Goal: Task Accomplishment & Management: Complete application form

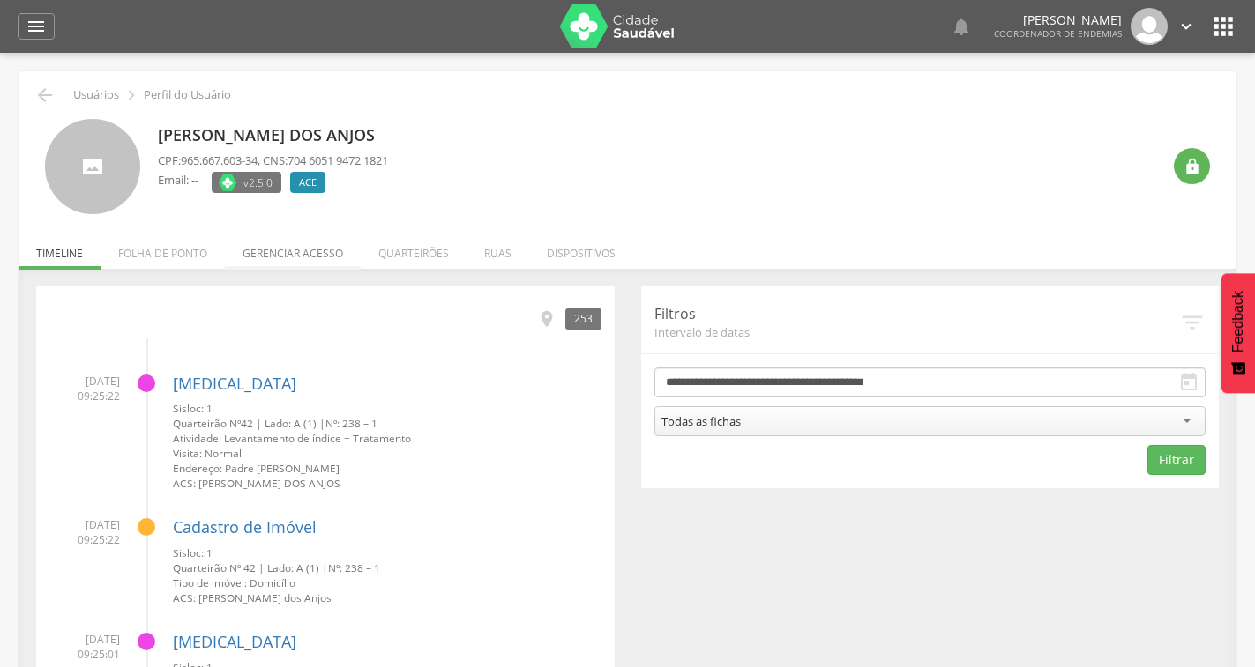
click at [239, 256] on li "Gerenciar acesso" at bounding box center [293, 248] width 136 height 41
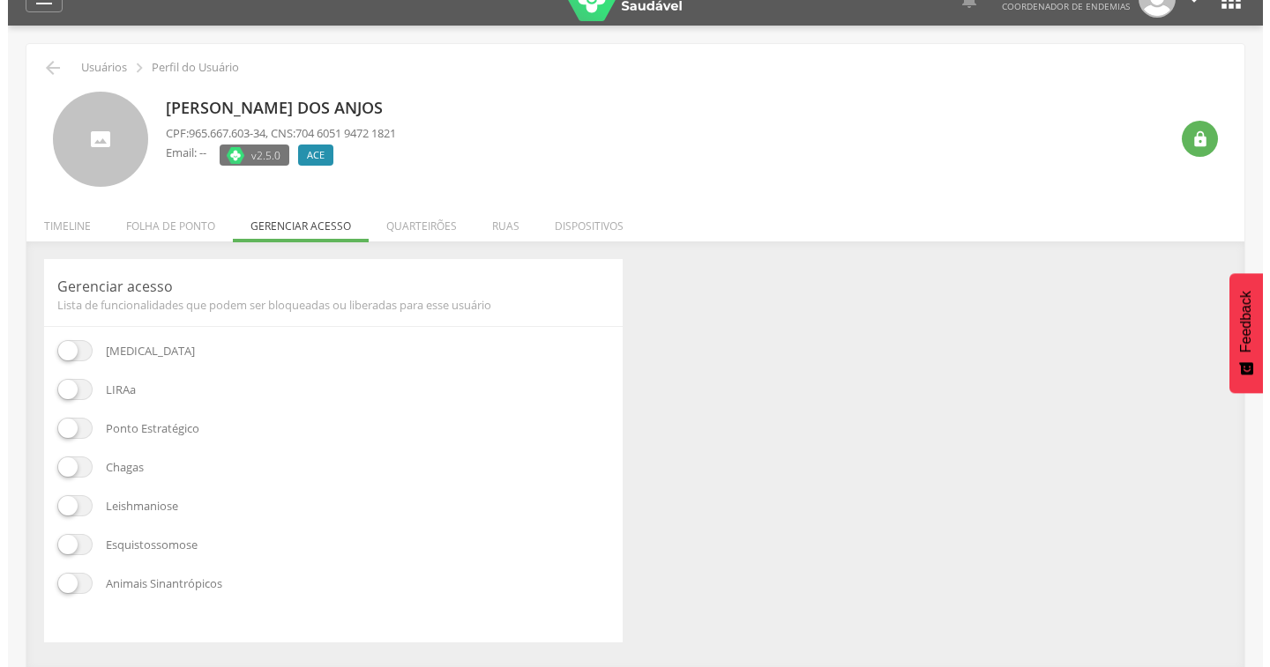
scroll to position [53, 0]
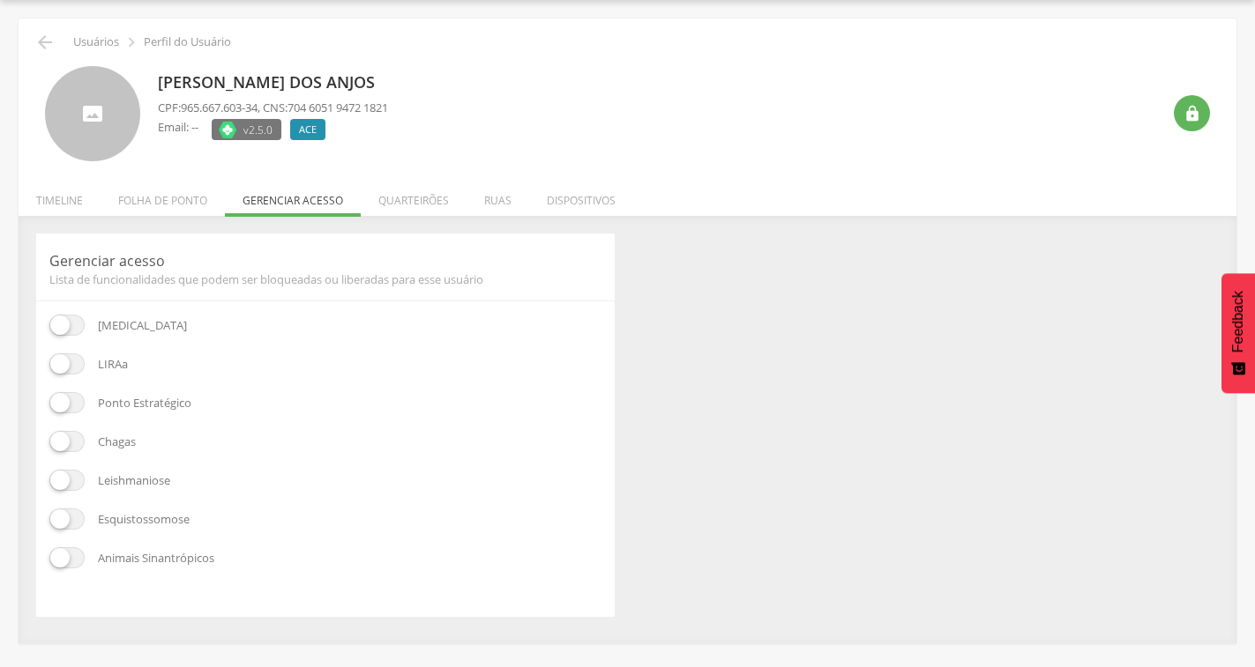
click at [60, 407] on span at bounding box center [66, 402] width 35 height 21
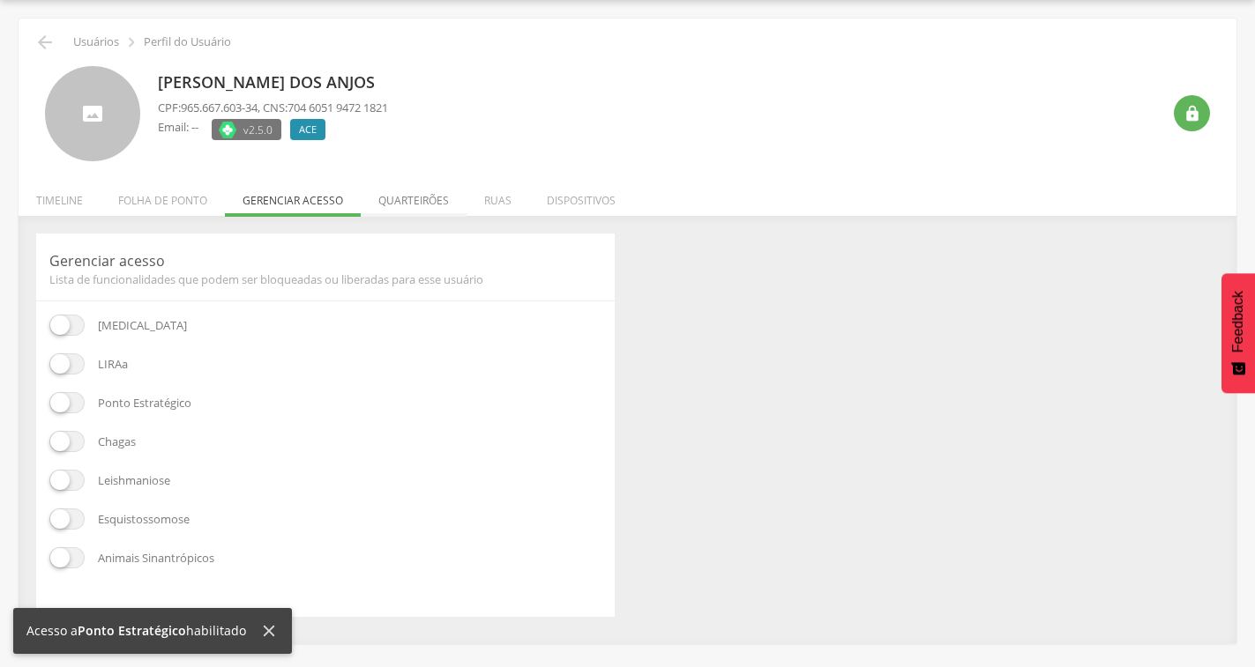
click at [426, 212] on li "Quarteirões" at bounding box center [414, 195] width 106 height 41
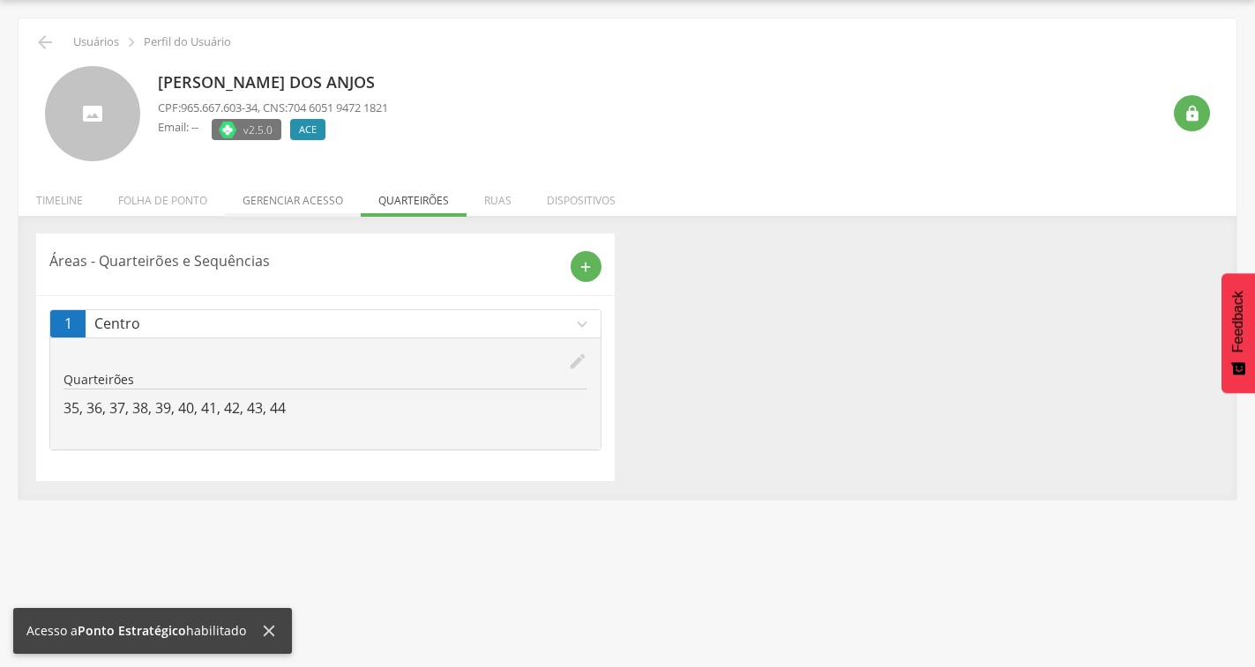
click at [281, 193] on li "Gerenciar acesso" at bounding box center [293, 195] width 136 height 41
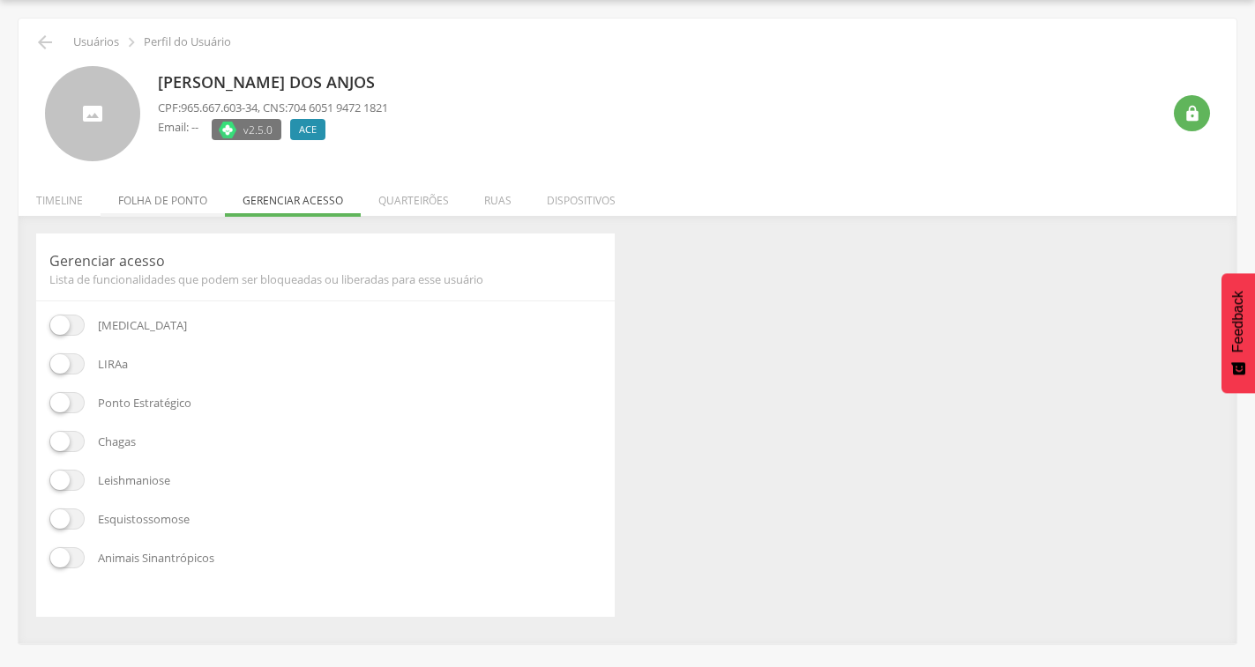
click at [173, 198] on li "Folha de ponto" at bounding box center [163, 195] width 124 height 41
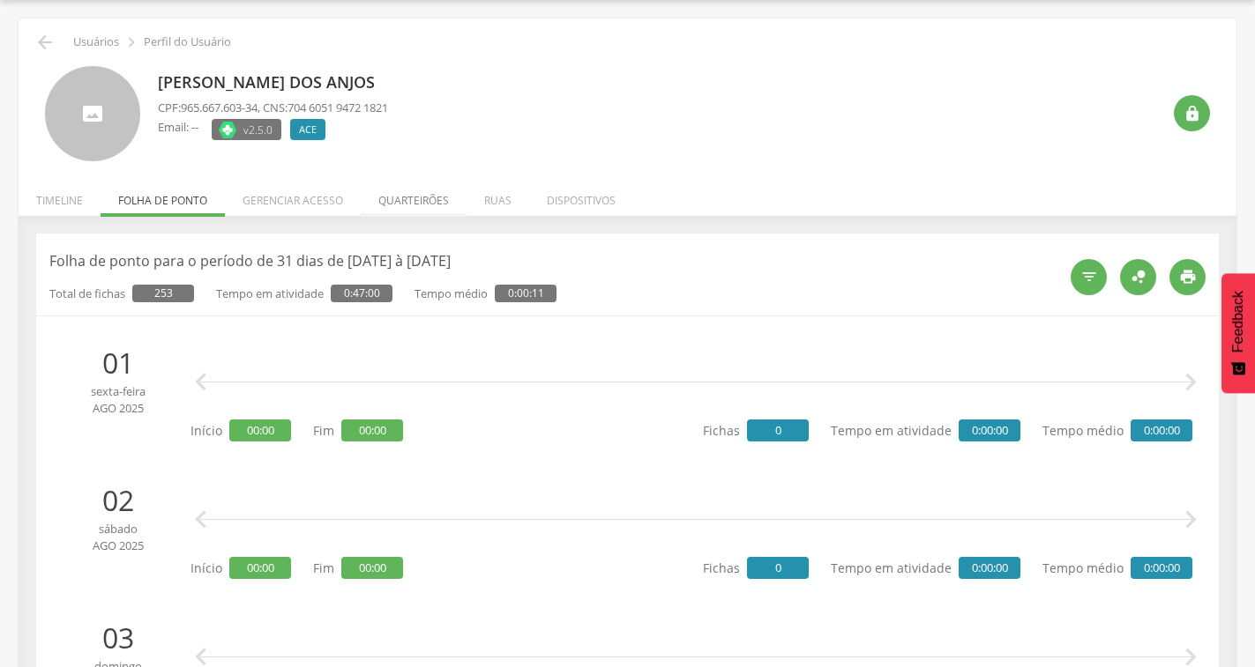
click at [406, 209] on li "Quarteirões" at bounding box center [414, 195] width 106 height 41
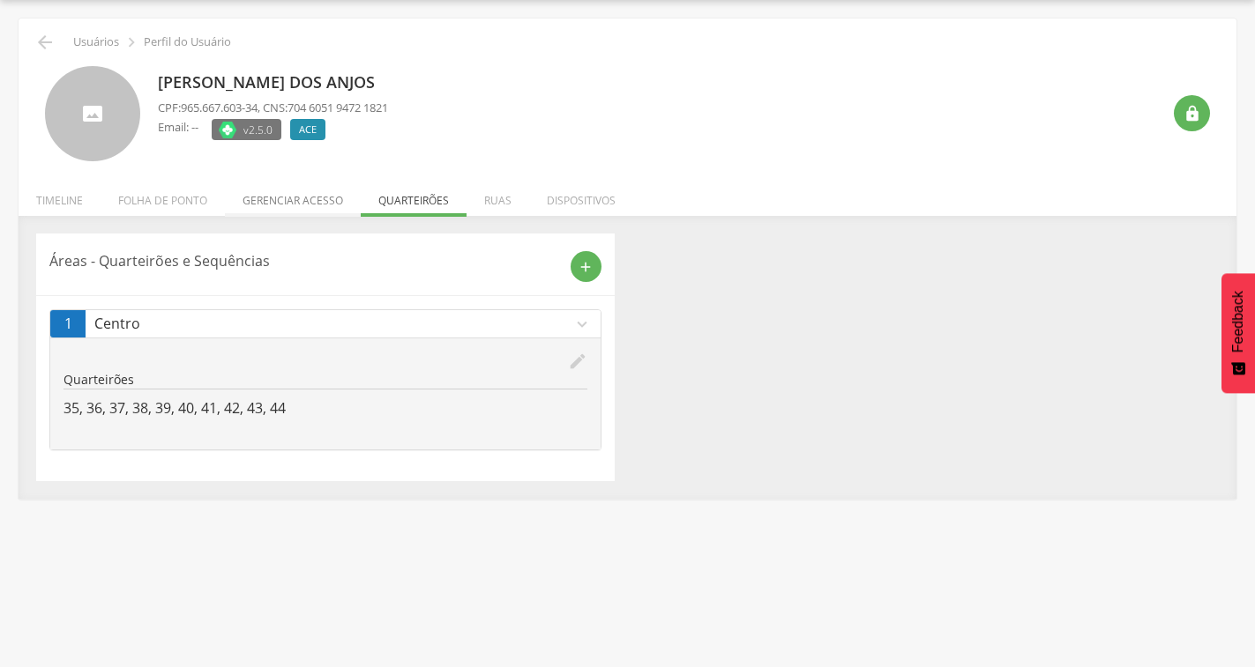
click at [293, 194] on li "Gerenciar acesso" at bounding box center [293, 195] width 136 height 41
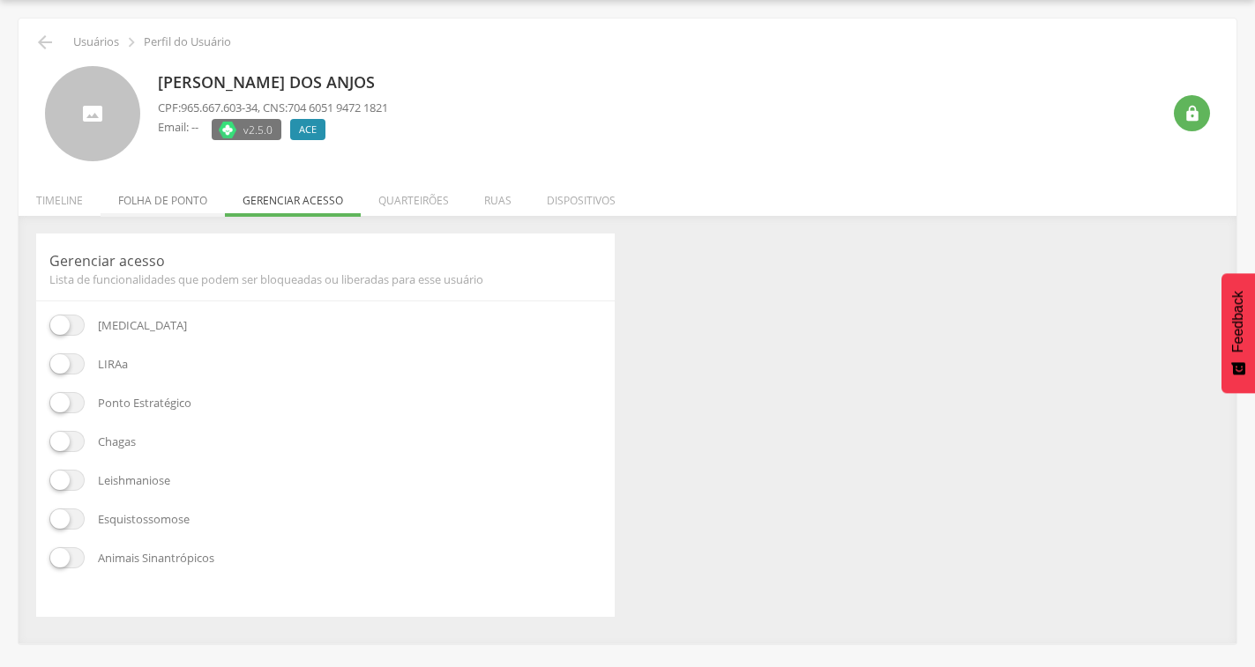
click at [192, 213] on li "Folha de ponto" at bounding box center [163, 195] width 124 height 41
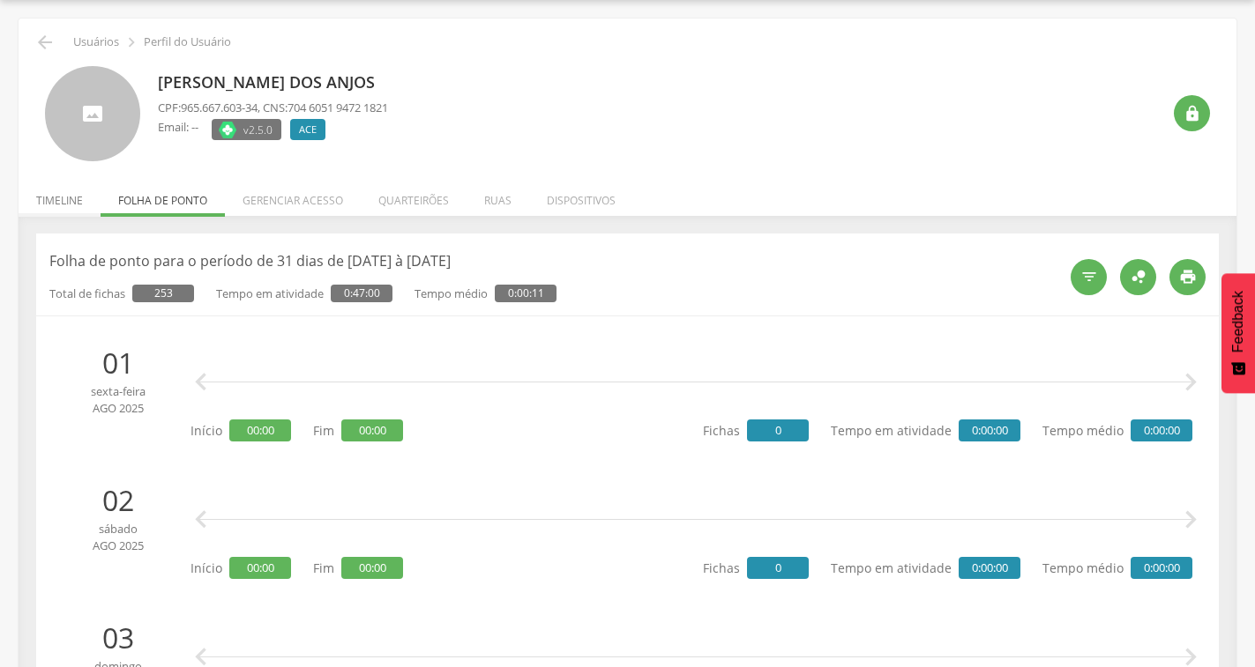
click at [72, 212] on li "Timeline" at bounding box center [60, 195] width 82 height 41
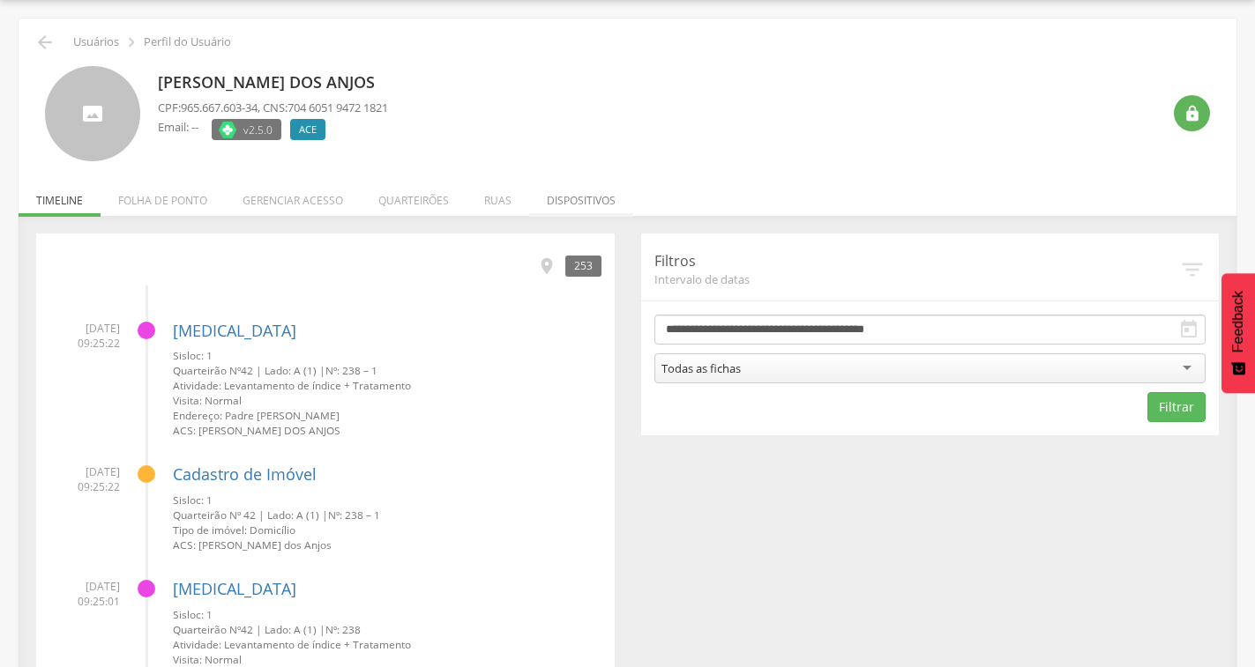
click at [557, 205] on li "Dispositivos" at bounding box center [581, 195] width 104 height 41
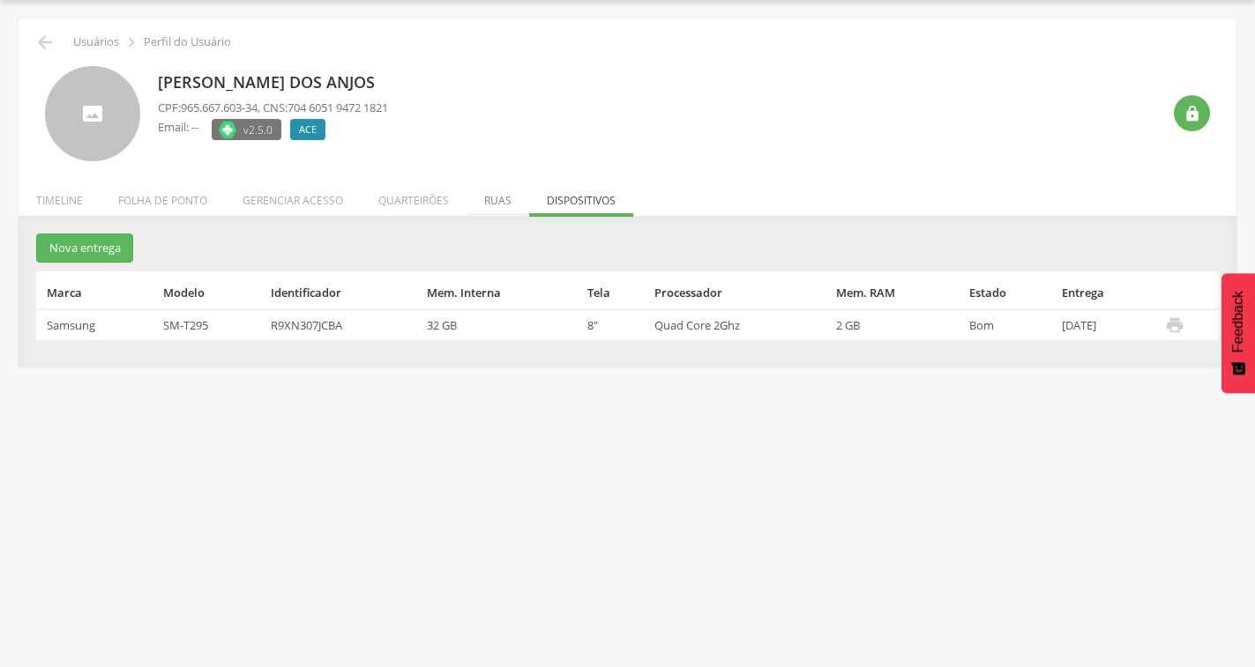
click at [494, 198] on li "Ruas" at bounding box center [497, 195] width 63 height 41
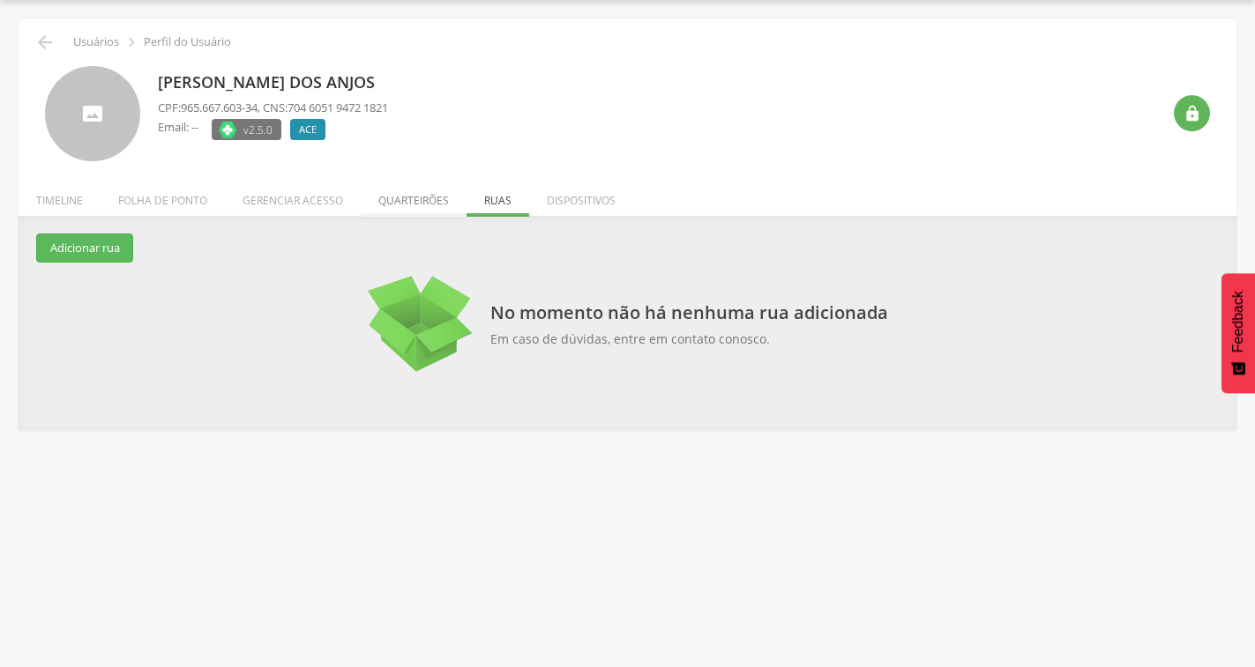
click at [445, 201] on li "Quarteirões" at bounding box center [414, 195] width 106 height 41
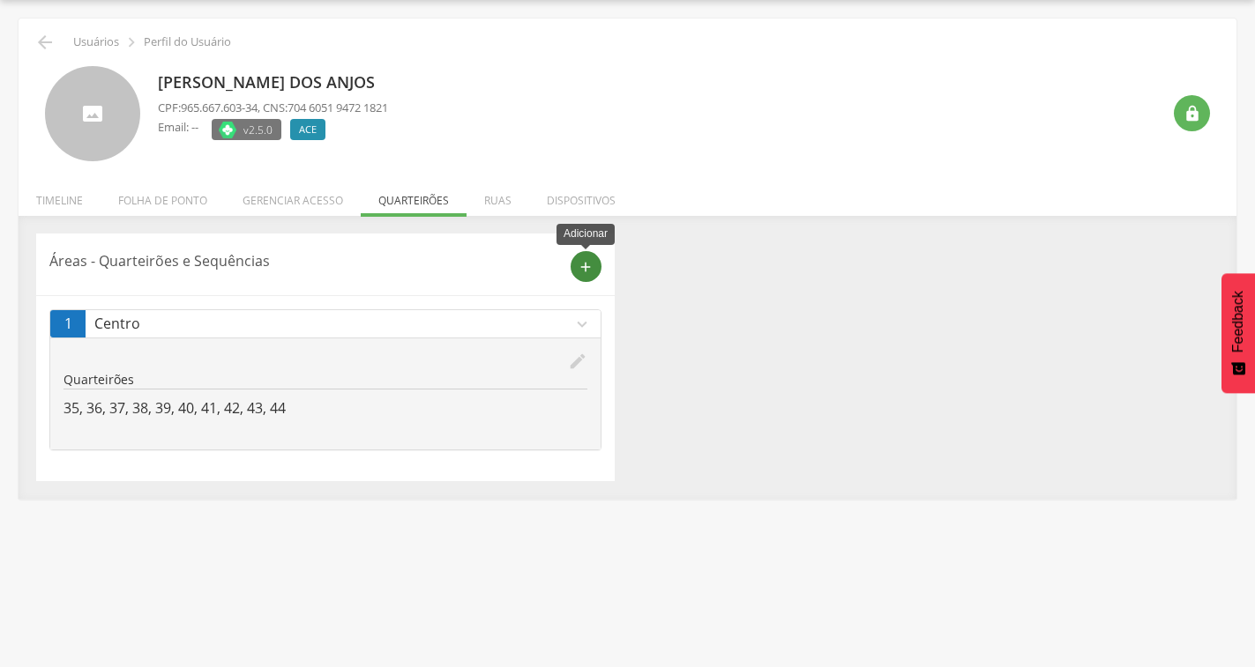
click at [580, 267] on icon "add" at bounding box center [586, 267] width 16 height 16
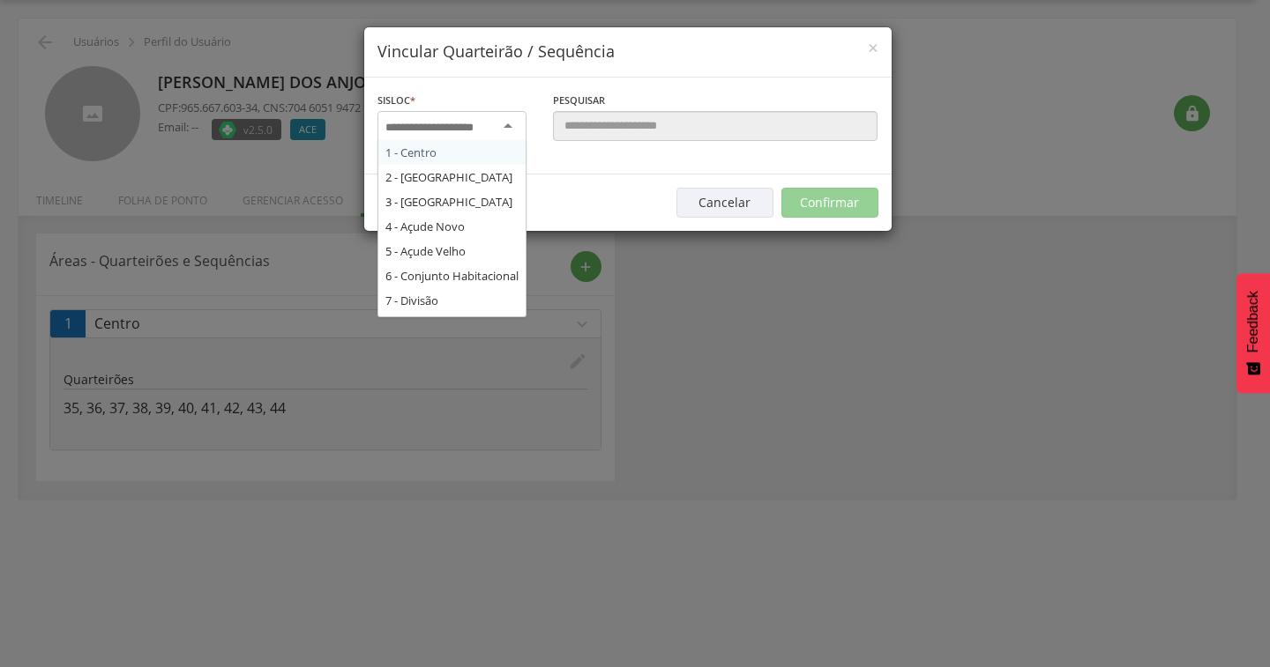
click at [504, 124] on div at bounding box center [451, 127] width 149 height 32
click at [727, 329] on div "× Vincular Quarteirão / Sequência Sisloc * 1 - Centro 2 - [GEOGRAPHIC_DATA] 3 -…" at bounding box center [635, 333] width 1270 height 667
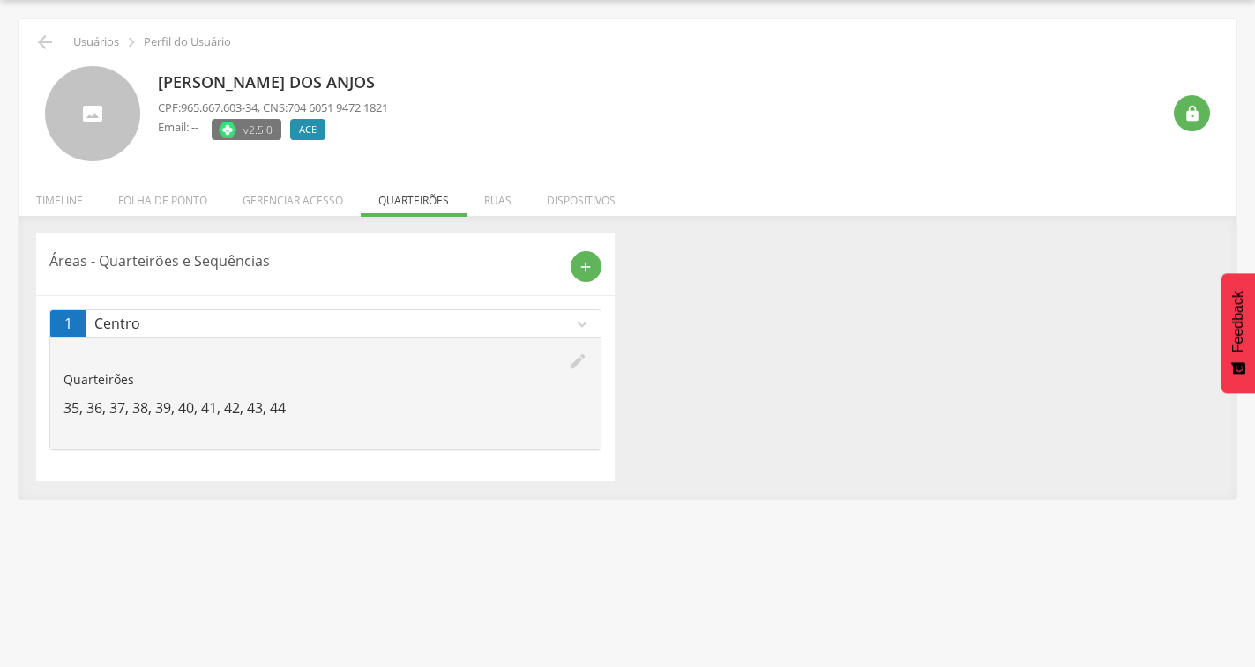
click at [586, 322] on icon "expand_more" at bounding box center [581, 324] width 19 height 19
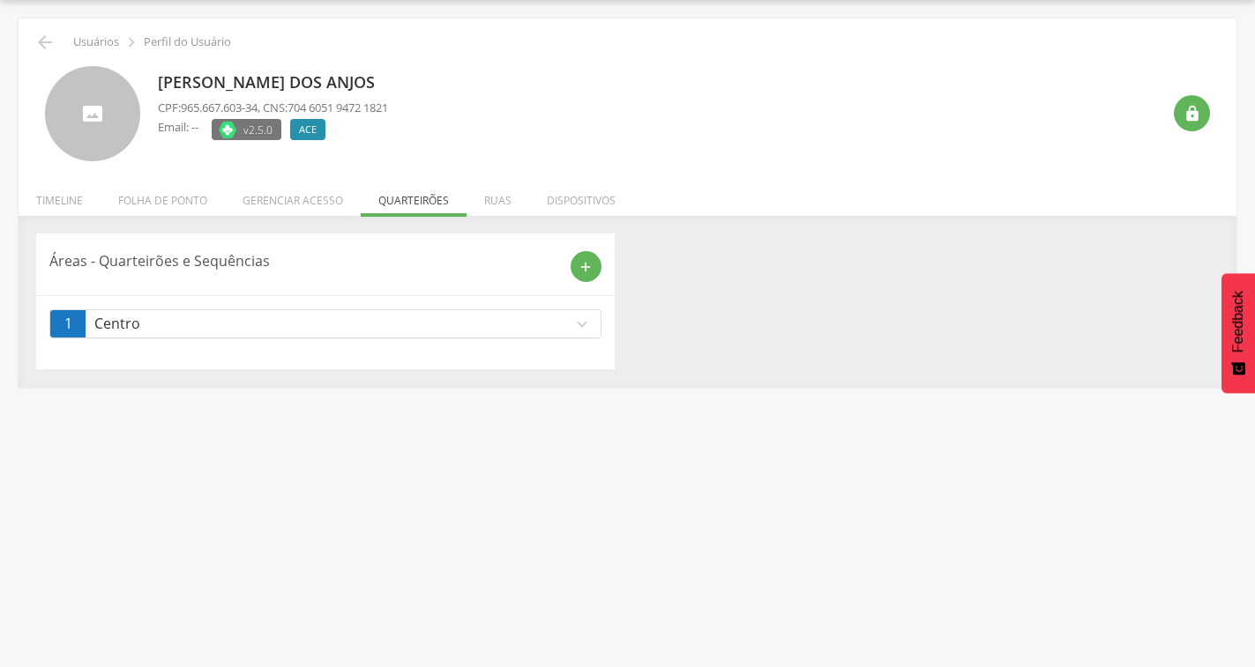
click at [574, 325] on icon "expand_more" at bounding box center [581, 324] width 19 height 19
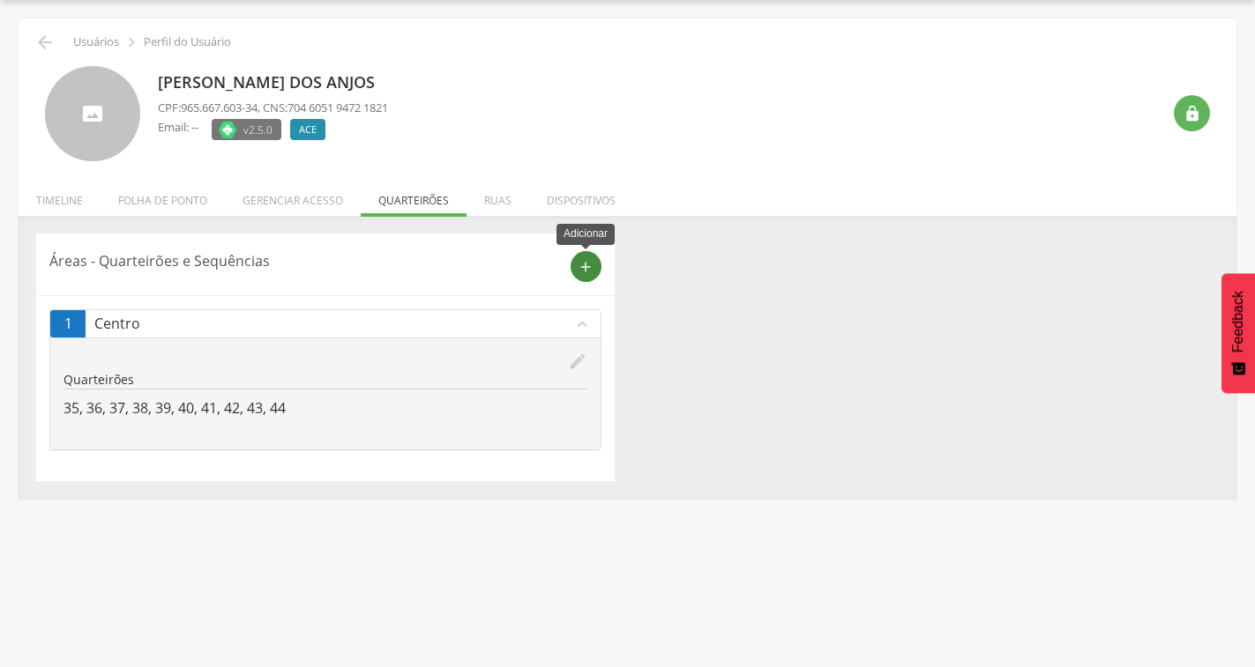
click at [585, 269] on icon "add" at bounding box center [586, 267] width 16 height 16
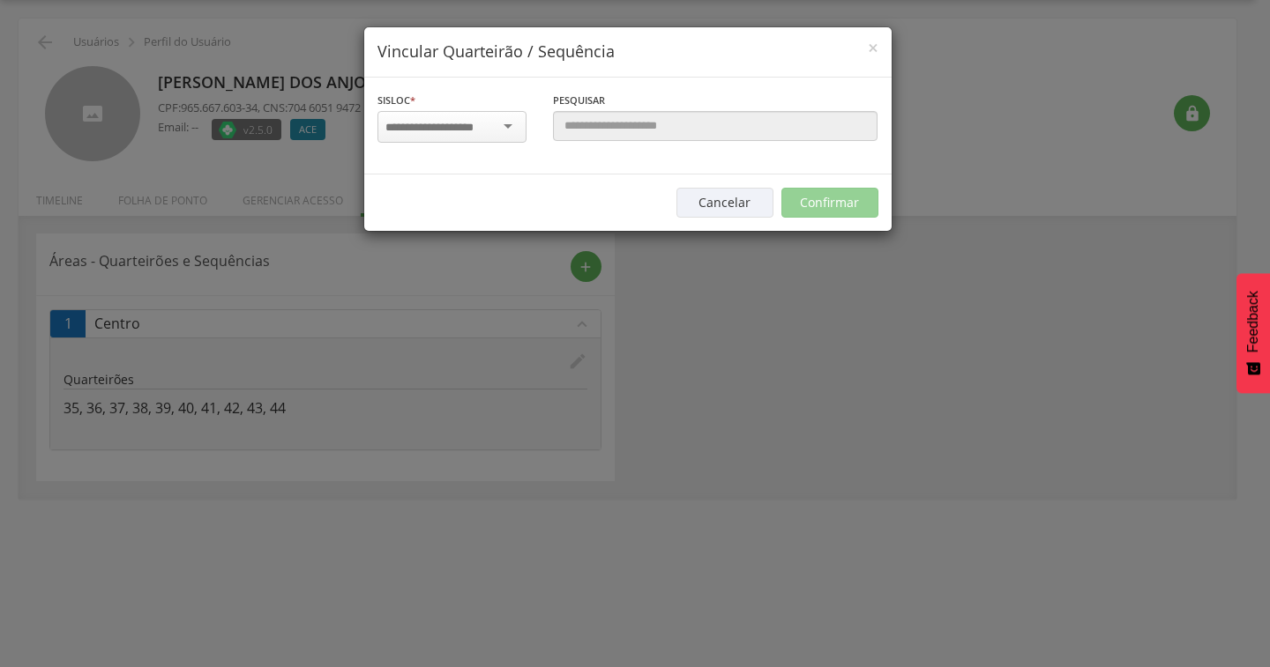
click at [508, 136] on div at bounding box center [451, 127] width 149 height 32
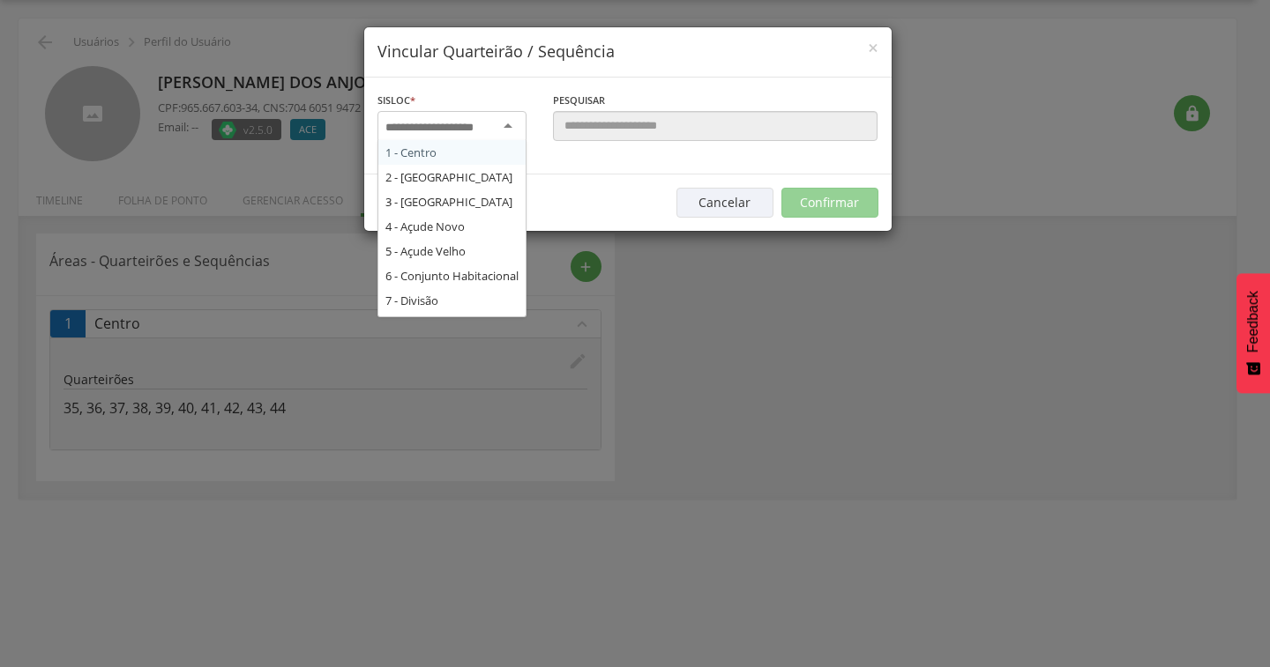
click at [883, 313] on div "× Vincular Quarteirão / Sequência Sisloc * 1 - Centro 2 - [GEOGRAPHIC_DATA] 3 -…" at bounding box center [635, 333] width 1270 height 667
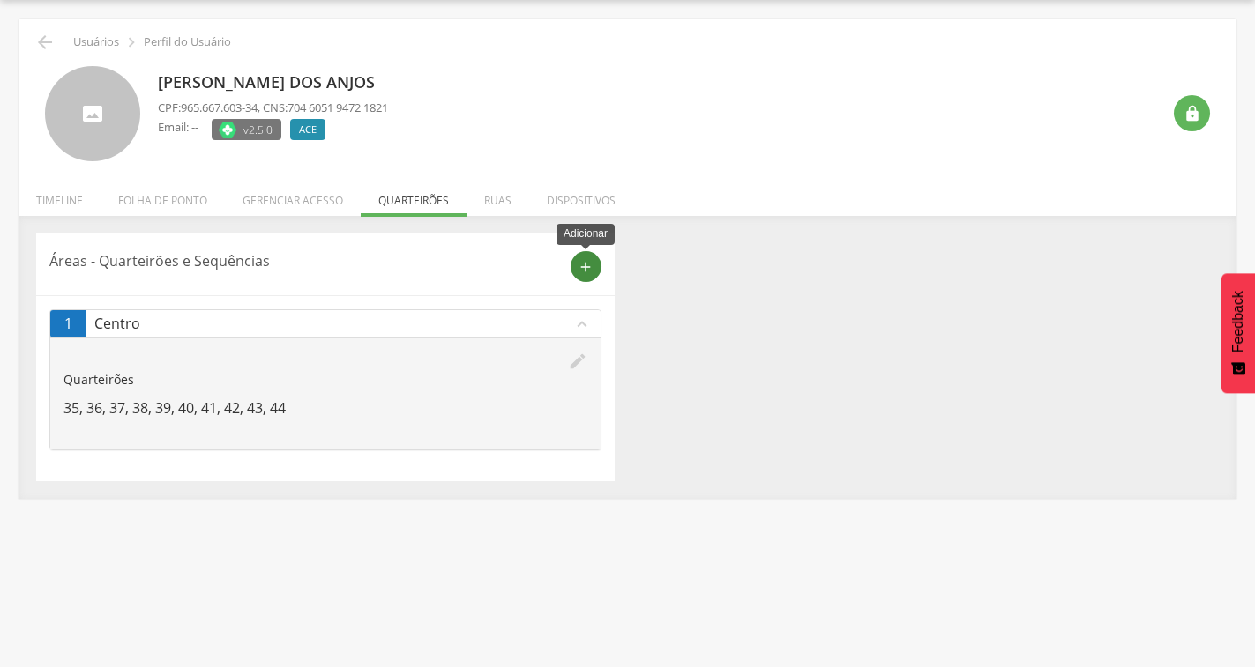
click at [592, 264] on icon "add" at bounding box center [586, 267] width 16 height 16
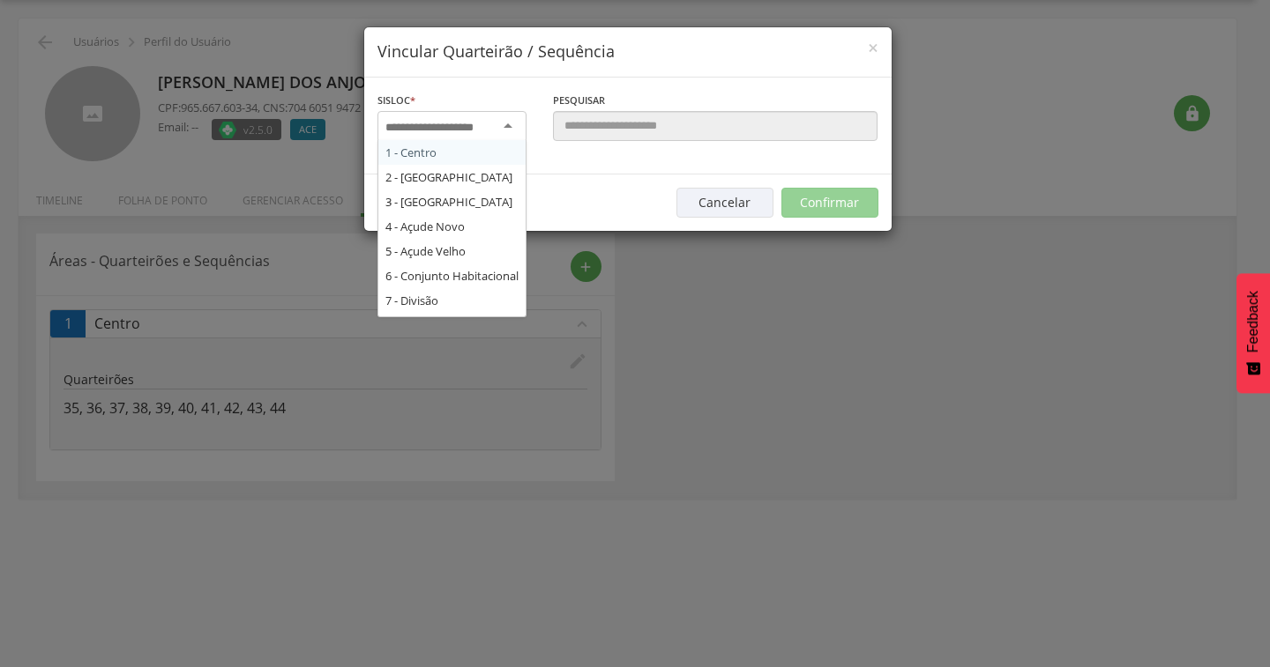
click at [505, 125] on div at bounding box center [451, 127] width 149 height 32
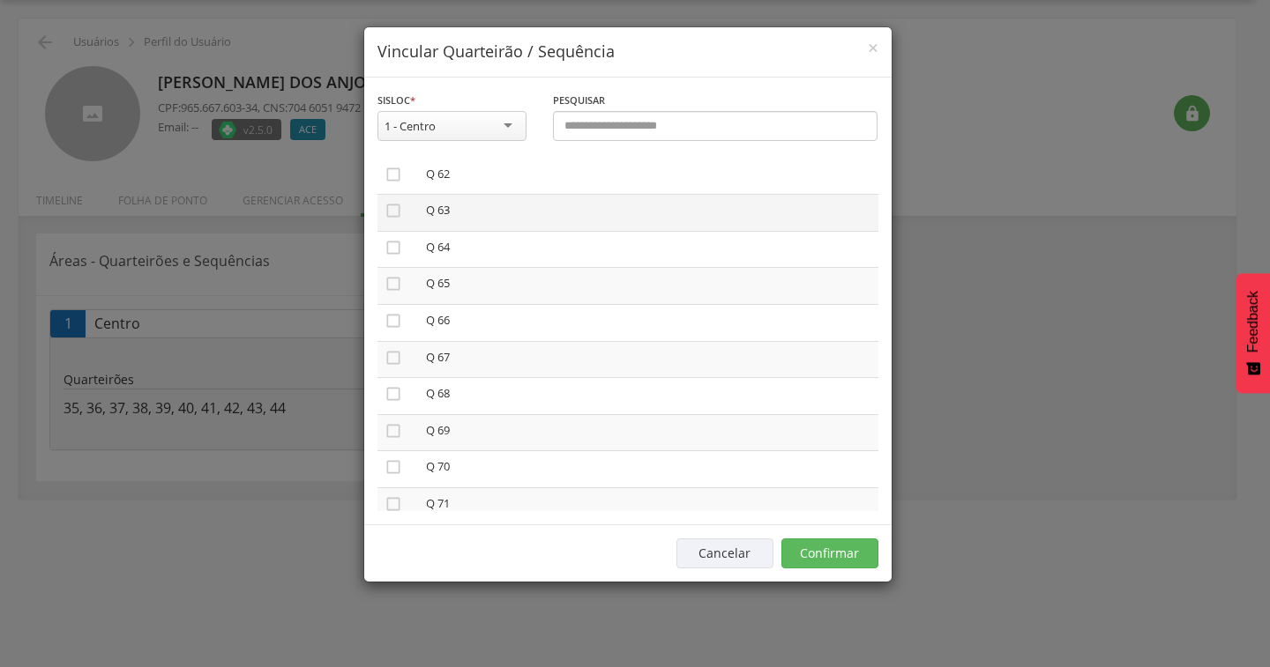
scroll to position [2482, 0]
click at [391, 368] on icon "" at bounding box center [393, 365] width 18 height 18
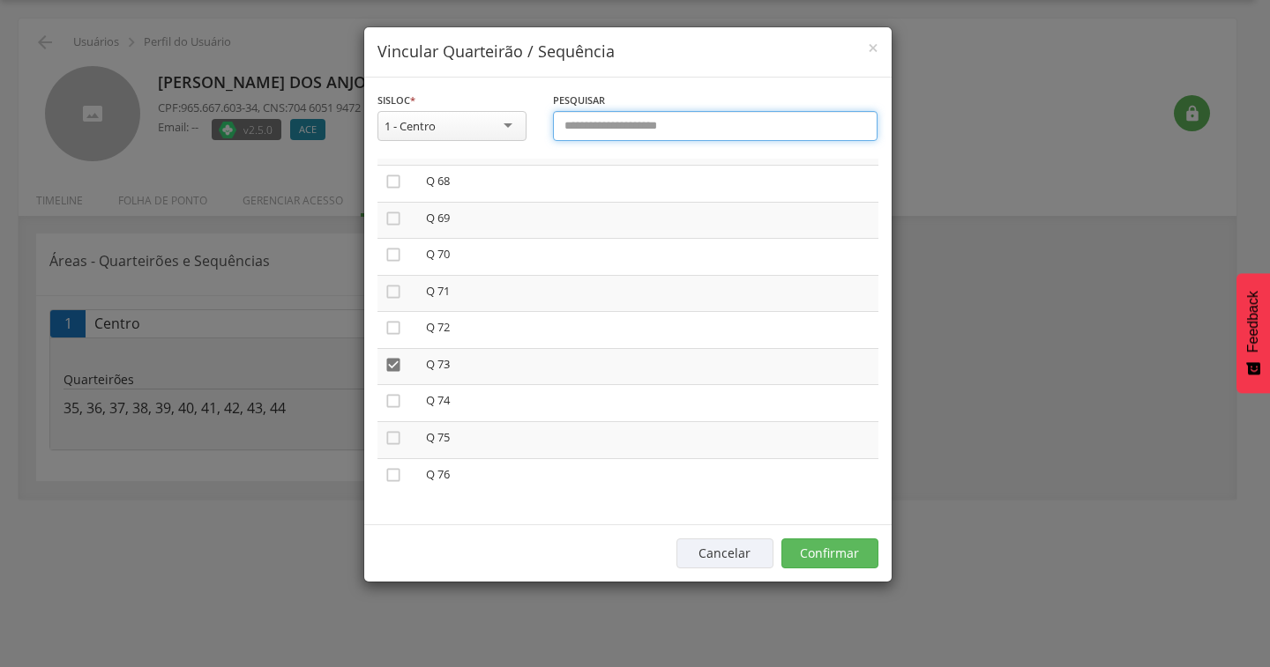
click at [685, 127] on input "text" at bounding box center [715, 126] width 325 height 30
click at [1024, 155] on div "**********" at bounding box center [635, 333] width 1270 height 667
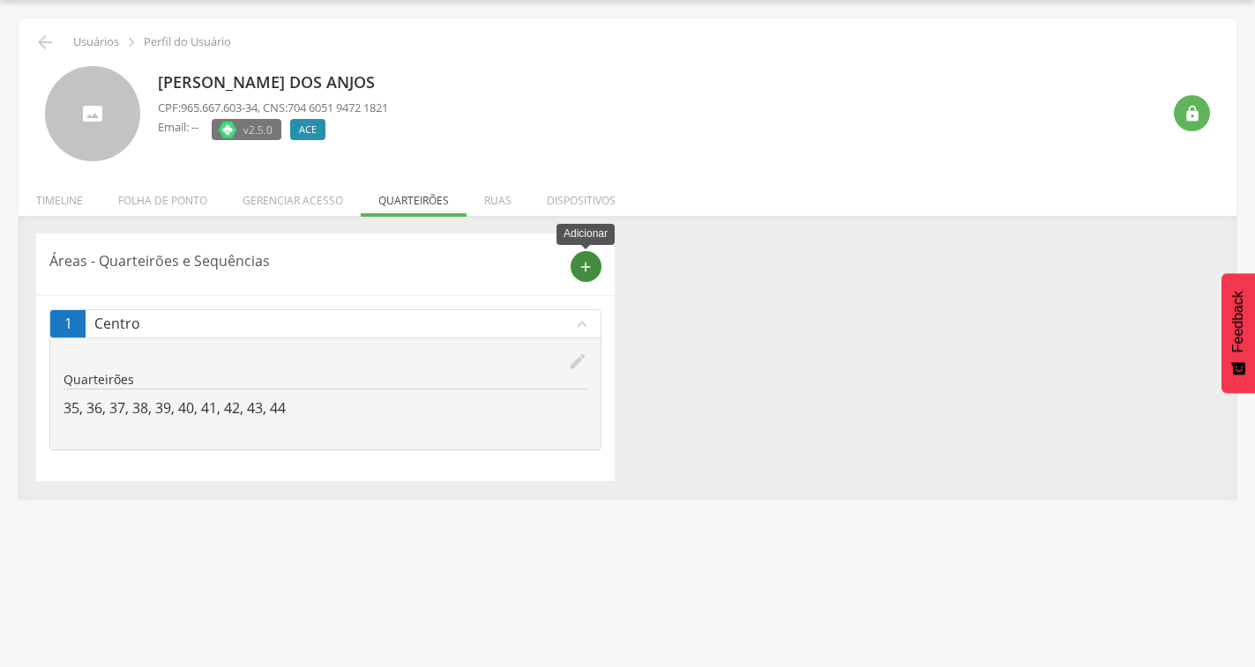
click at [578, 267] on icon "add" at bounding box center [586, 267] width 16 height 16
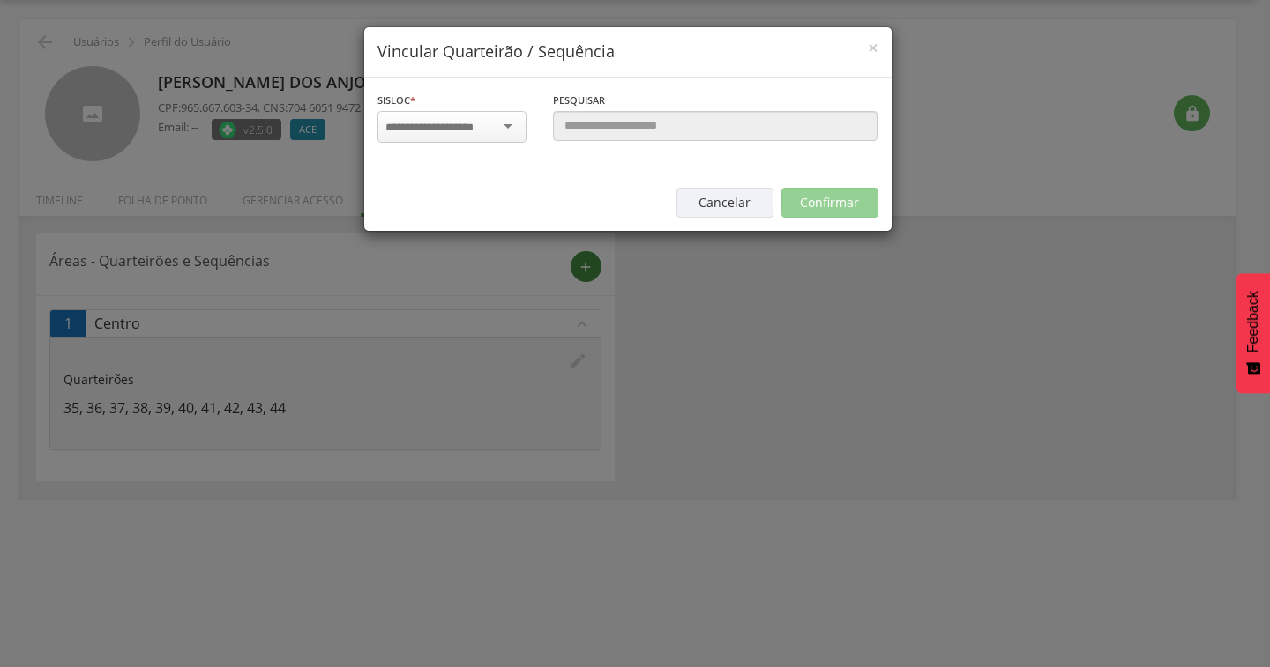
scroll to position [0, 0]
click at [488, 120] on input "select-one" at bounding box center [440, 128] width 111 height 16
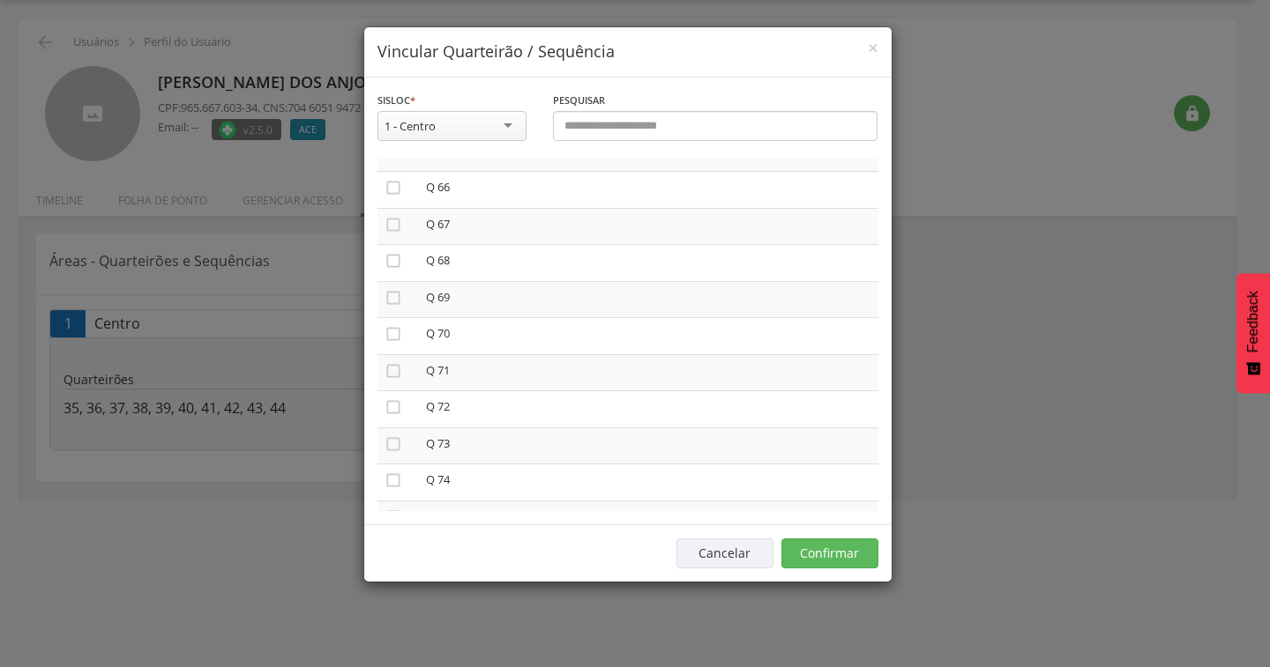
scroll to position [2482, 0]
click at [392, 366] on icon "" at bounding box center [393, 365] width 18 height 18
click at [863, 554] on button "Confirmar" at bounding box center [829, 554] width 97 height 30
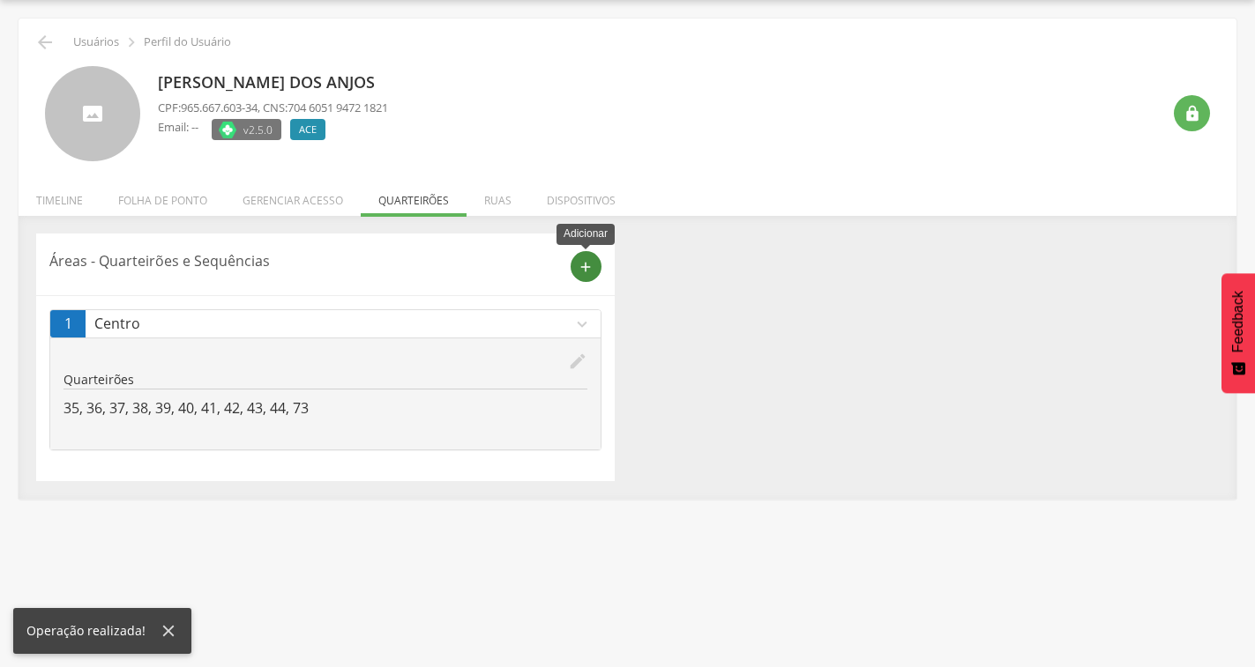
click at [588, 262] on icon "add" at bounding box center [586, 267] width 16 height 16
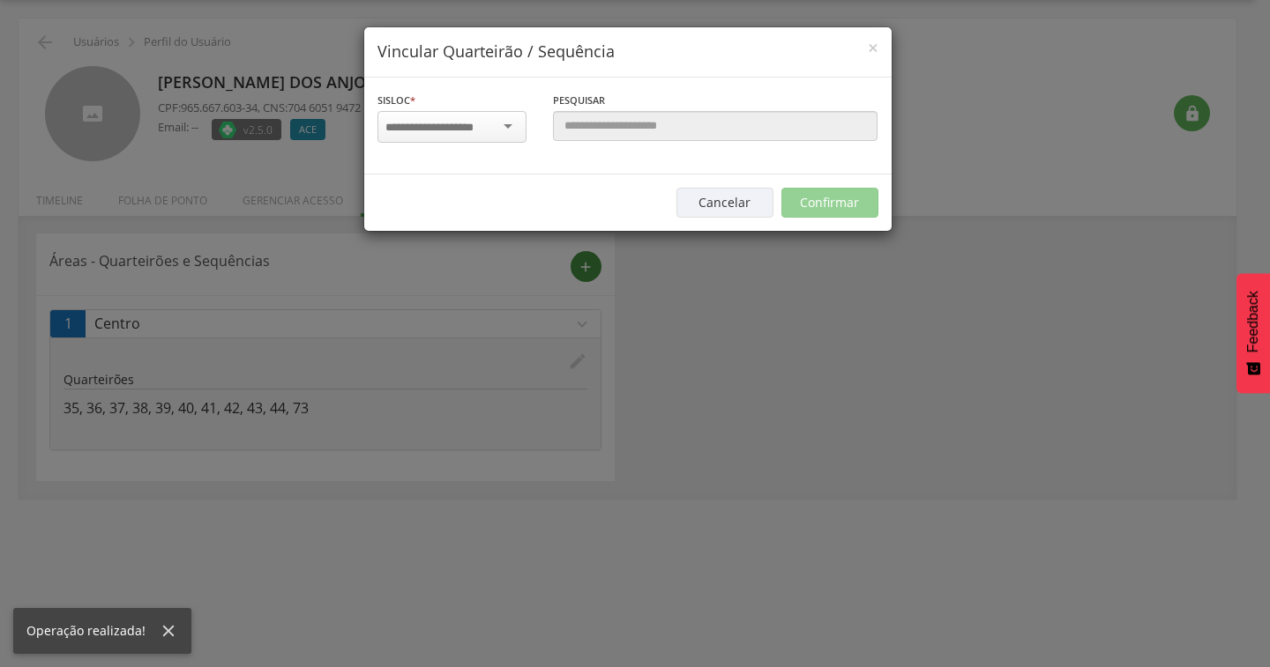
scroll to position [0, 0]
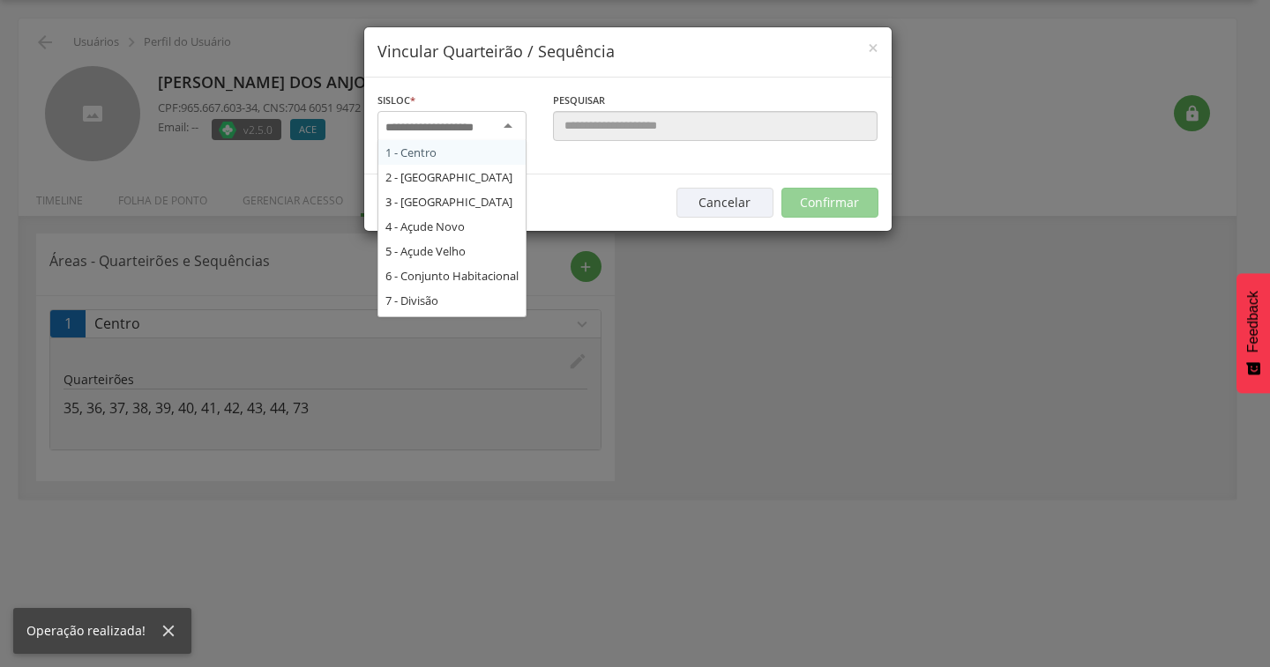
click at [482, 124] on input "select-one" at bounding box center [440, 128] width 111 height 16
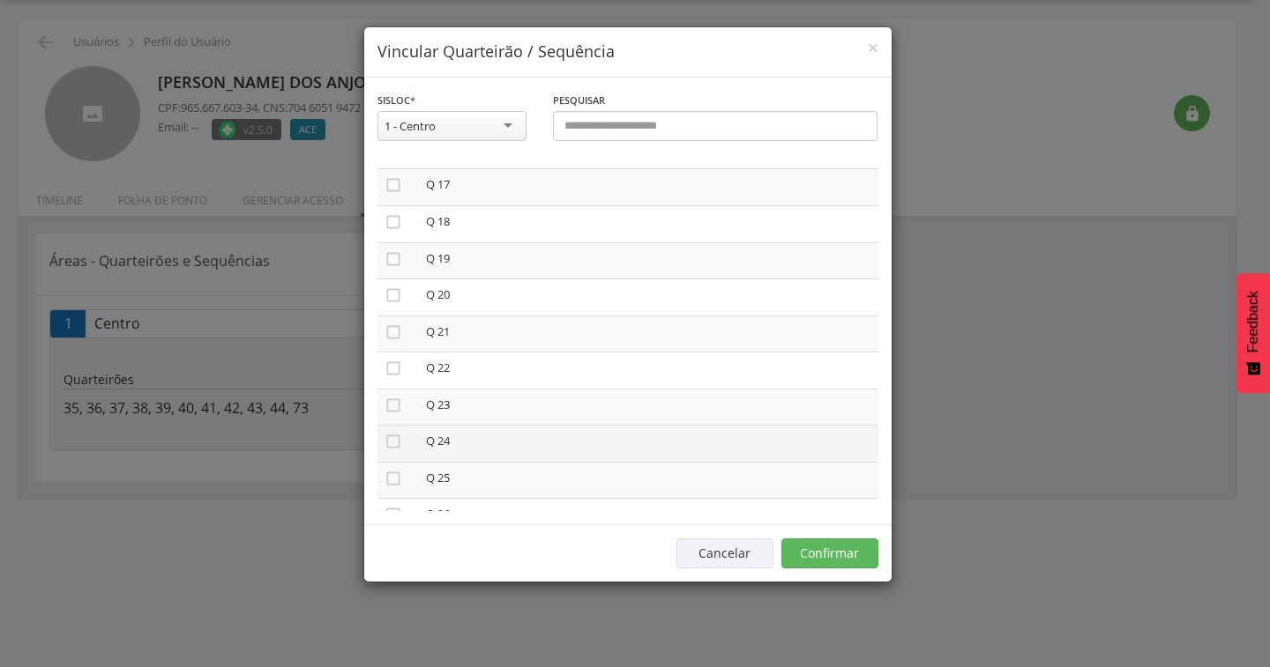
scroll to position [441, 0]
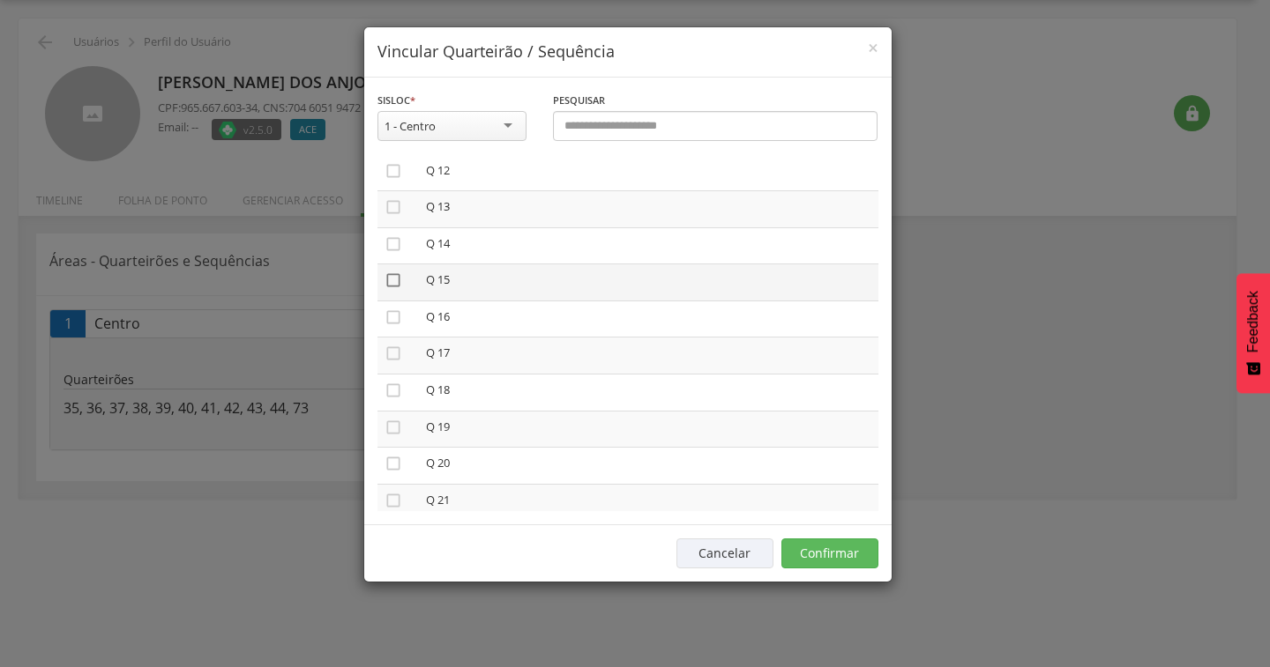
click at [392, 282] on icon "" at bounding box center [393, 281] width 18 height 18
click at [394, 388] on icon "" at bounding box center [393, 391] width 18 height 18
click at [394, 251] on icon "" at bounding box center [393, 245] width 18 height 18
click at [834, 551] on button "Confirmar" at bounding box center [829, 554] width 97 height 30
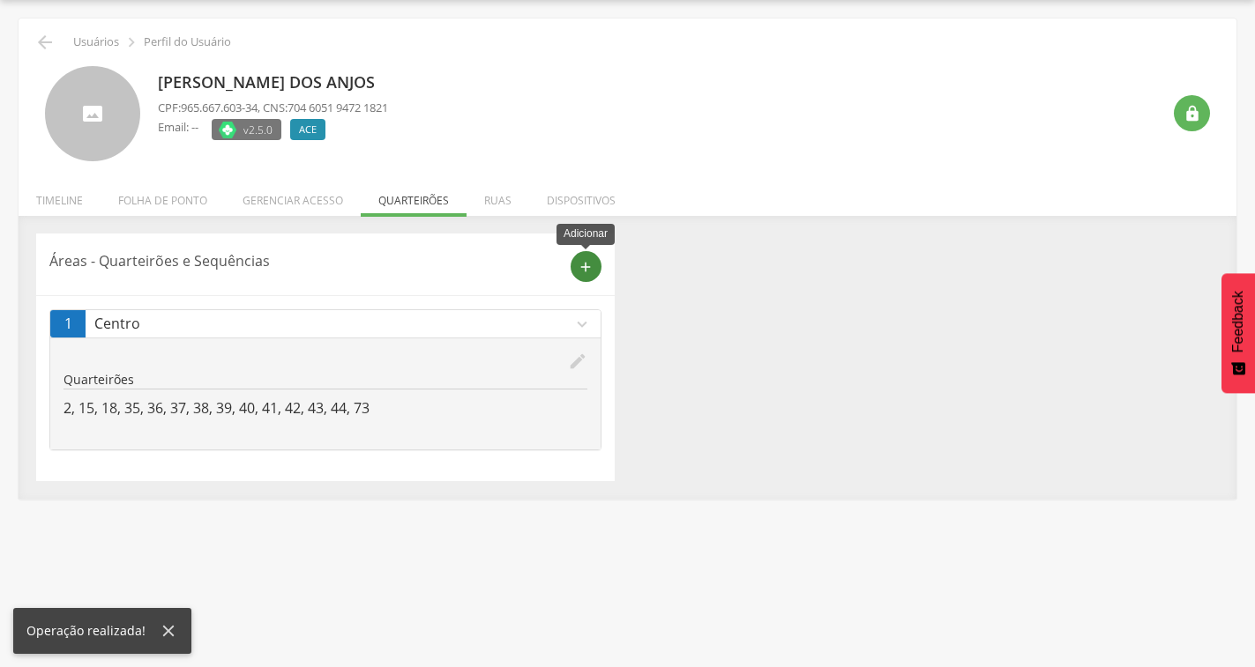
click at [587, 259] on icon "add" at bounding box center [586, 267] width 16 height 16
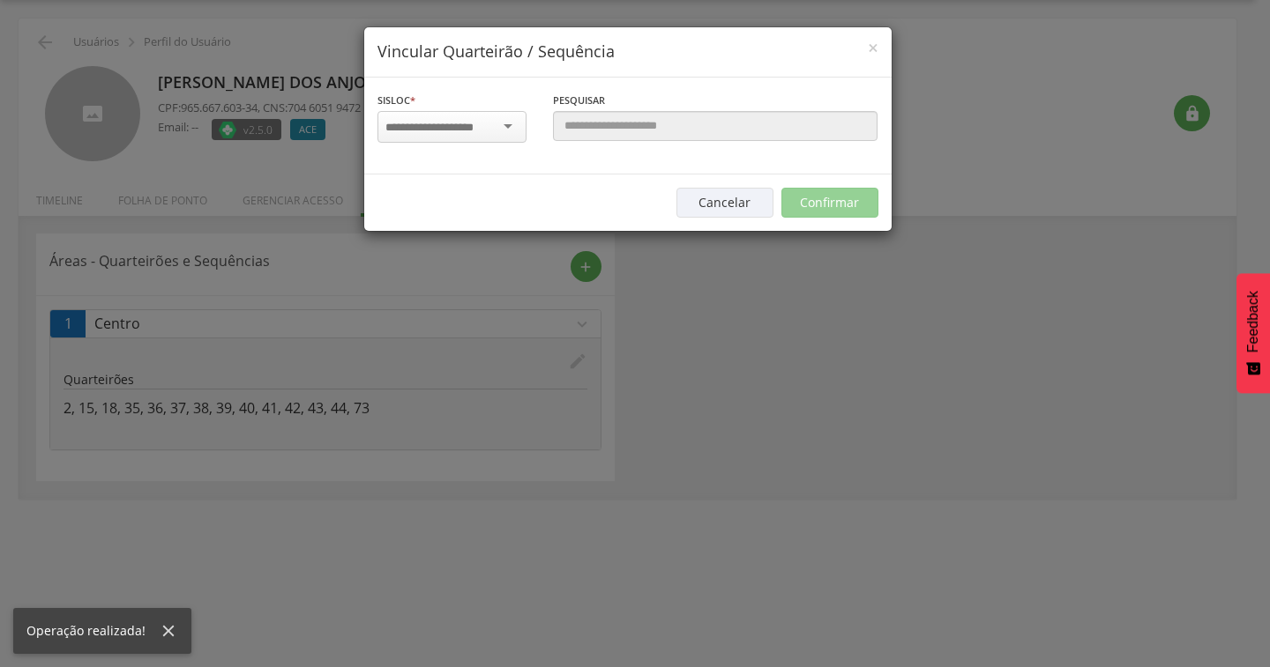
click at [475, 110] on div "Sisloc * 1 - Centro 2 - [GEOGRAPHIC_DATA] 3 - [GEOGRAPHIC_DATA] 4 - [GEOGRAPHIC…" at bounding box center [451, 119] width 149 height 57
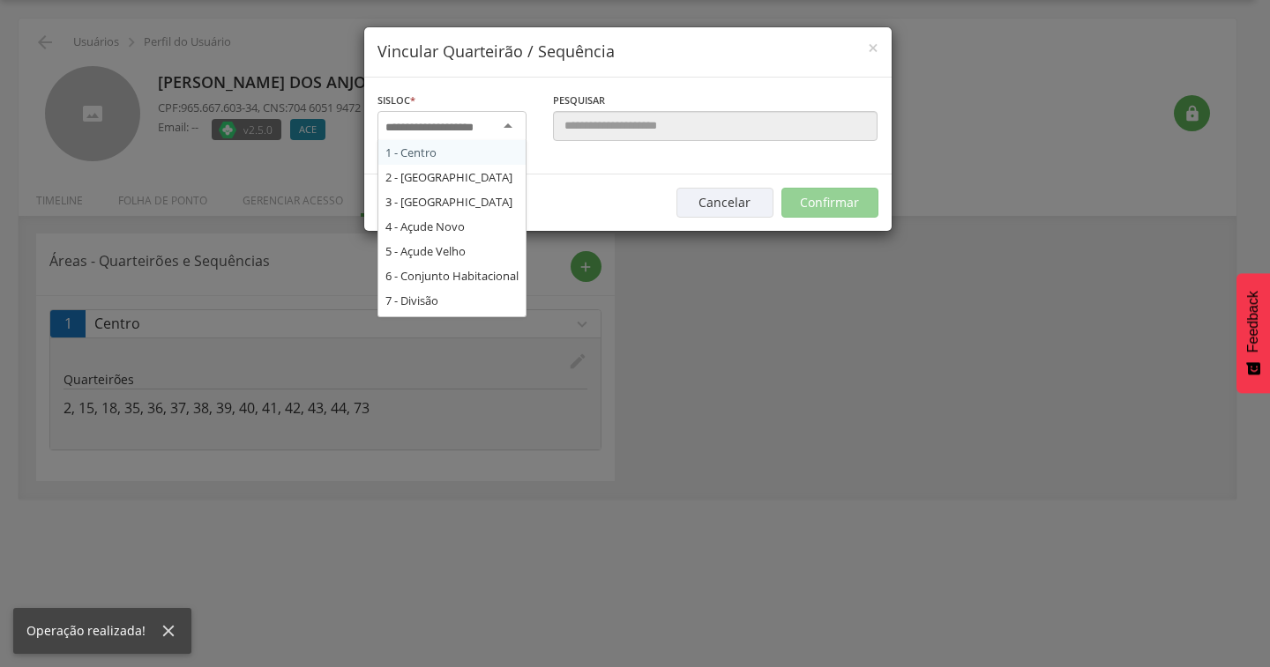
click at [487, 124] on input "select-one" at bounding box center [440, 128] width 111 height 16
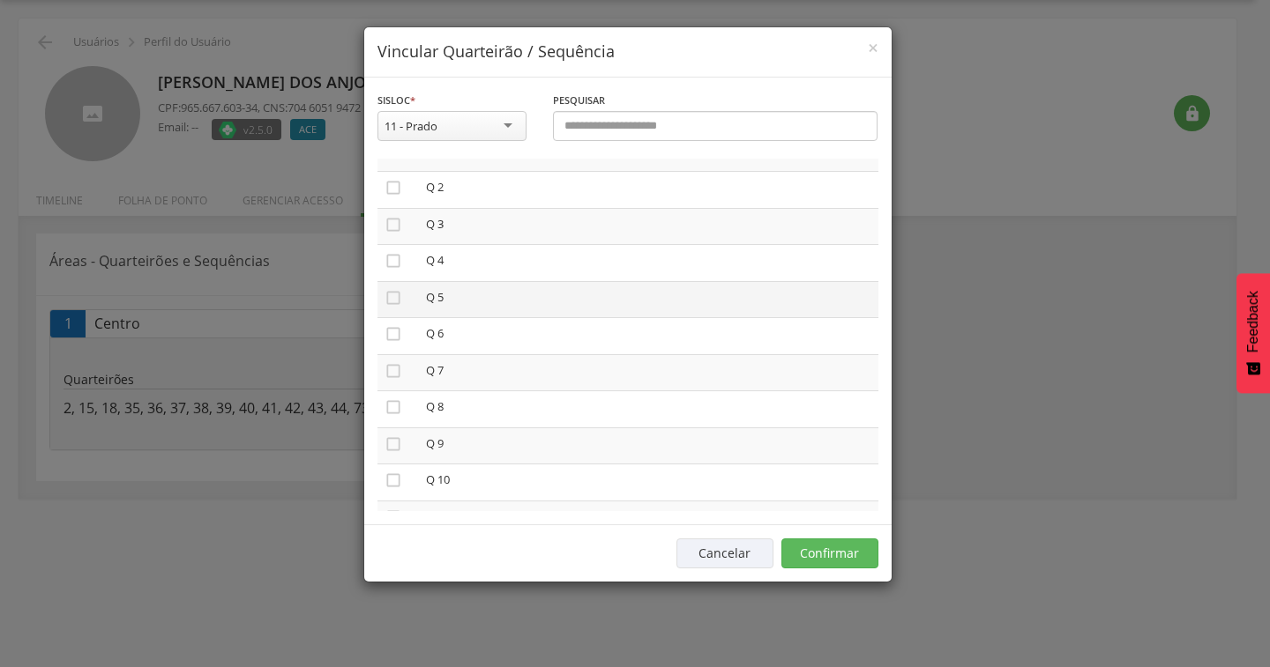
scroll to position [88, 0]
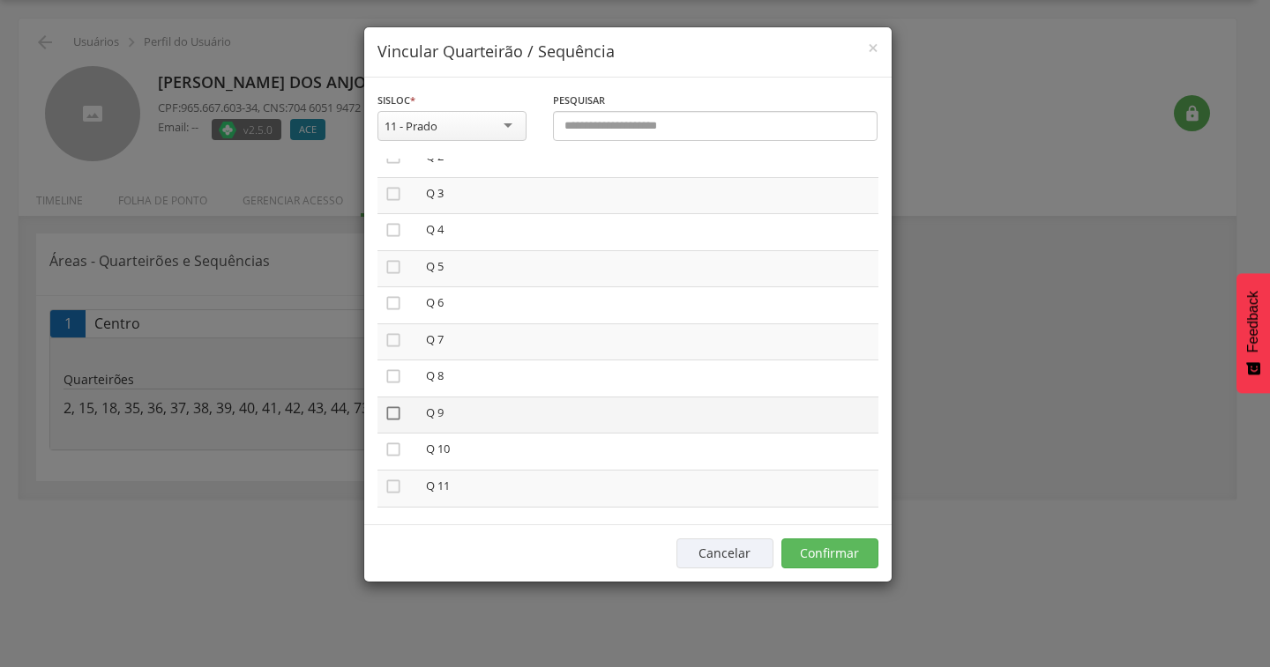
click at [390, 408] on icon "" at bounding box center [393, 414] width 18 height 18
click at [833, 546] on button "Confirmar" at bounding box center [829, 554] width 97 height 30
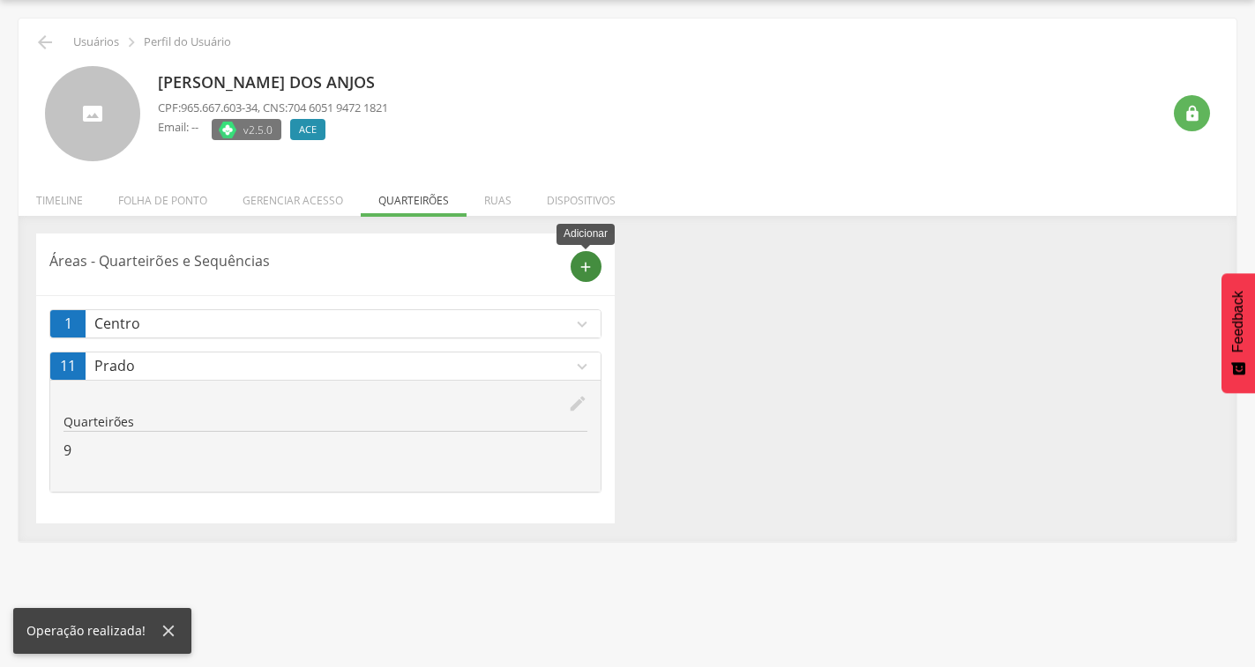
click at [583, 267] on icon "add" at bounding box center [586, 267] width 16 height 16
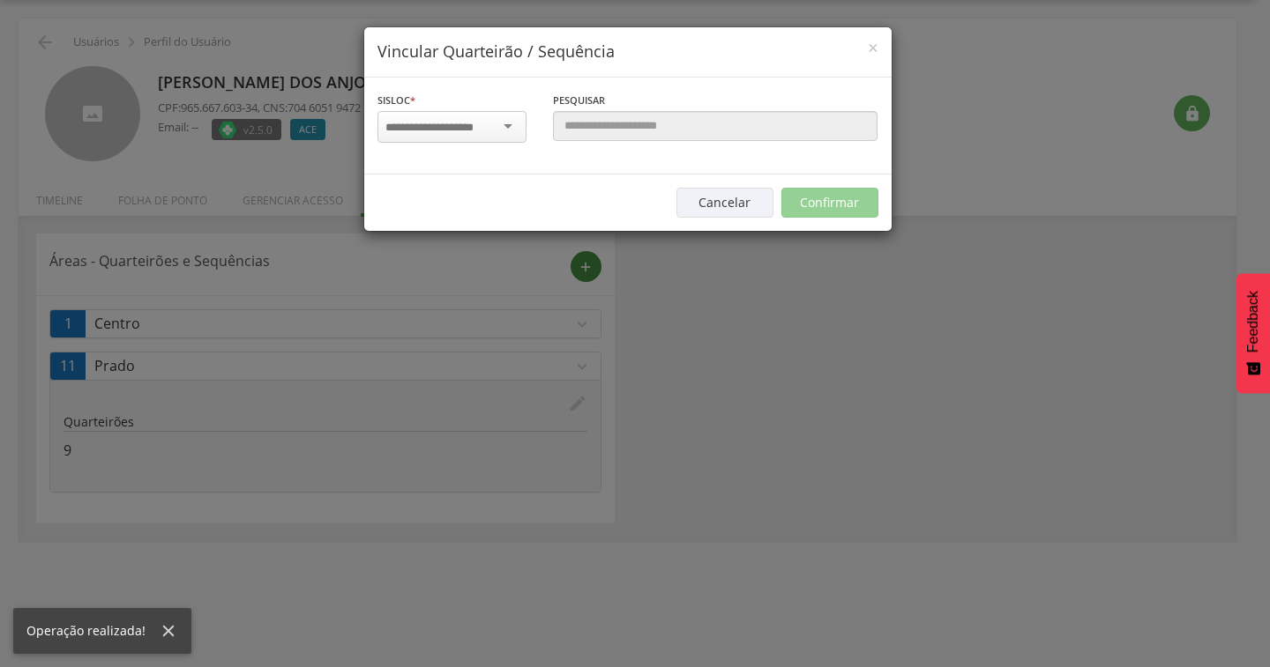
scroll to position [0, 0]
click at [502, 127] on div at bounding box center [451, 127] width 149 height 32
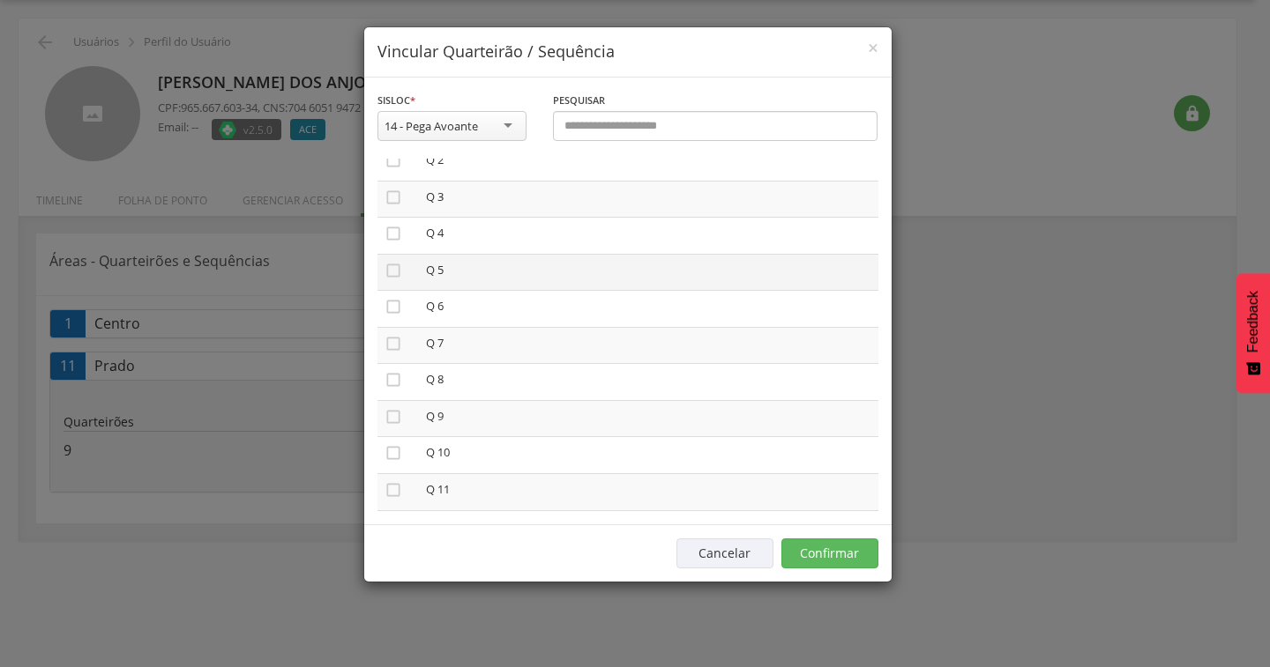
scroll to position [176, 0]
click at [386, 474] on icon "" at bounding box center [393, 472] width 18 height 18
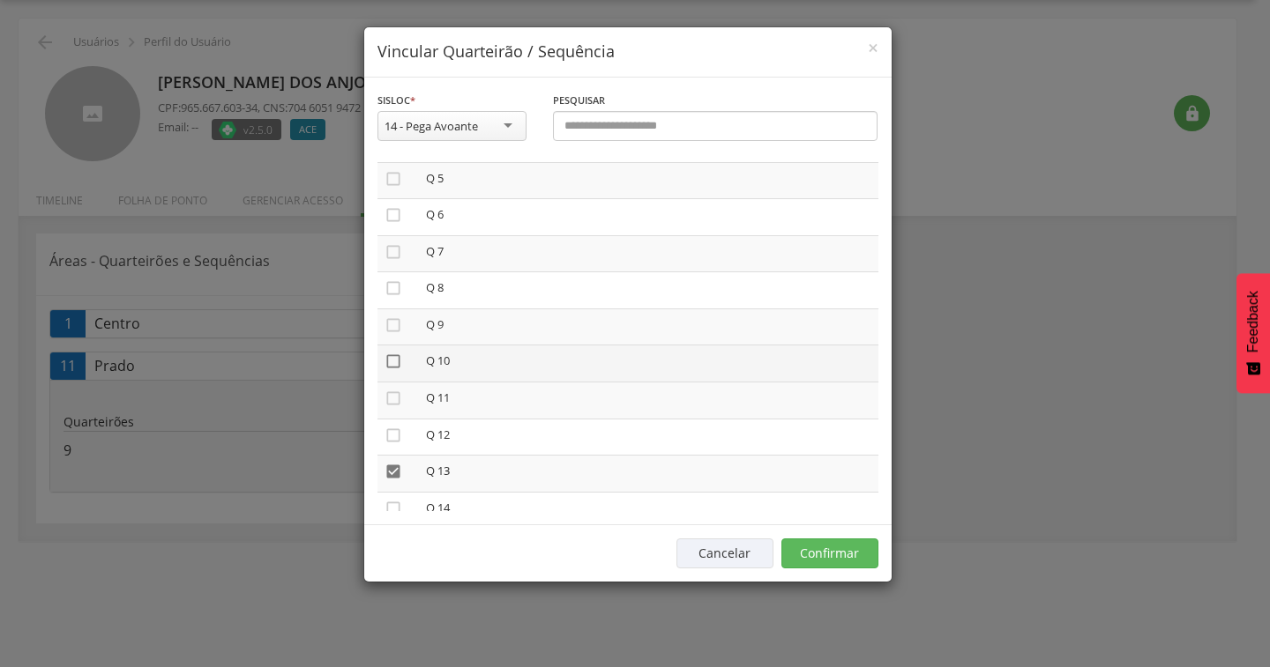
click at [395, 357] on icon "" at bounding box center [393, 362] width 18 height 18
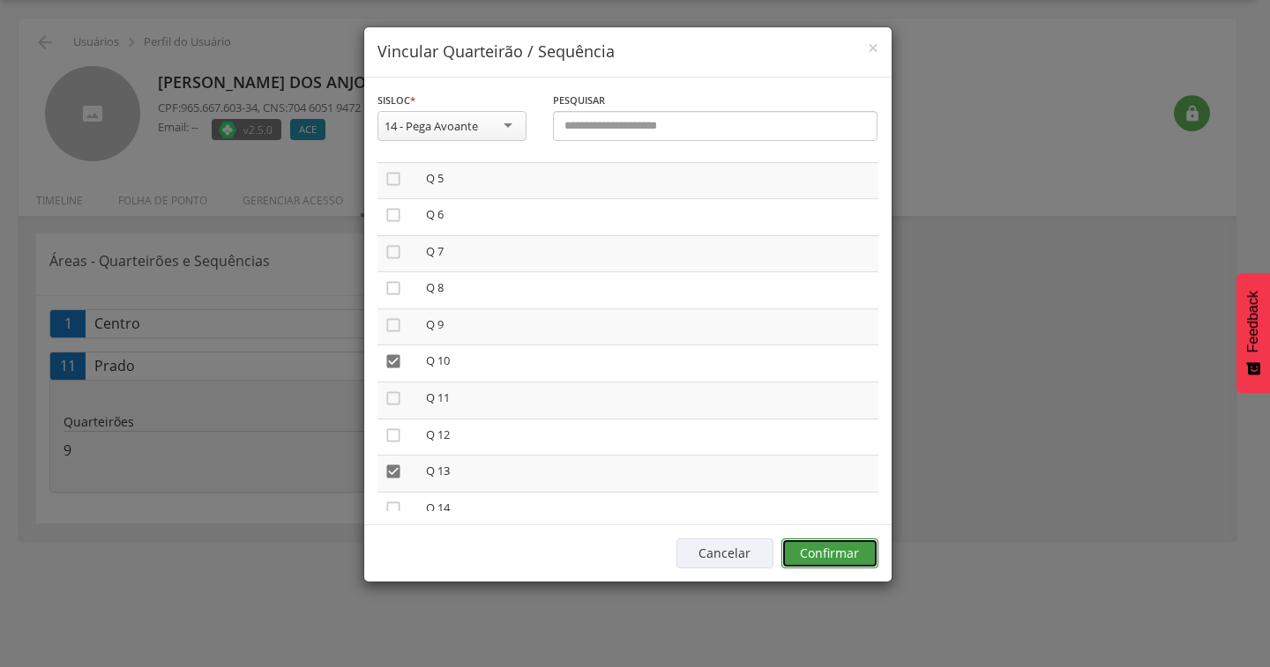
click at [863, 550] on button "Confirmar" at bounding box center [829, 554] width 97 height 30
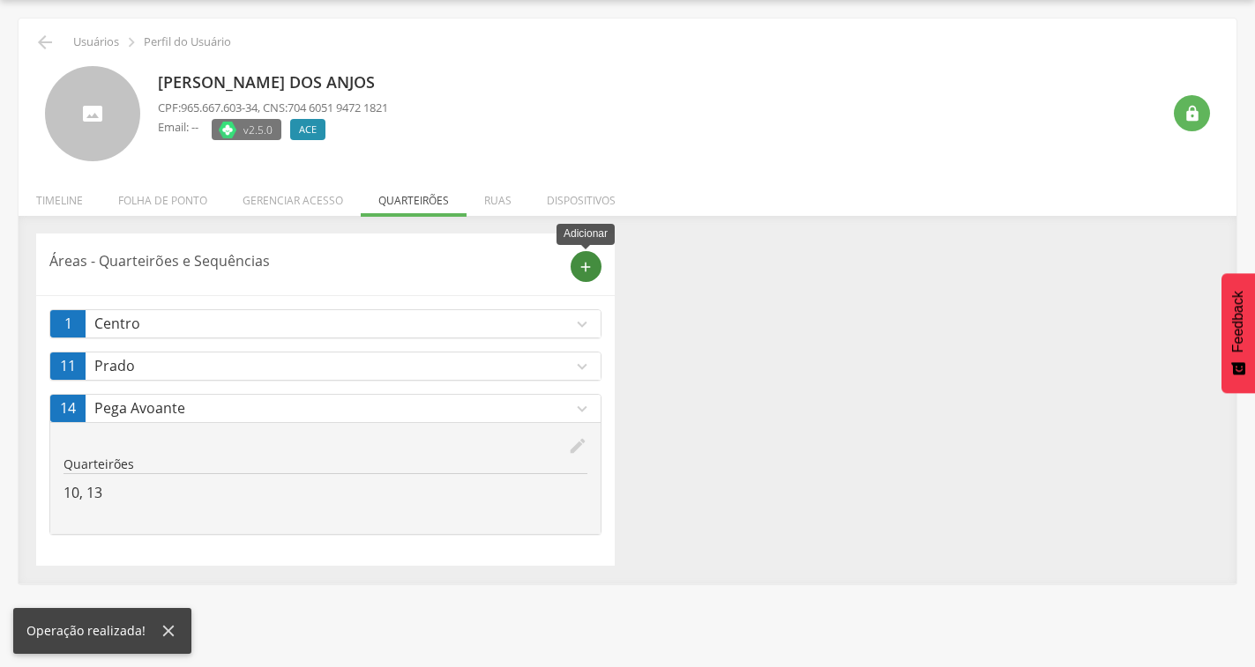
click at [587, 263] on icon "add" at bounding box center [586, 267] width 16 height 16
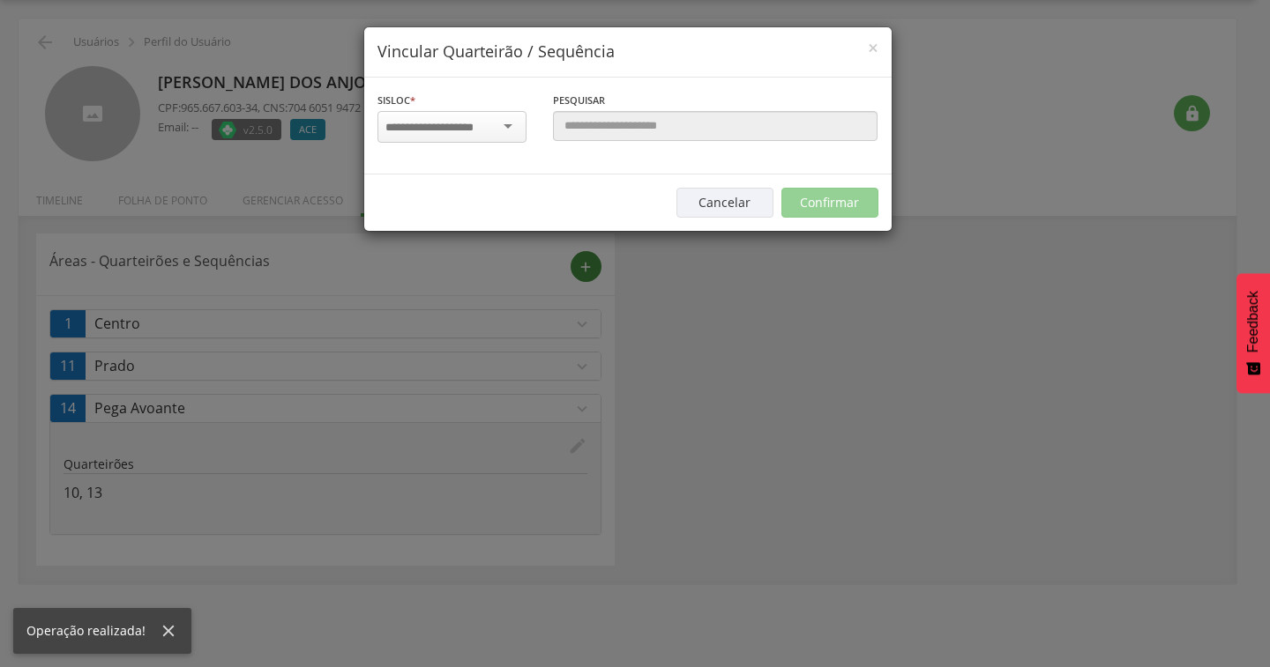
scroll to position [0, 0]
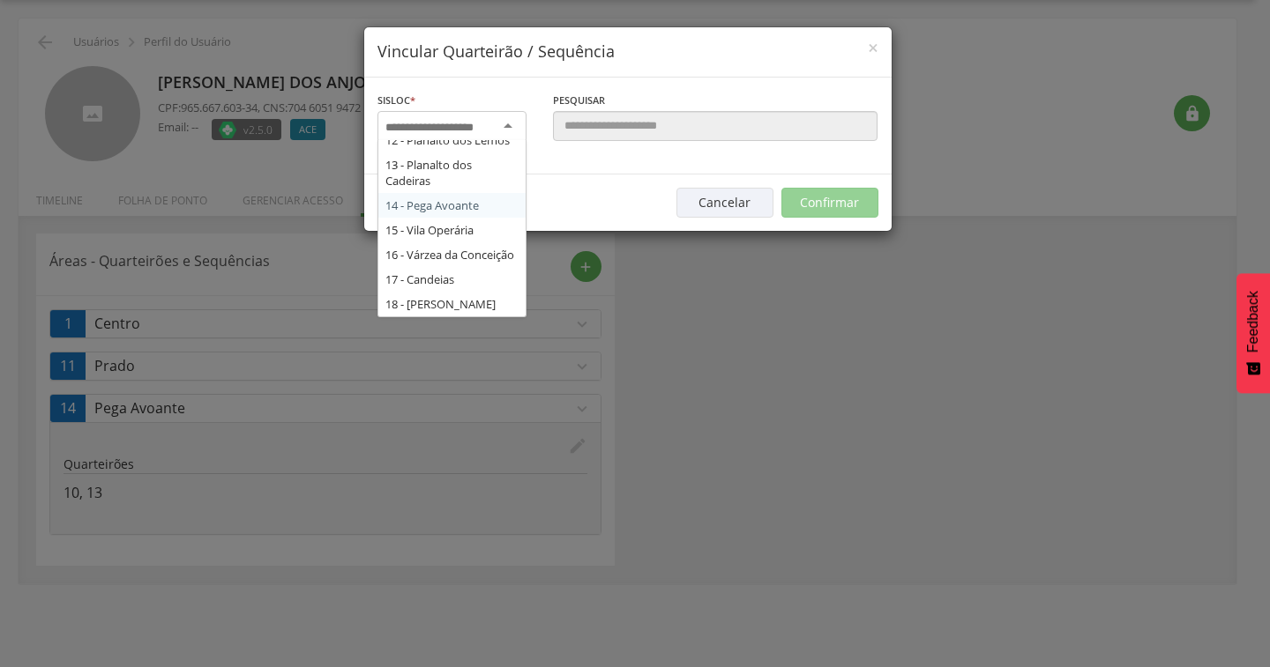
click at [511, 130] on div at bounding box center [451, 127] width 149 height 32
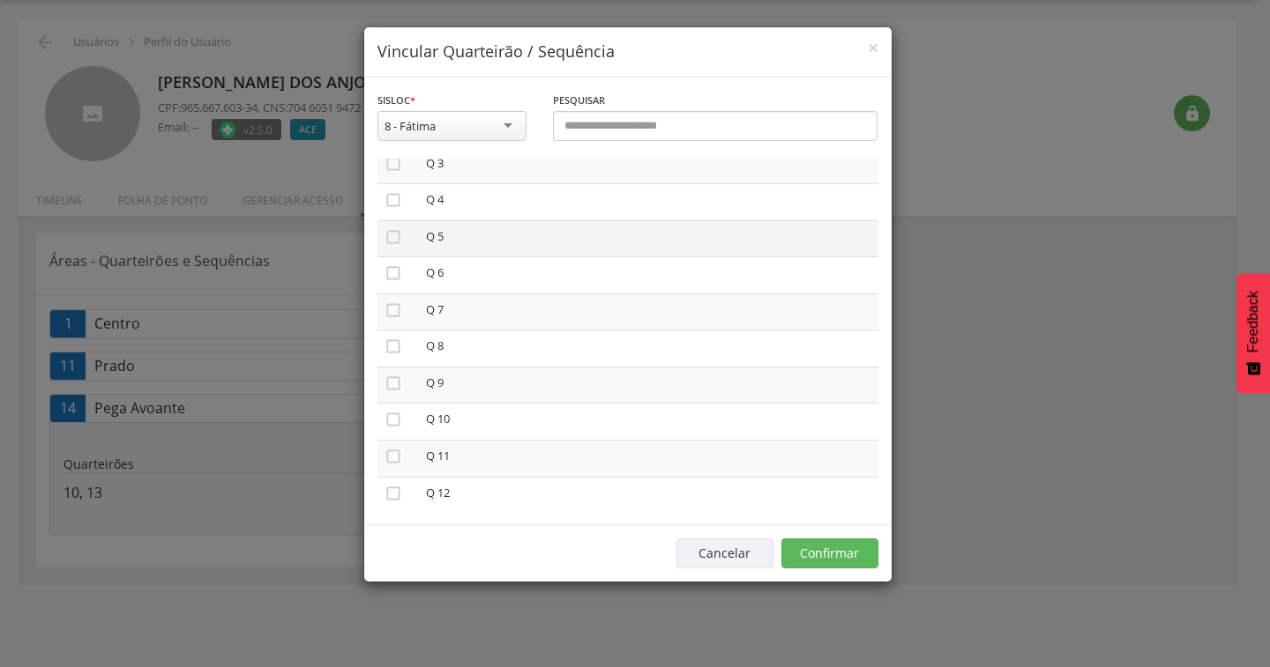
scroll to position [265, 0]
click at [393, 453] on icon "" at bounding box center [393, 457] width 18 height 18
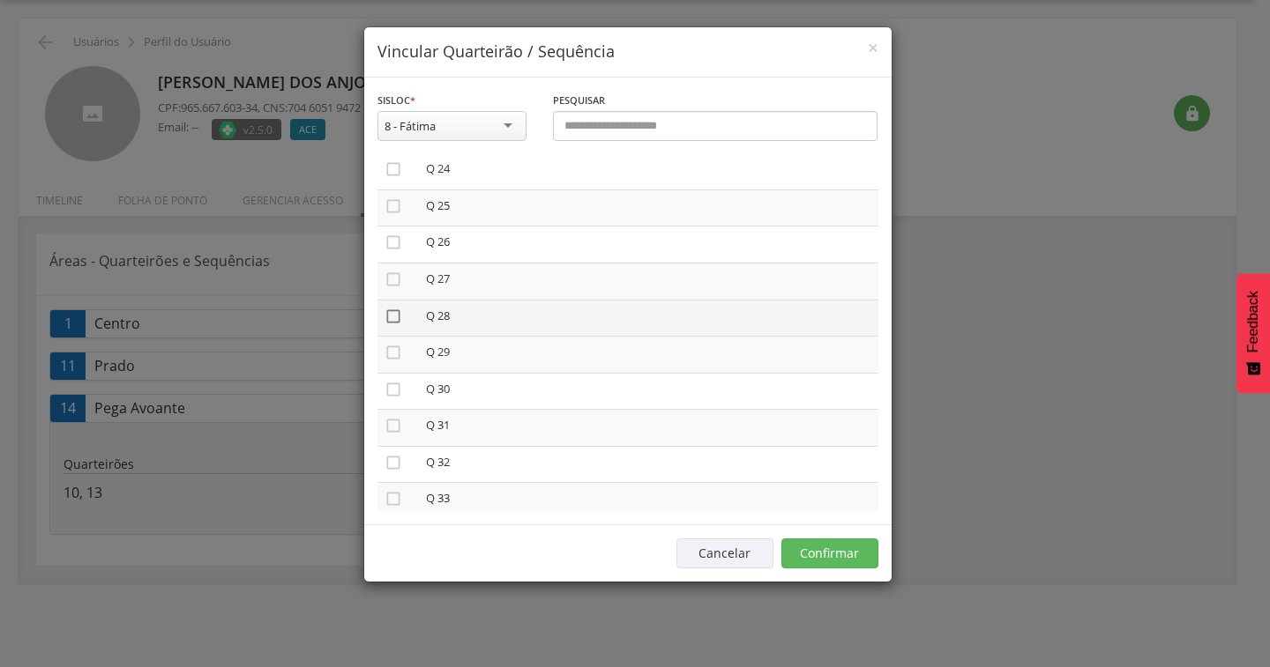
click at [391, 315] on icon "" at bounding box center [393, 317] width 18 height 18
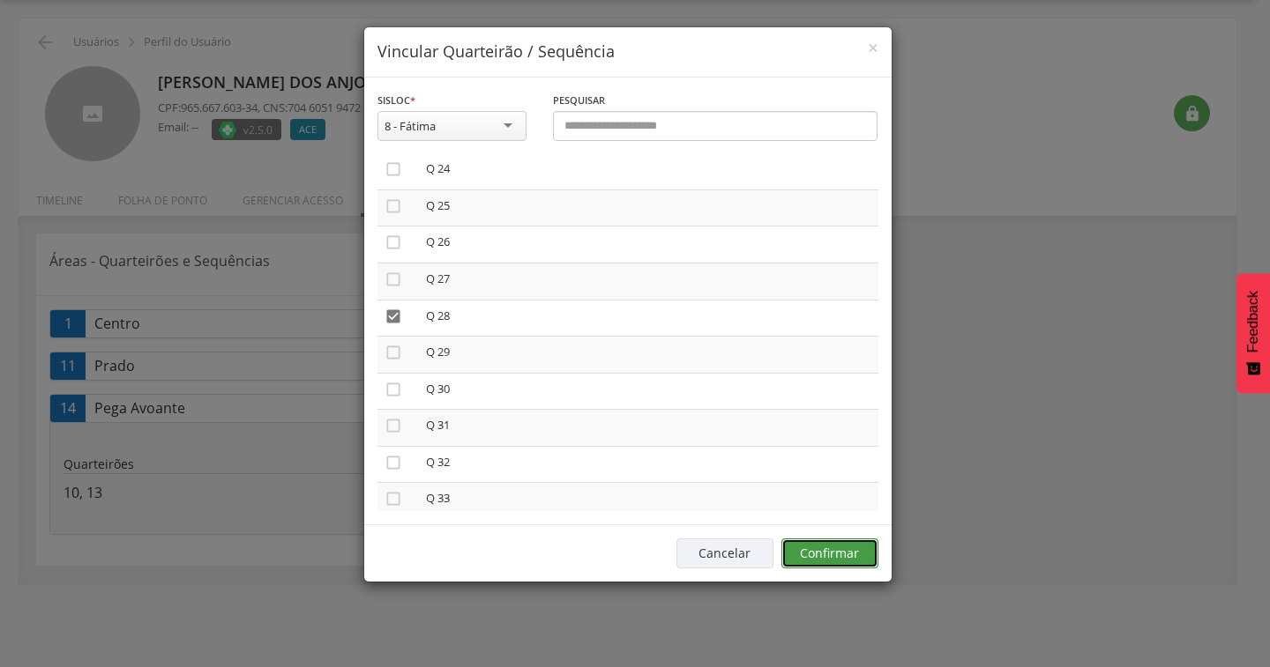
click at [831, 545] on button "Confirmar" at bounding box center [829, 554] width 97 height 30
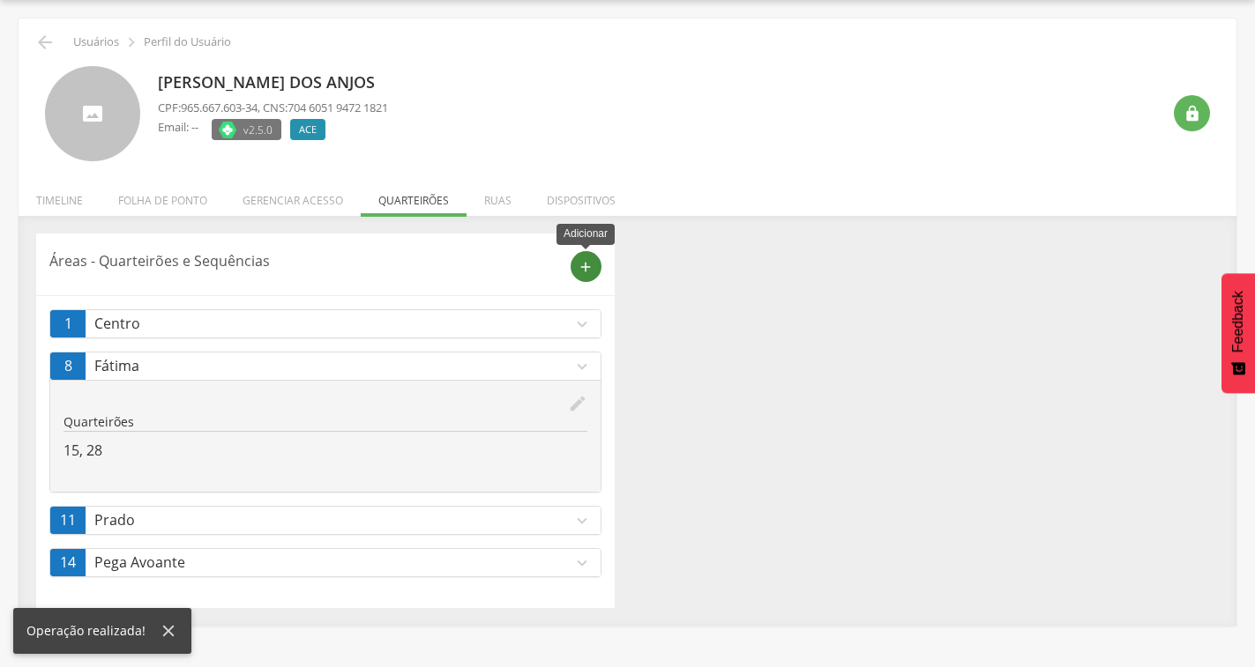
click at [586, 266] on icon "add" at bounding box center [586, 267] width 16 height 16
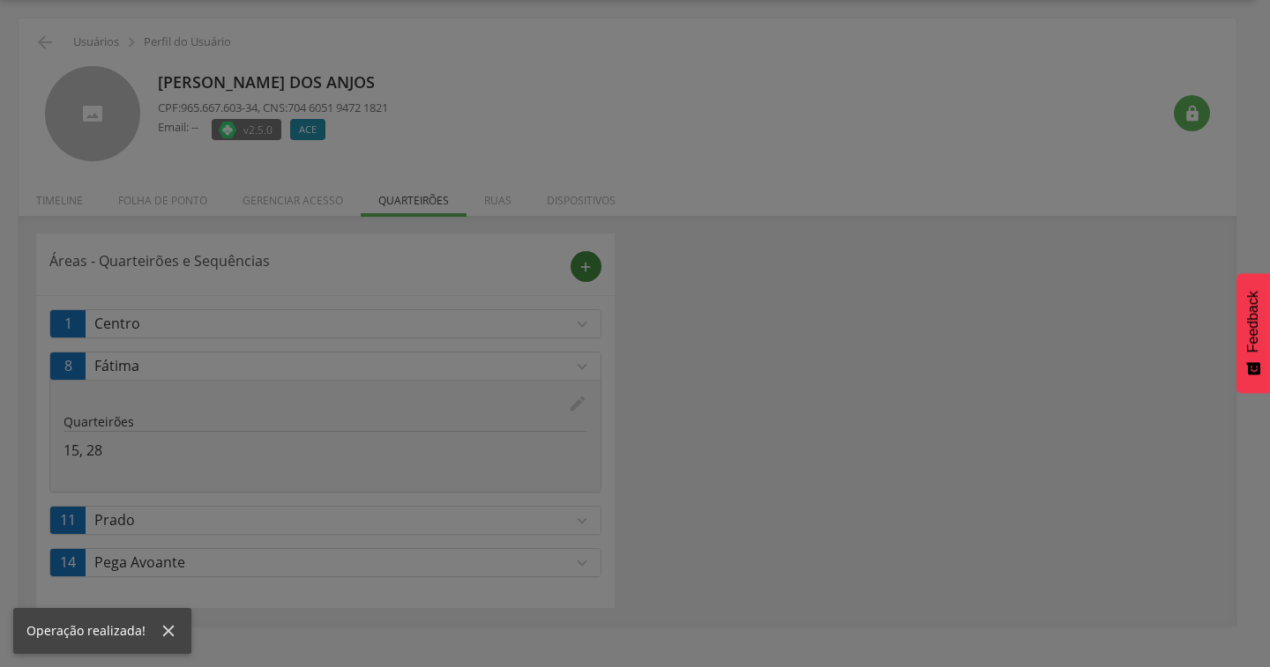
scroll to position [0, 0]
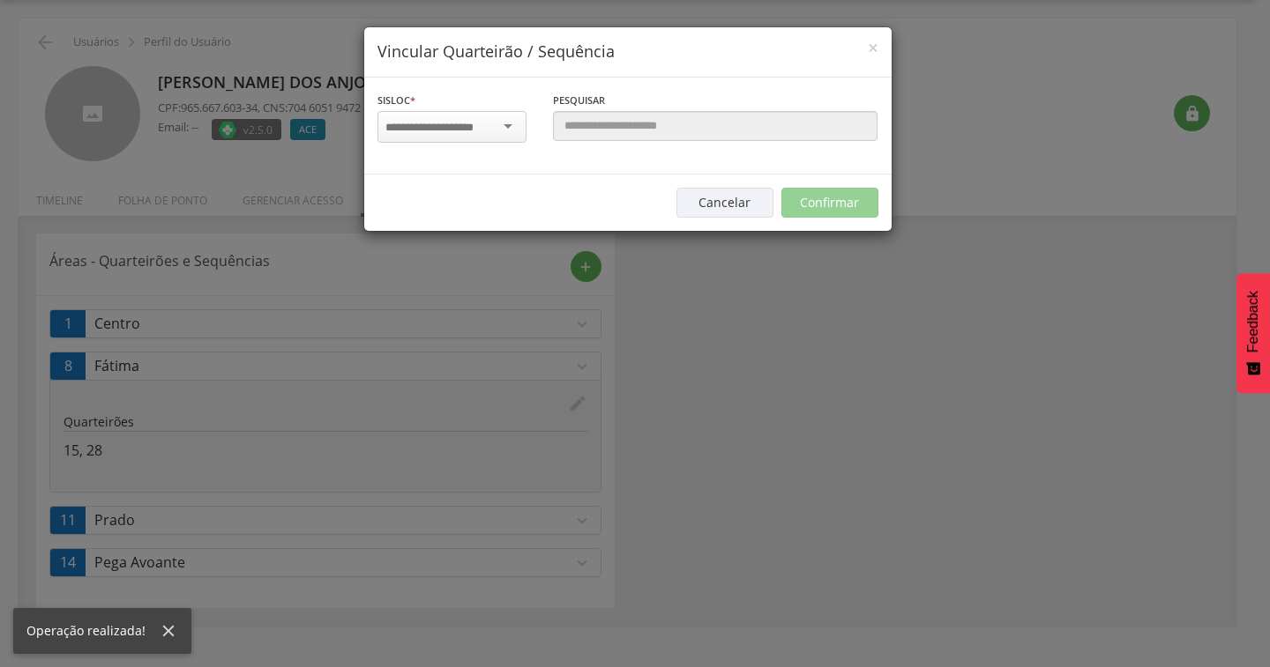
click at [509, 123] on div at bounding box center [451, 127] width 149 height 32
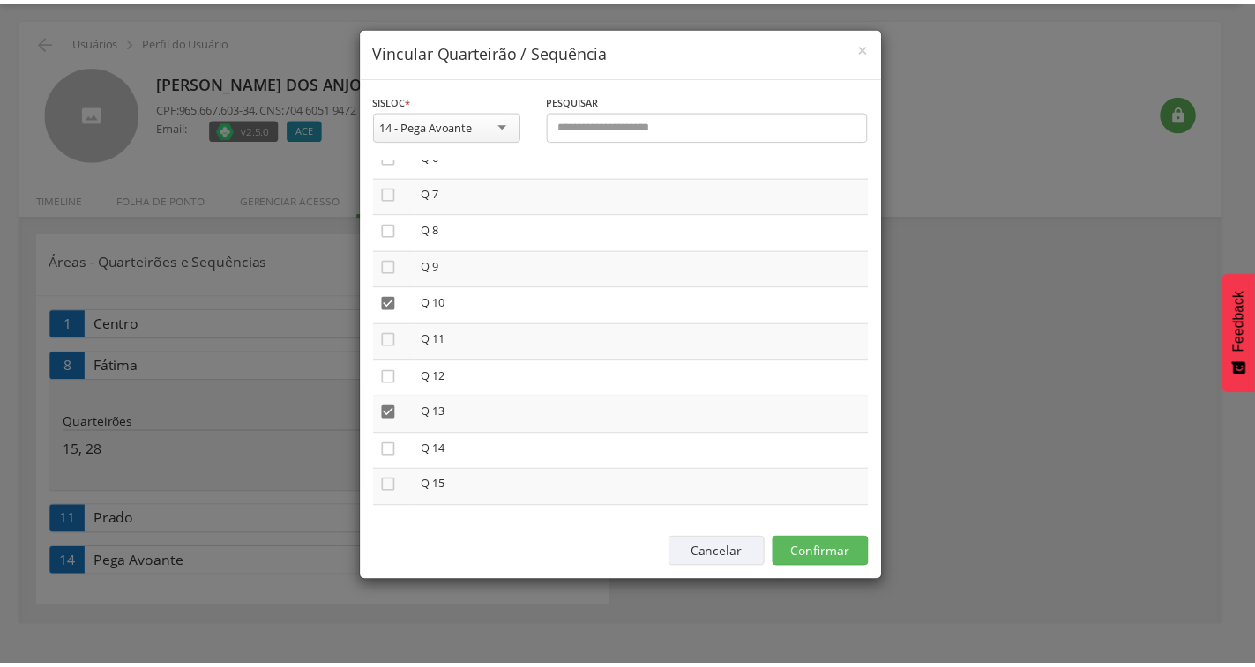
scroll to position [265, 0]
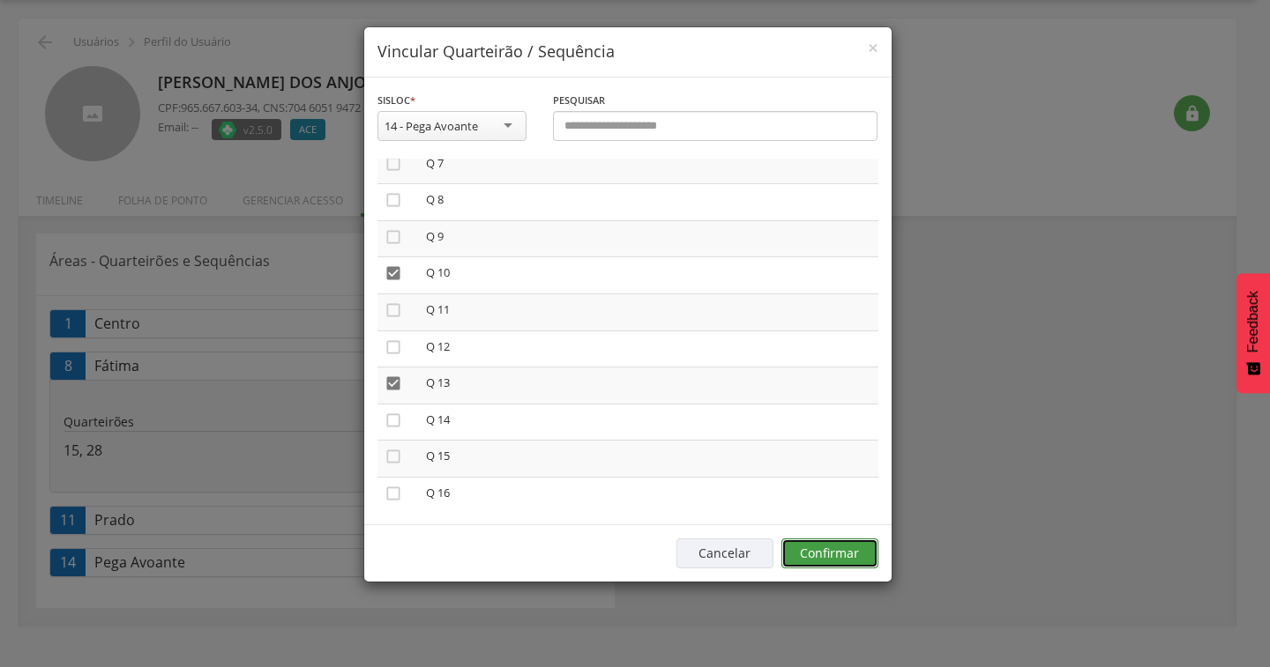
click at [833, 557] on button "Confirmar" at bounding box center [829, 554] width 97 height 30
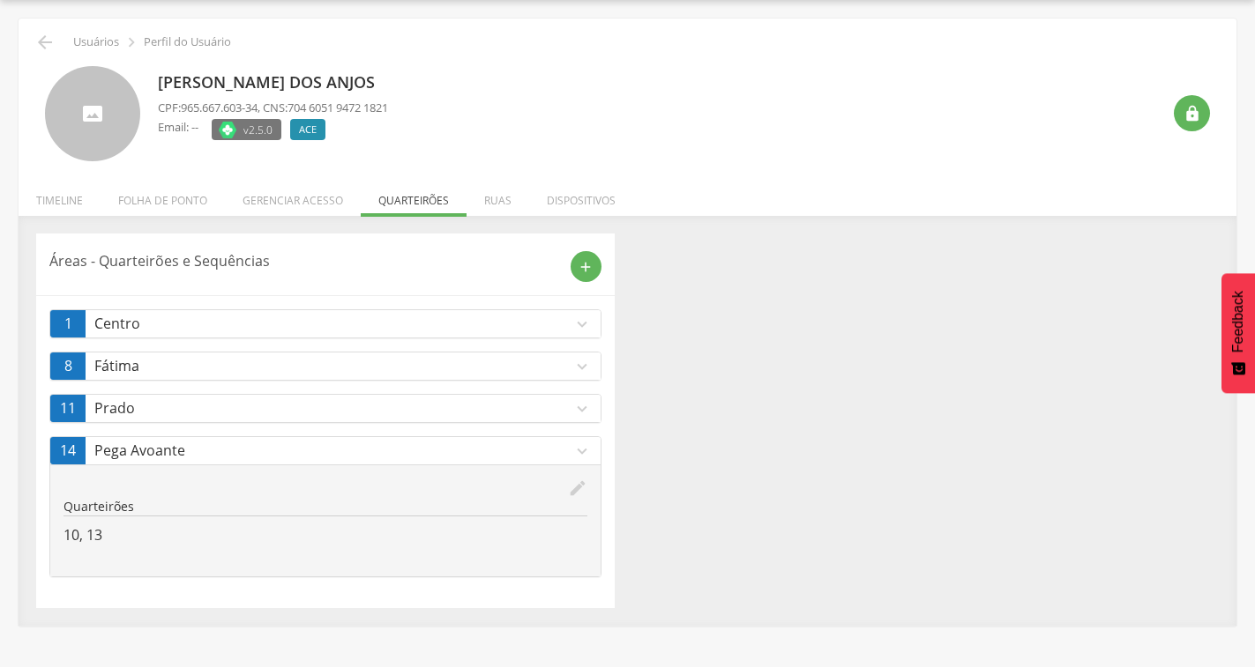
click at [579, 451] on icon "expand_more" at bounding box center [581, 451] width 19 height 19
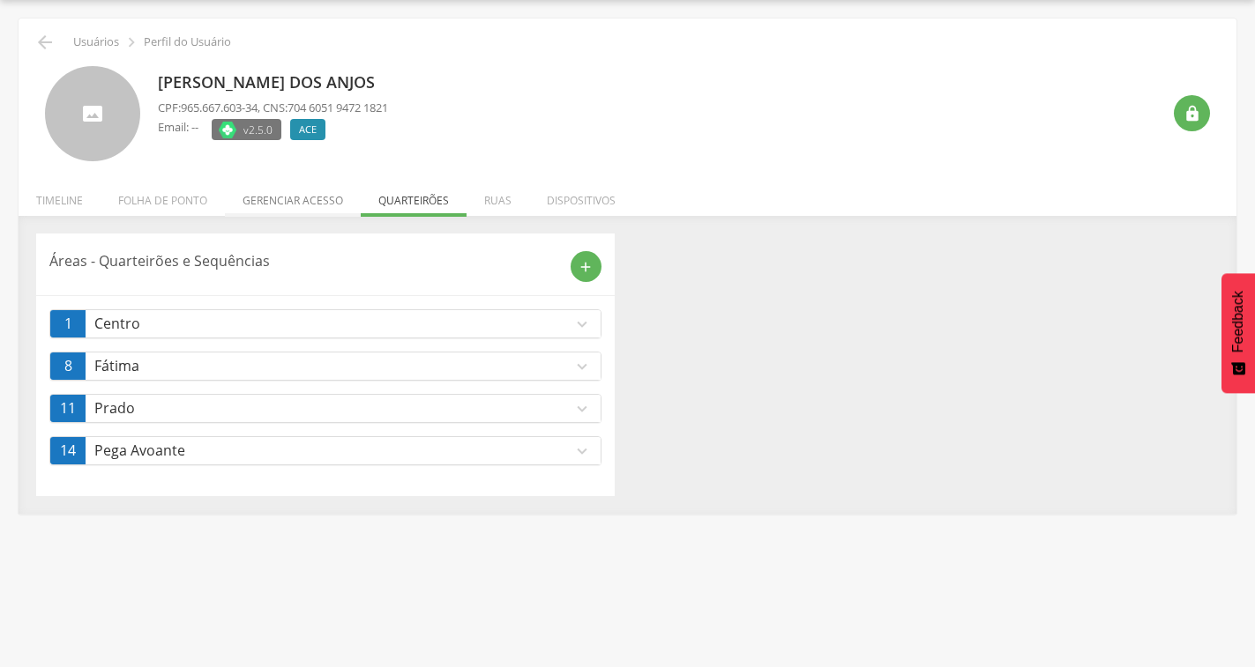
click at [272, 203] on li "Gerenciar acesso" at bounding box center [293, 195] width 136 height 41
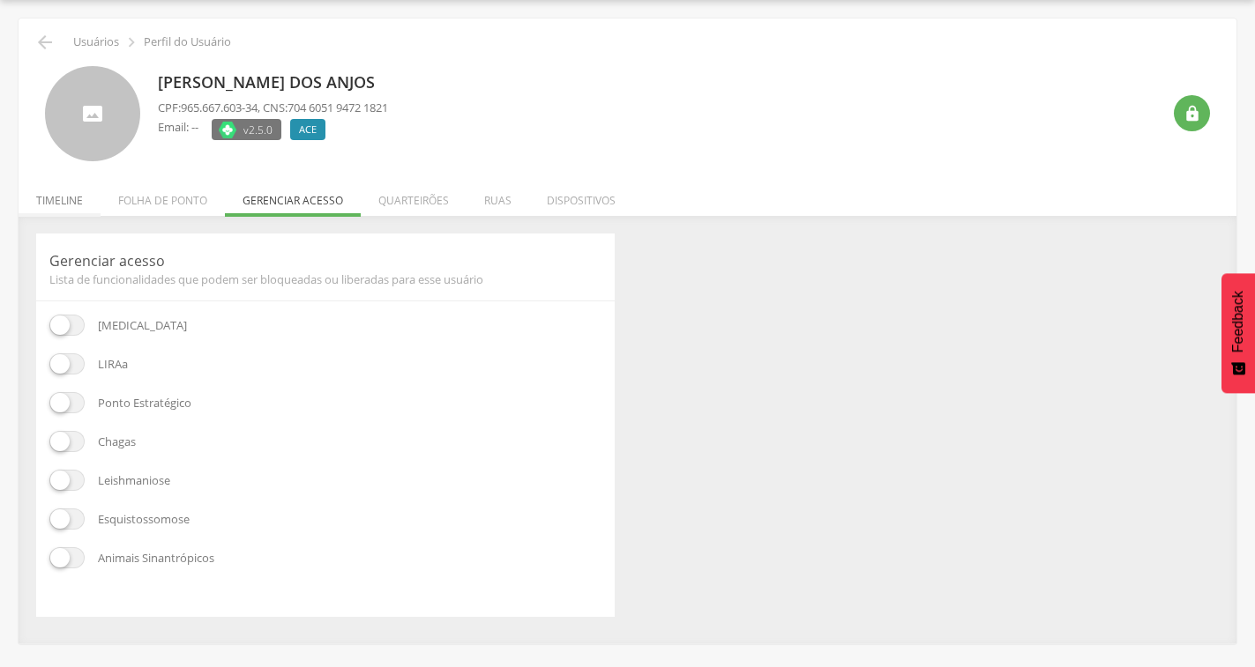
click at [86, 201] on li "Timeline" at bounding box center [60, 195] width 82 height 41
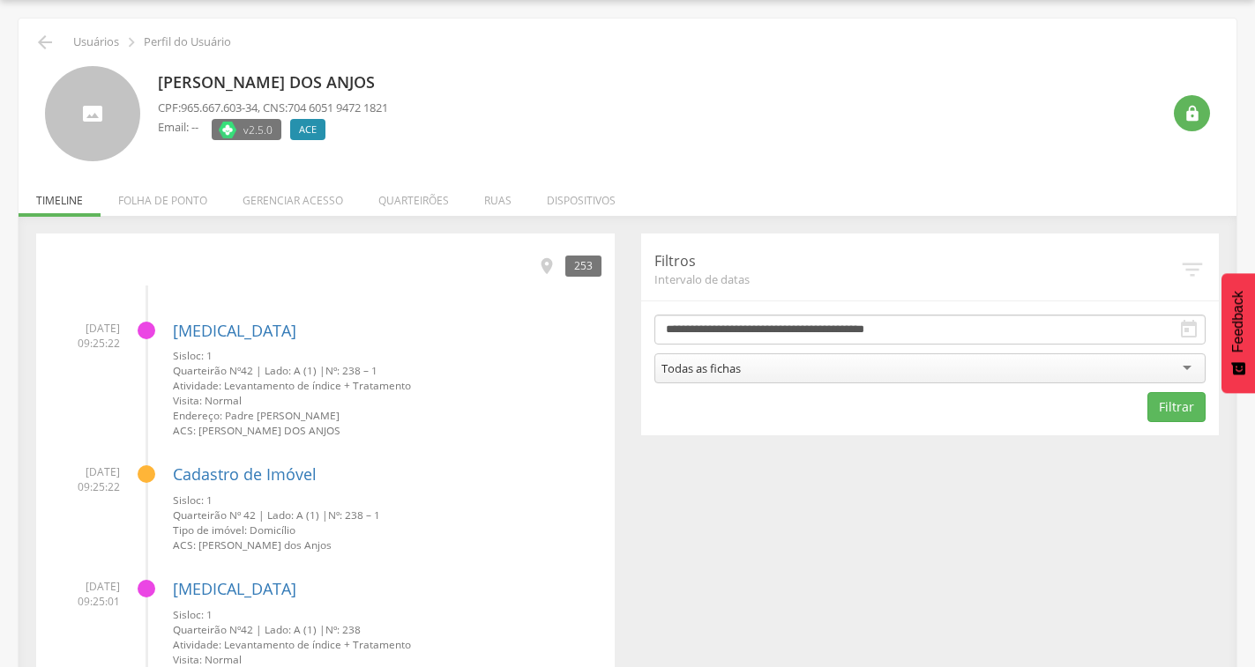
click at [859, 362] on div "Todas as fichas" at bounding box center [930, 369] width 552 height 30
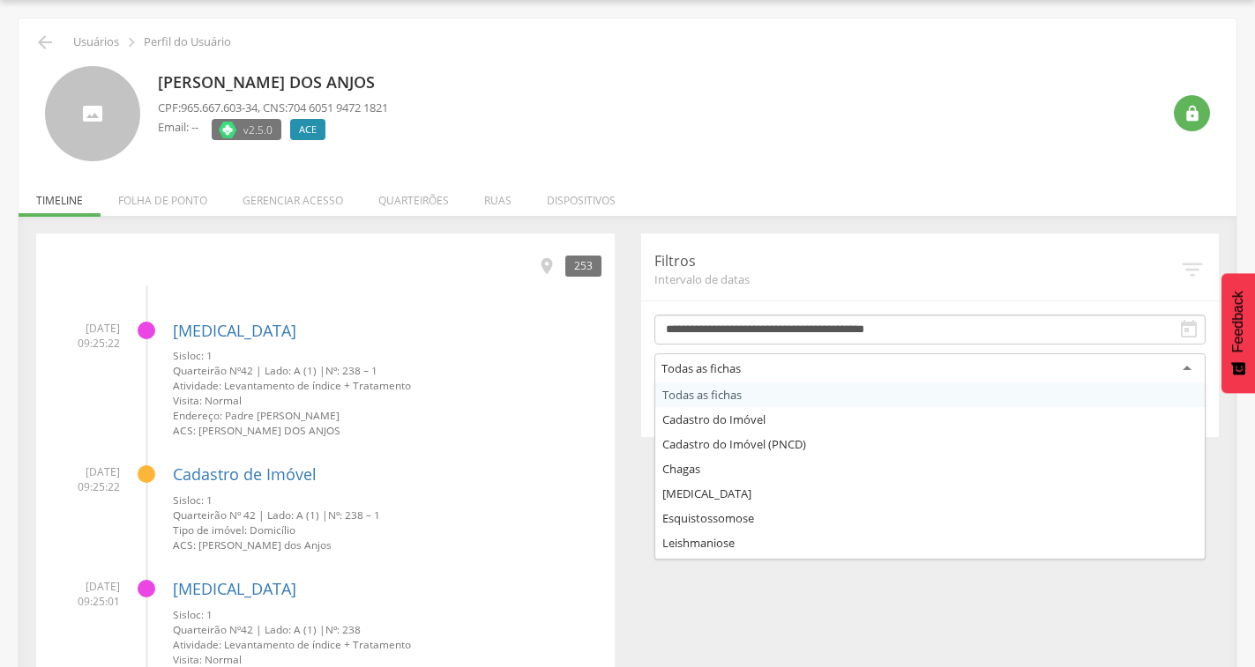
click at [676, 143] on div "[PERSON_NAME] dos Anjos CPF: 965.667.603-34 , CNS: 704 6051 9472 1821 Email: --…" at bounding box center [659, 114] width 1003 height 96
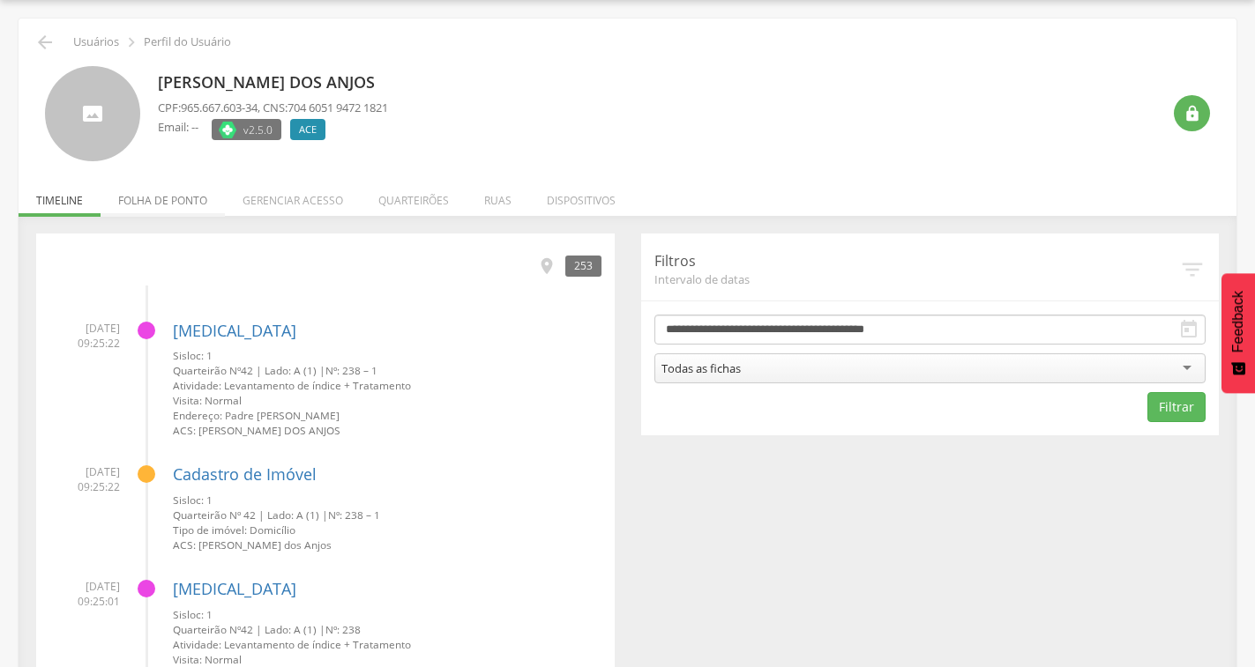
click at [208, 198] on li "Folha de ponto" at bounding box center [163, 195] width 124 height 41
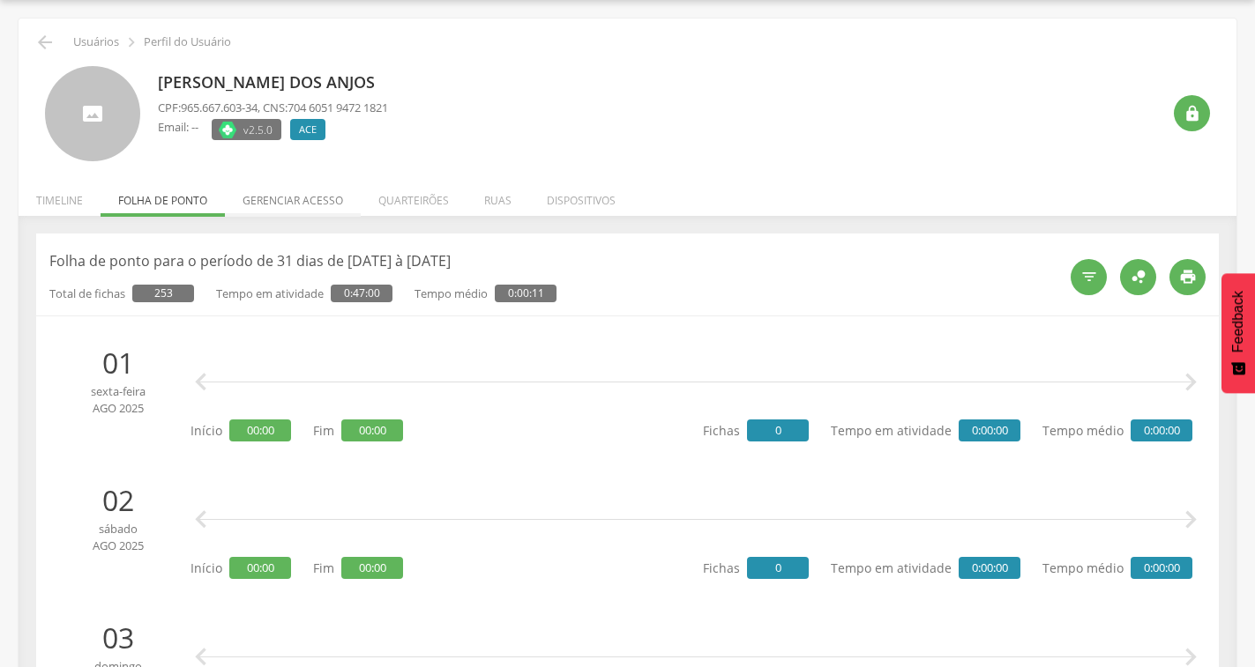
click at [265, 205] on li "Gerenciar acesso" at bounding box center [293, 195] width 136 height 41
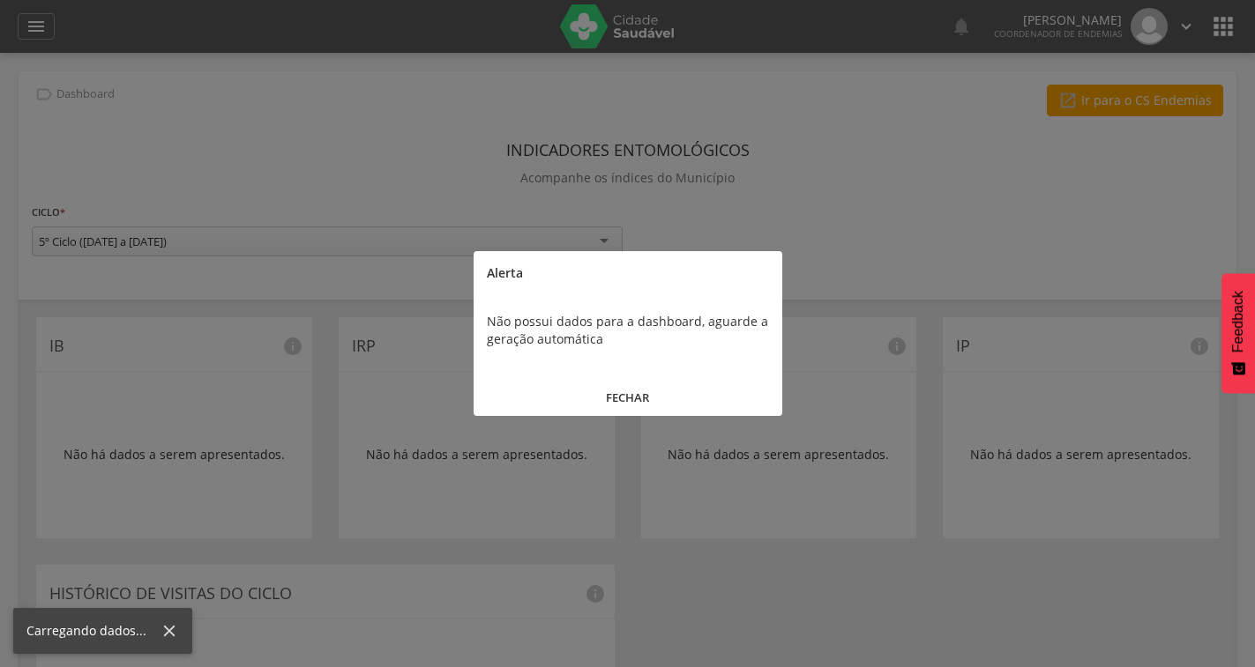
click at [632, 392] on button "FECHAR" at bounding box center [627, 398] width 309 height 38
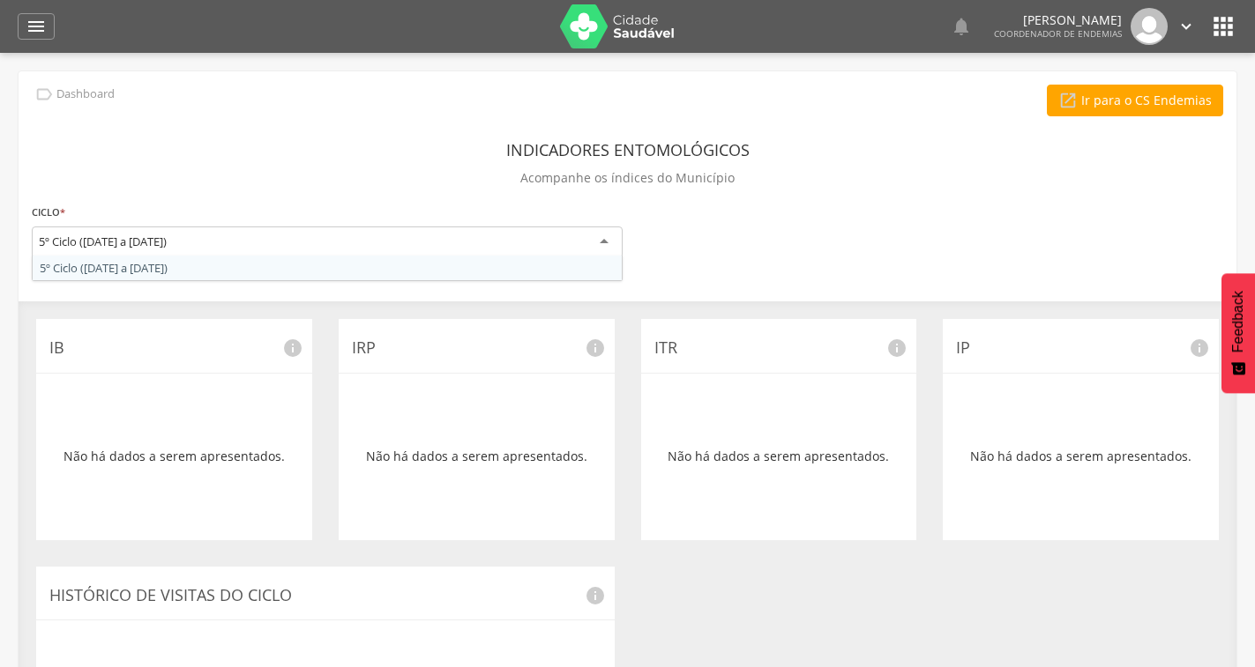
click at [556, 245] on div "5º Ciclo (19/08/25 a 15/10/25)" at bounding box center [327, 243] width 591 height 32
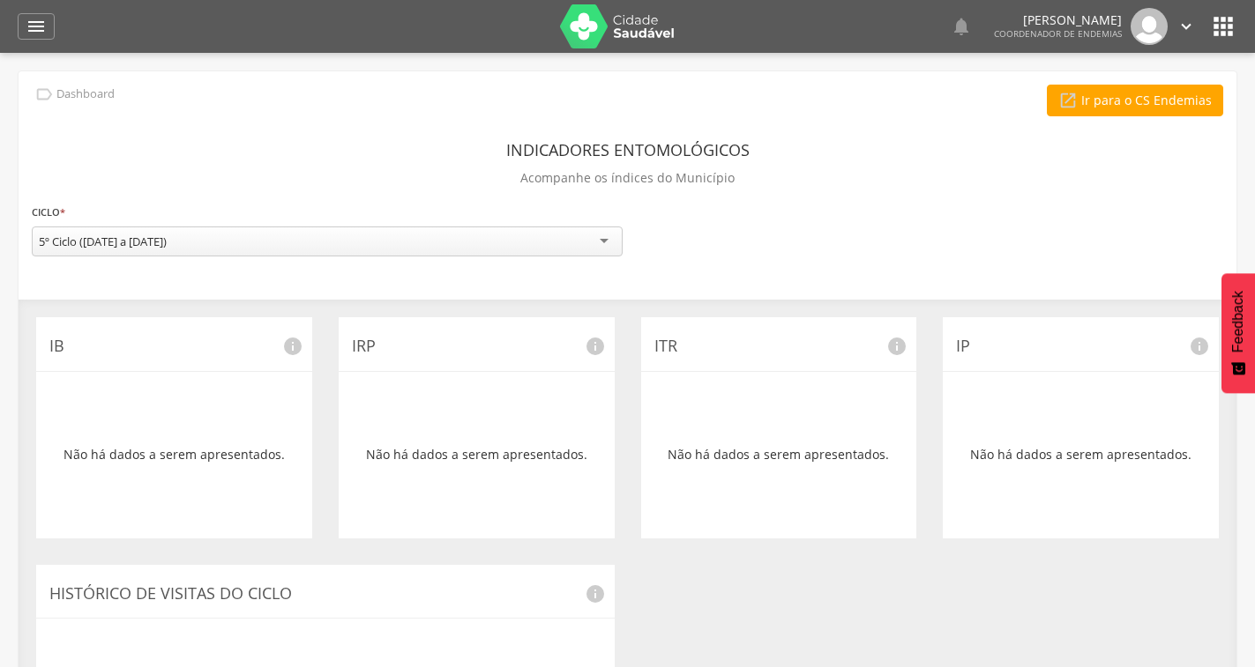
click at [414, 141] on div "Indicadores Entomológicos Acompanhe os índices do Município" at bounding box center [627, 166] width 1191 height 65
click at [31, 25] on icon "" at bounding box center [36, 26] width 21 height 21
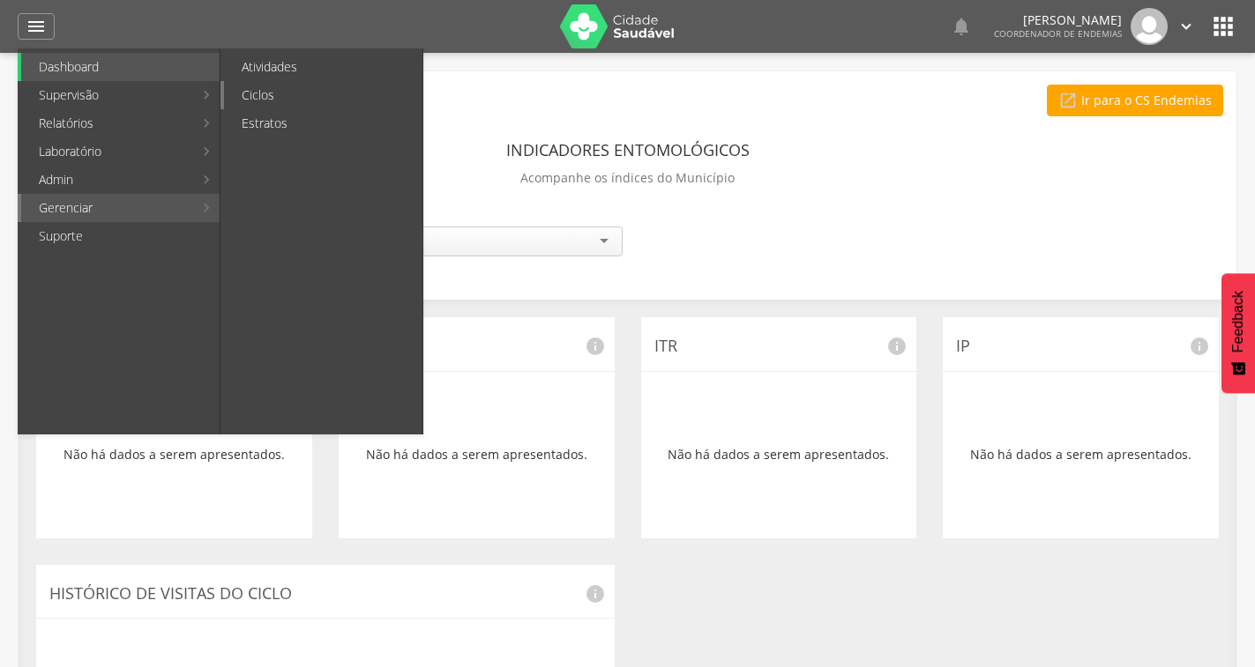
click at [263, 88] on link "Ciclos" at bounding box center [323, 95] width 198 height 28
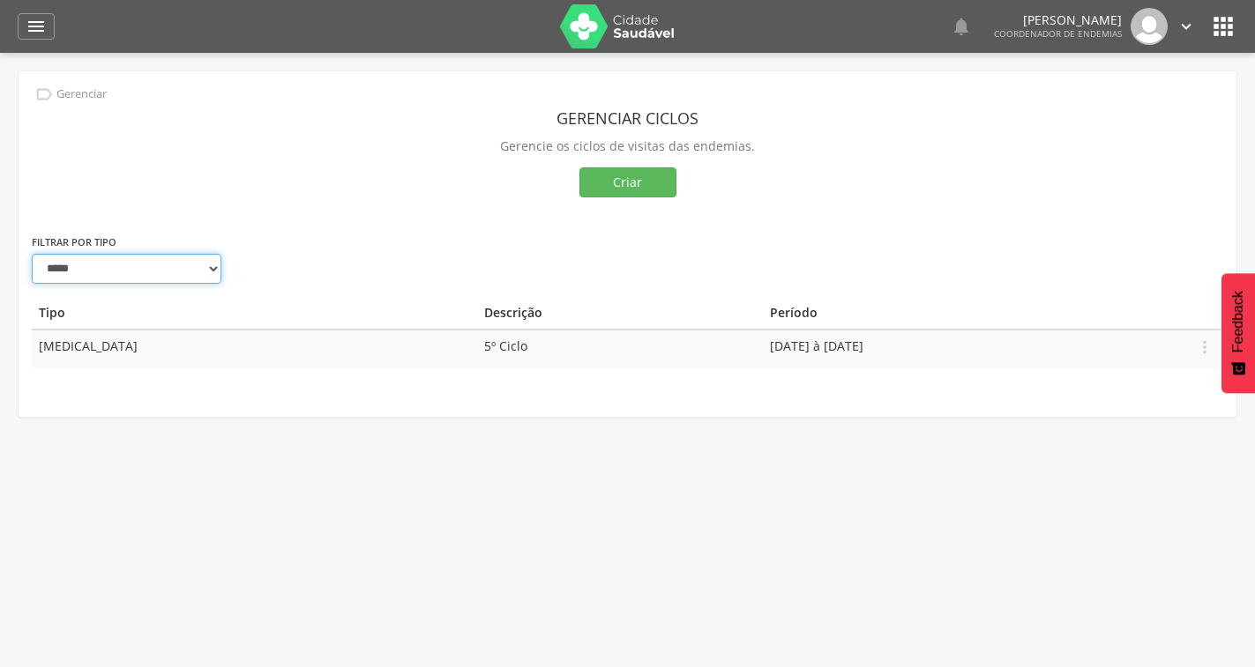
click at [177, 256] on select "**********" at bounding box center [127, 269] width 190 height 30
select select "*"
click at [32, 254] on select "**********" at bounding box center [127, 269] width 190 height 30
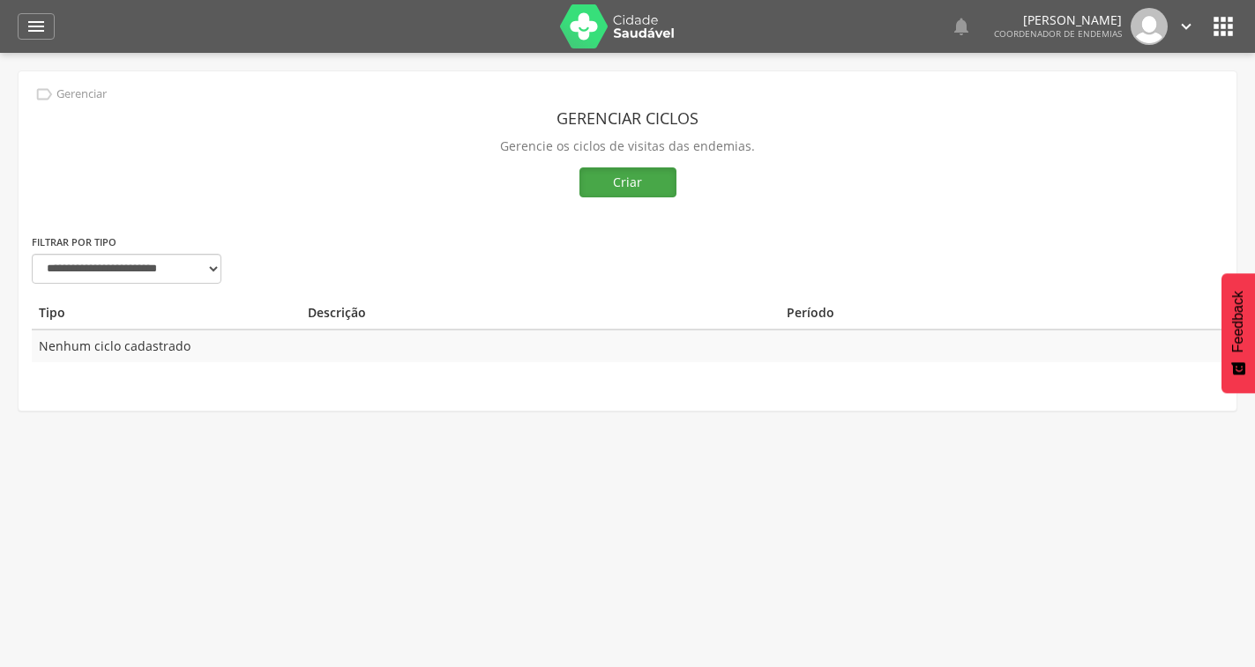
click at [609, 186] on button "Criar" at bounding box center [627, 183] width 97 height 30
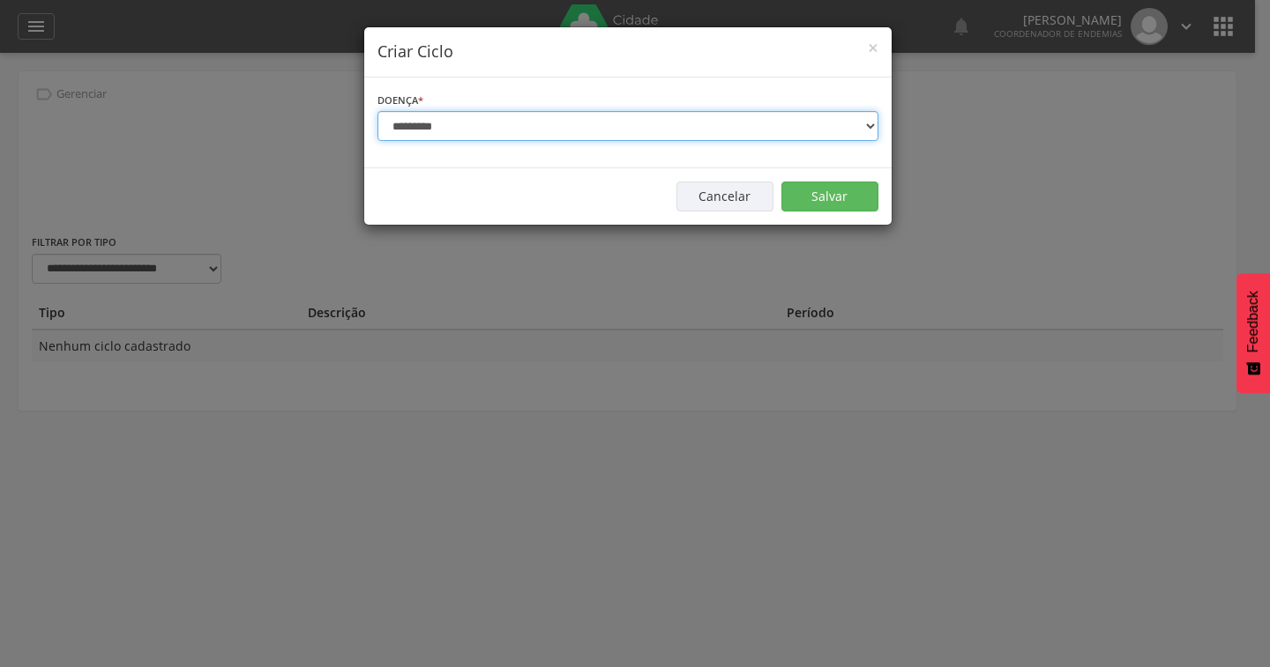
click at [503, 130] on select "**********" at bounding box center [627, 126] width 501 height 30
select select "*"
click at [377, 111] on select "**********" at bounding box center [627, 126] width 501 height 30
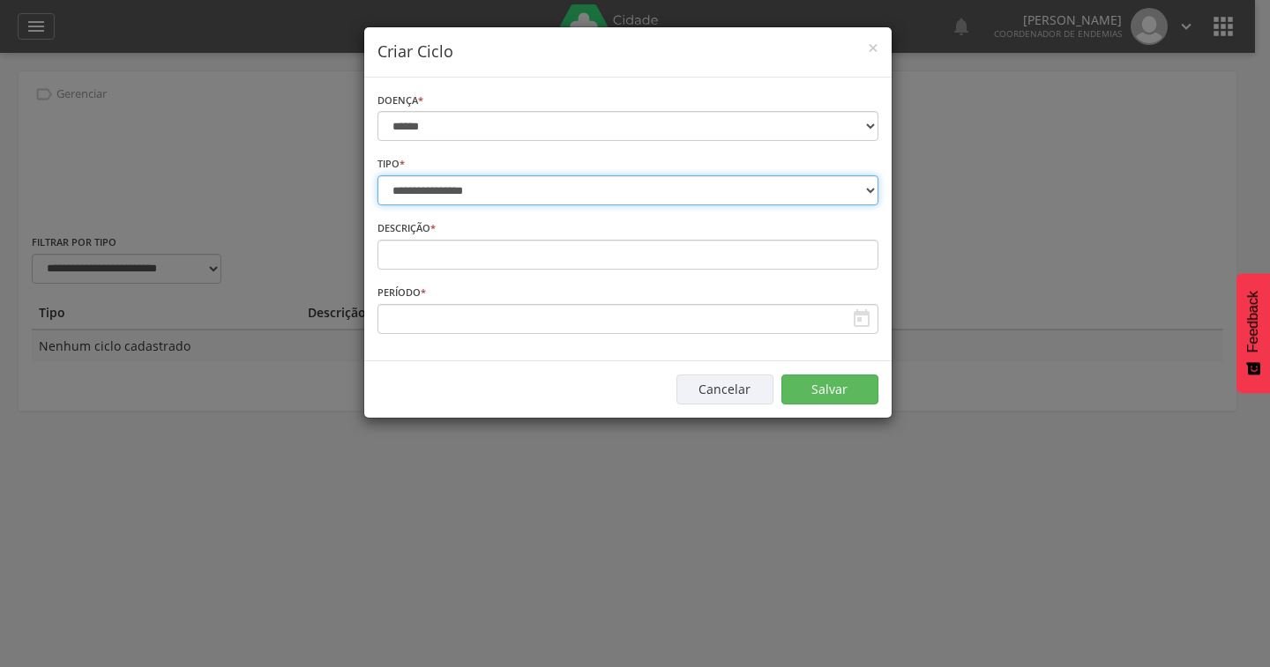
click at [506, 195] on select "**********" at bounding box center [627, 190] width 501 height 30
select select "*"
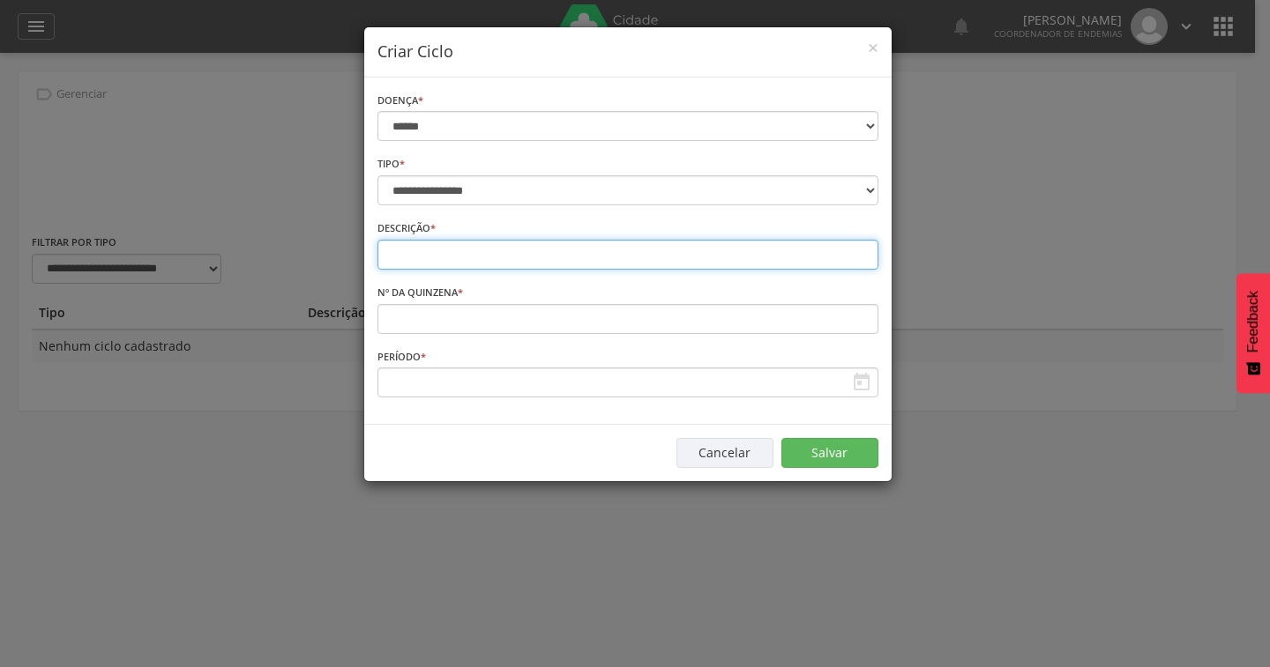
click at [490, 252] on input "text" at bounding box center [627, 255] width 501 height 30
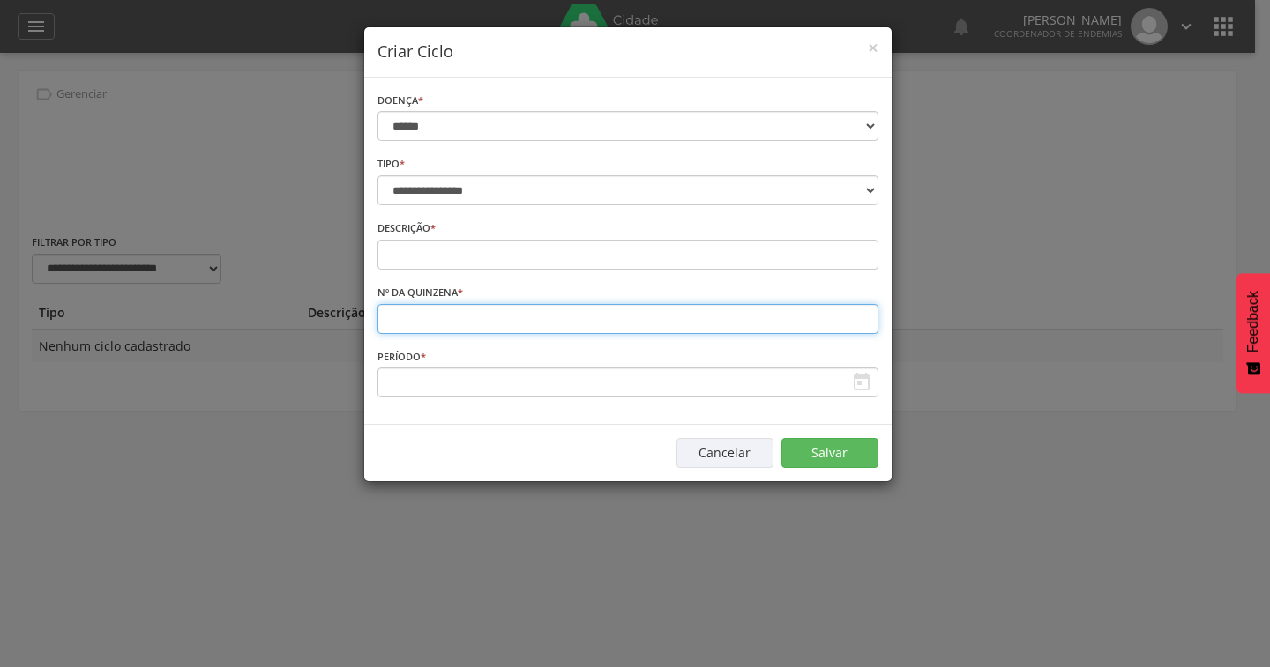
click at [479, 317] on input "number" at bounding box center [627, 319] width 501 height 30
click at [861, 316] on input "*" at bounding box center [627, 319] width 501 height 30
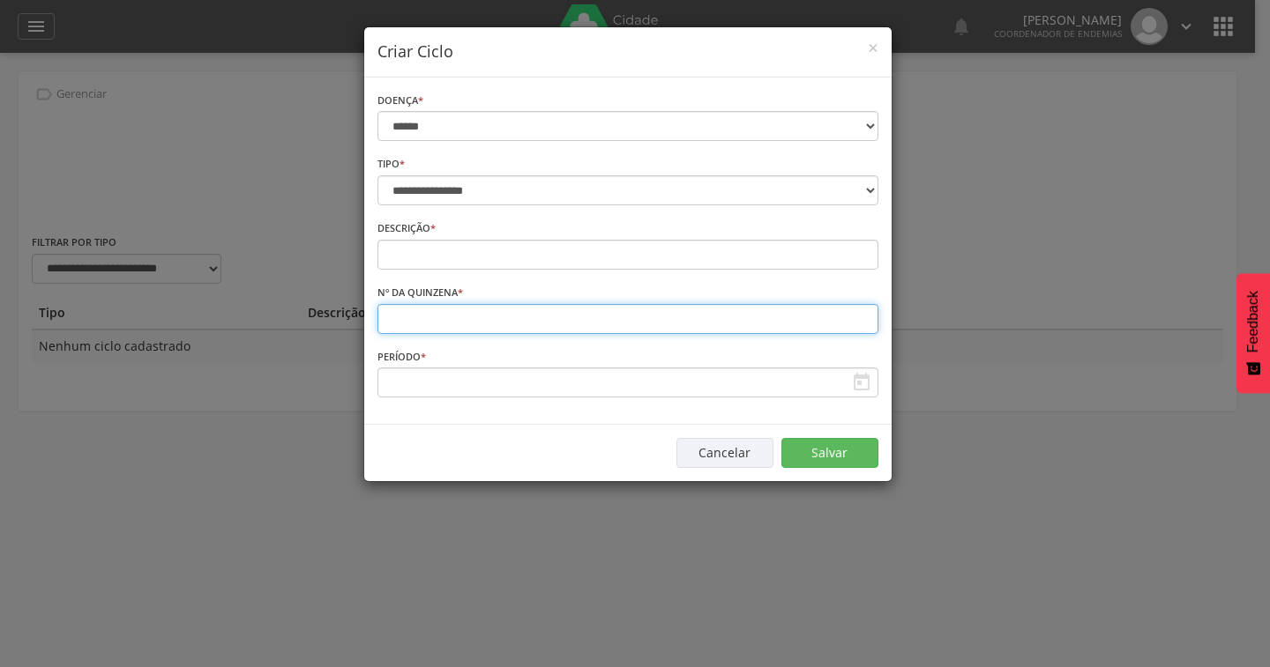
click at [861, 316] on input "*" at bounding box center [627, 319] width 501 height 30
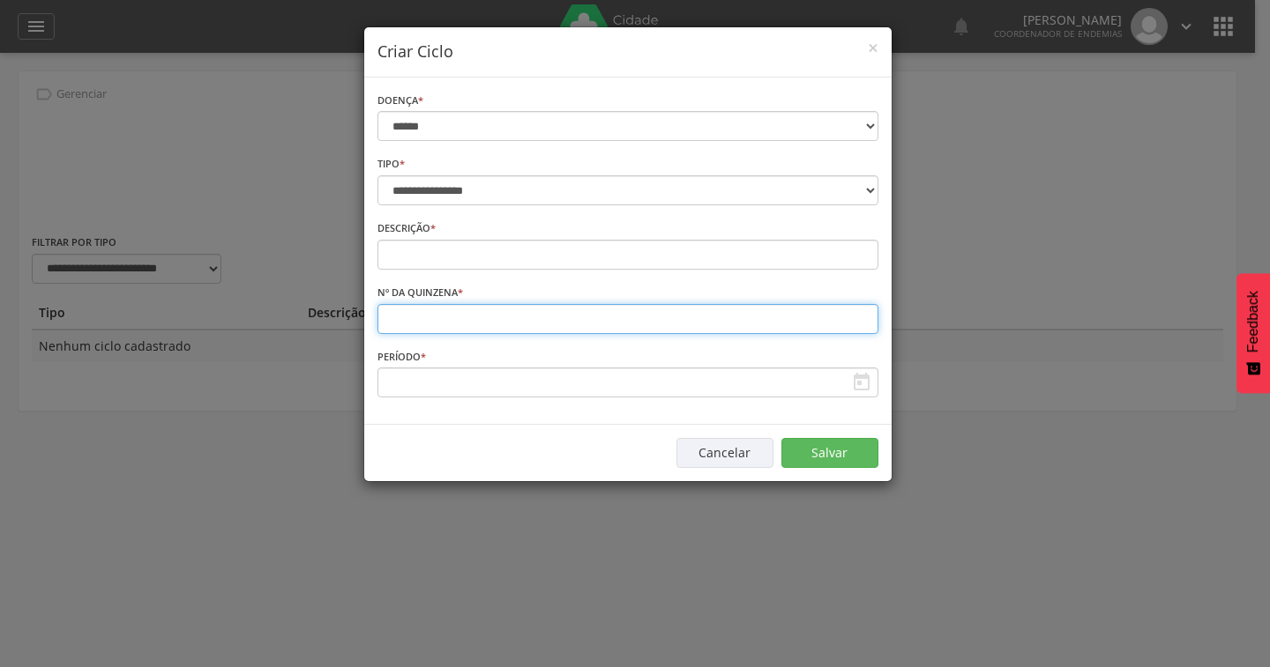
click at [861, 316] on input "**" at bounding box center [627, 319] width 501 height 30
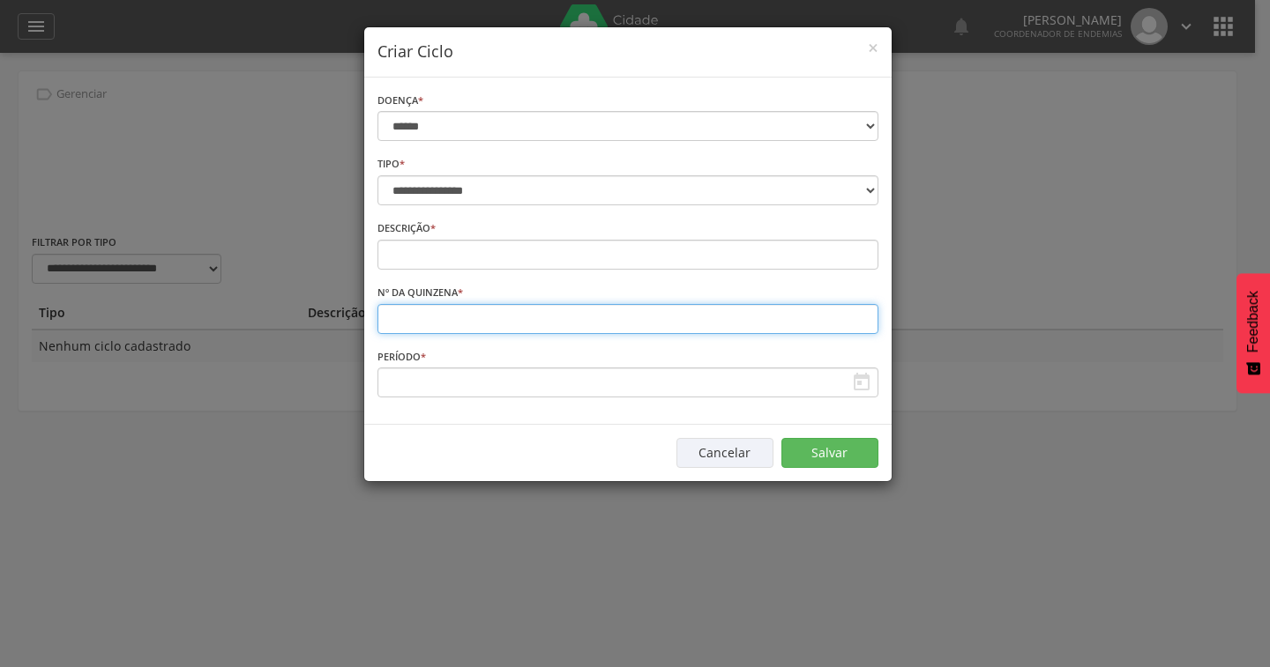
click at [861, 316] on input "**" at bounding box center [627, 319] width 501 height 30
click at [861, 317] on input "**" at bounding box center [627, 319] width 501 height 30
type input "**"
click at [861, 317] on input "**" at bounding box center [627, 319] width 501 height 30
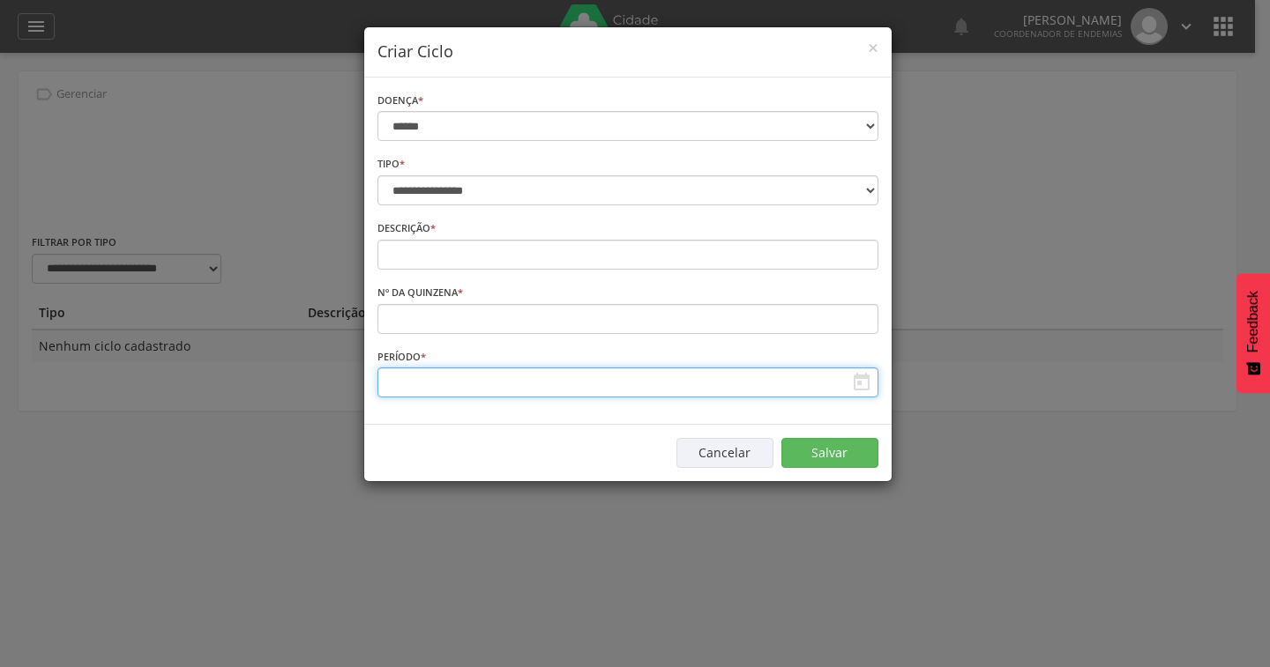
click at [702, 383] on input "text" at bounding box center [627, 383] width 501 height 30
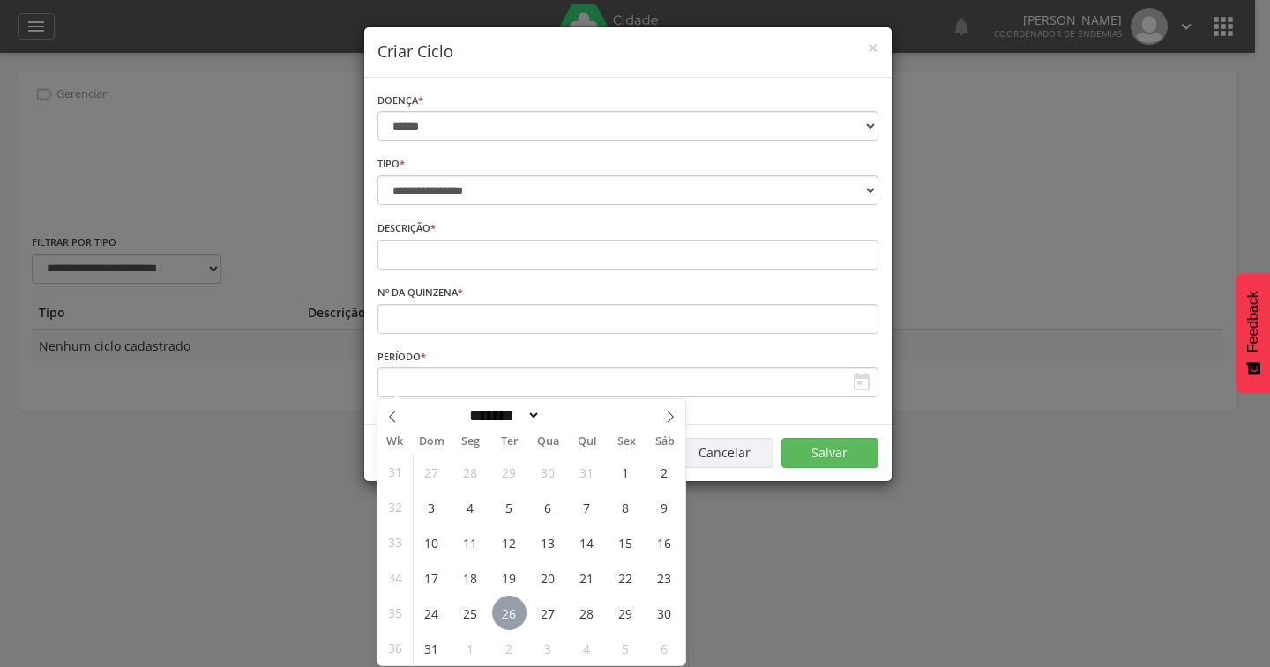
click at [510, 611] on span "26" at bounding box center [509, 613] width 34 height 34
type input "**********"
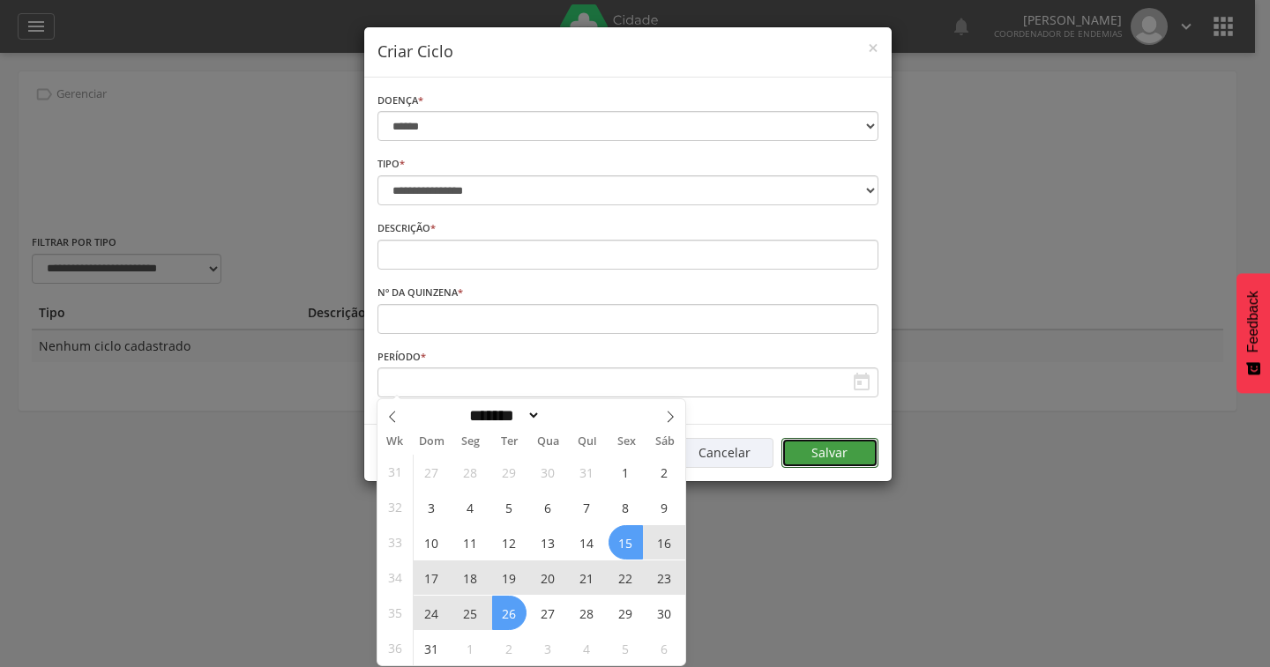
click at [837, 439] on button "Salvar" at bounding box center [829, 453] width 97 height 30
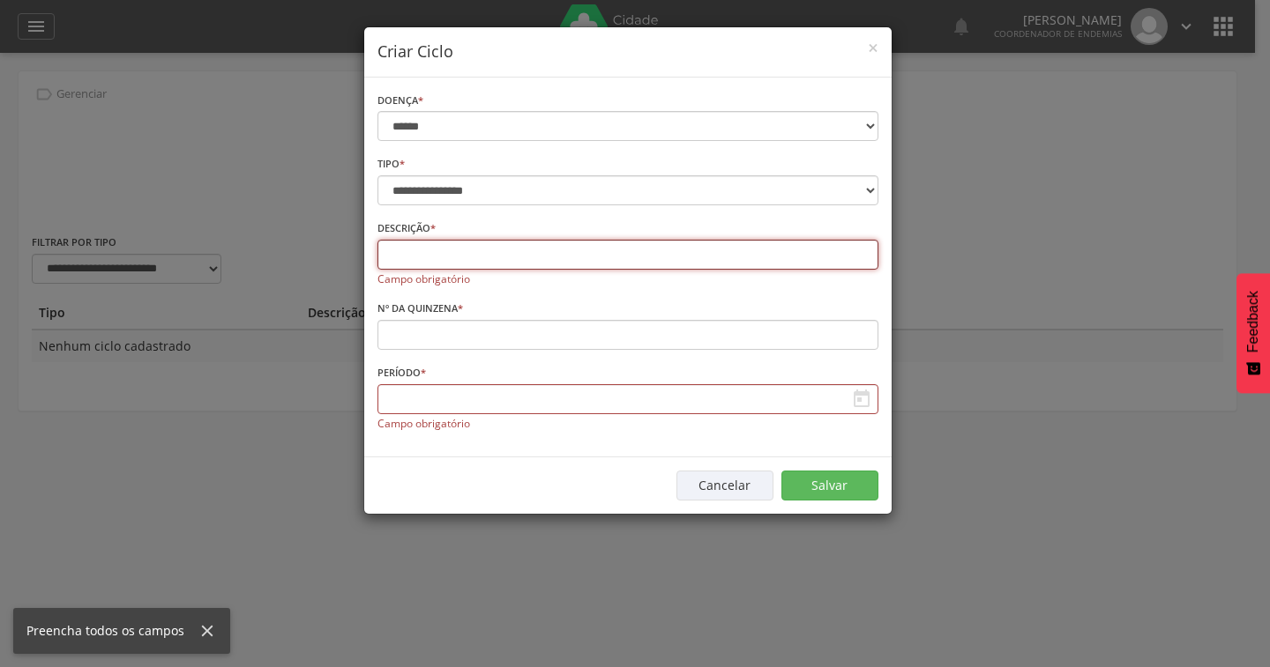
click at [508, 256] on input "text" at bounding box center [627, 255] width 501 height 30
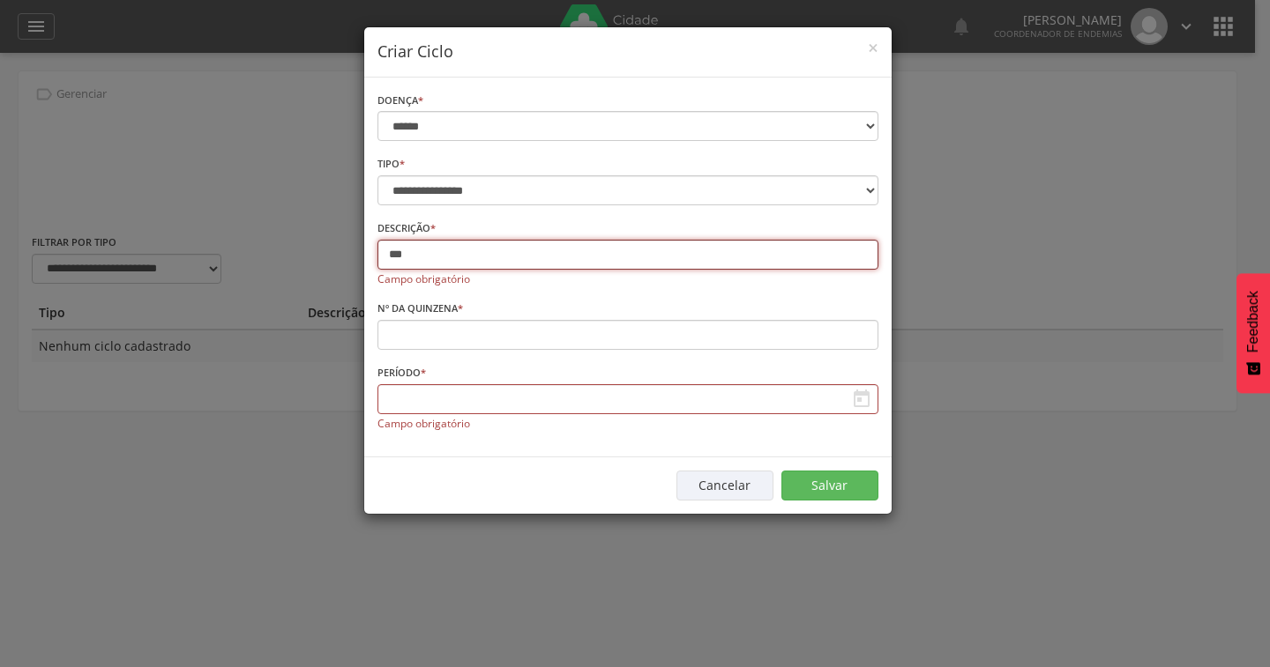
type input "**"
click at [504, 404] on input "text" at bounding box center [627, 399] width 501 height 30
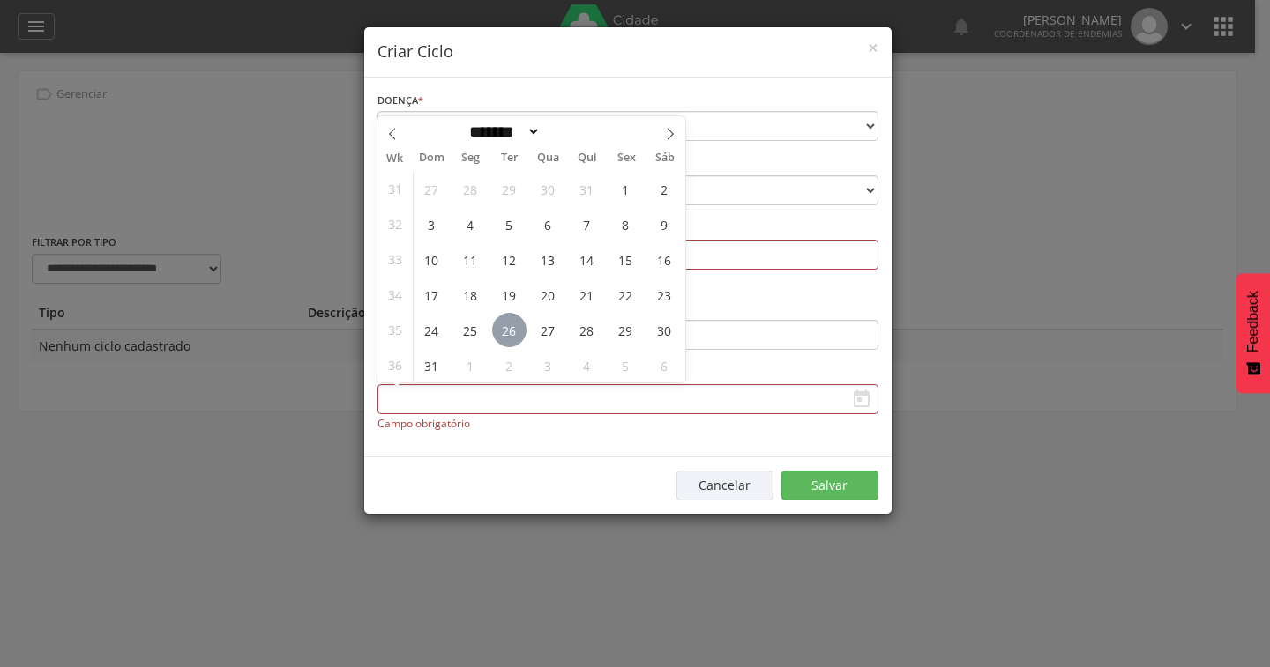
click at [502, 336] on span "26" at bounding box center [509, 330] width 34 height 34
click at [547, 328] on span "27" at bounding box center [548, 330] width 34 height 34
type input "**********"
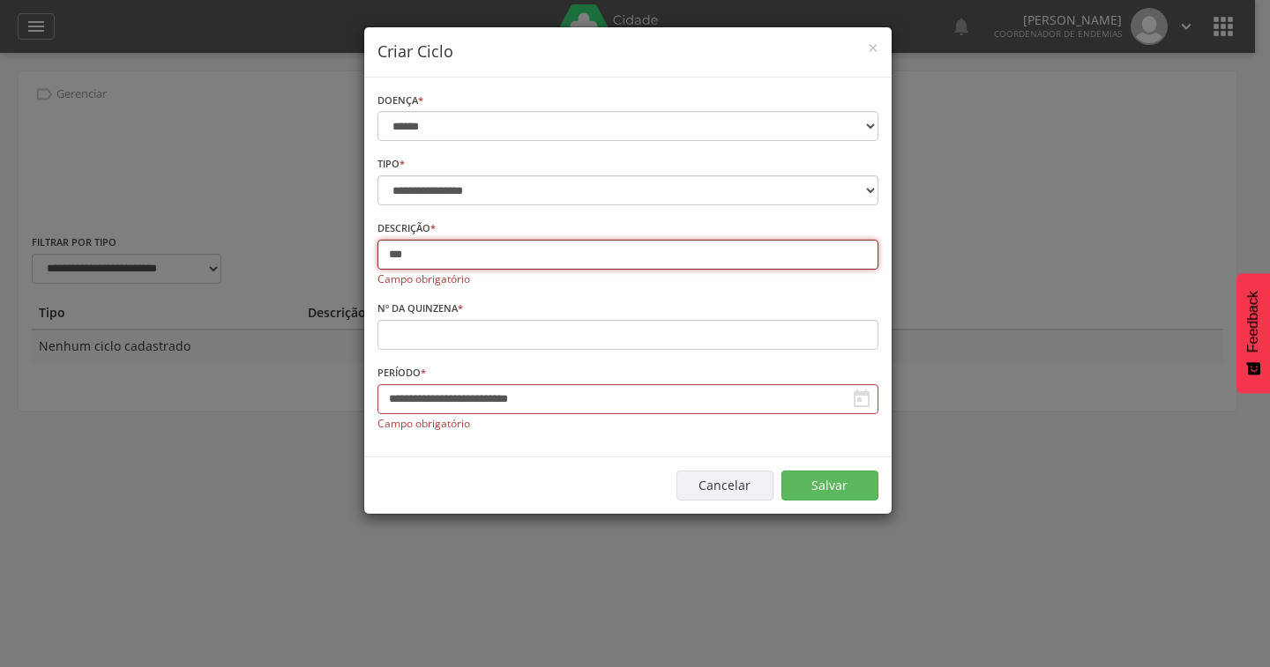
click at [463, 259] on input "**" at bounding box center [627, 255] width 501 height 30
click at [824, 481] on button "Salvar" at bounding box center [829, 486] width 97 height 30
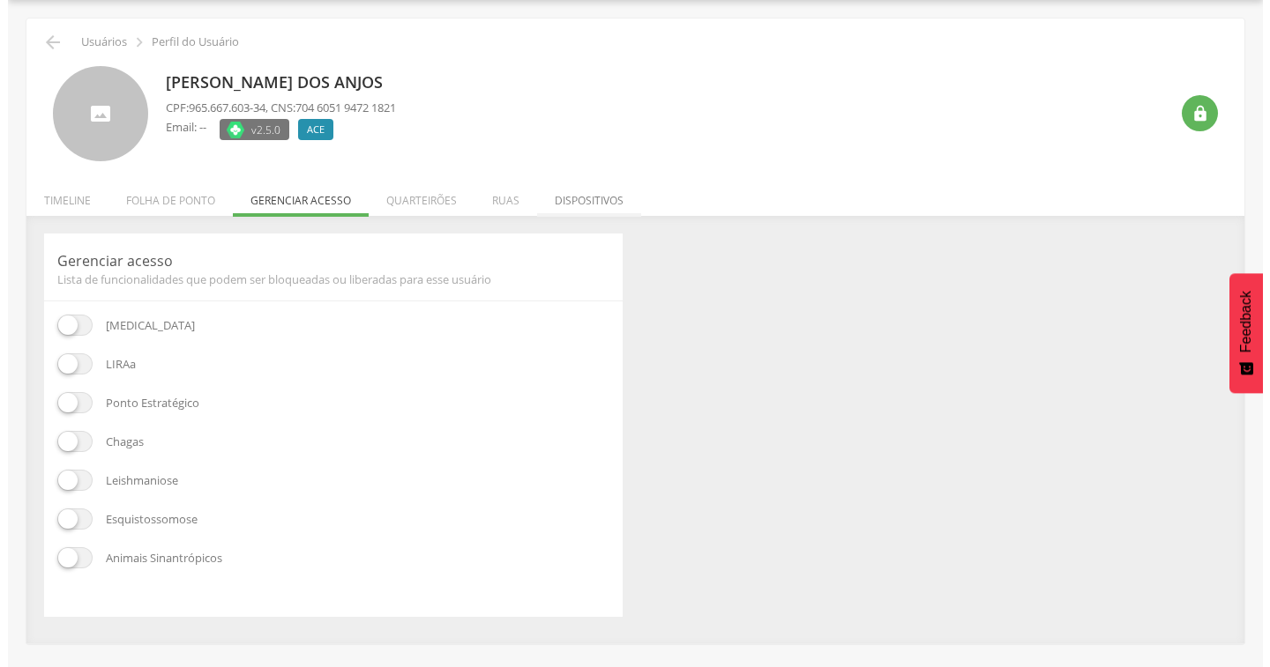
scroll to position [53, 0]
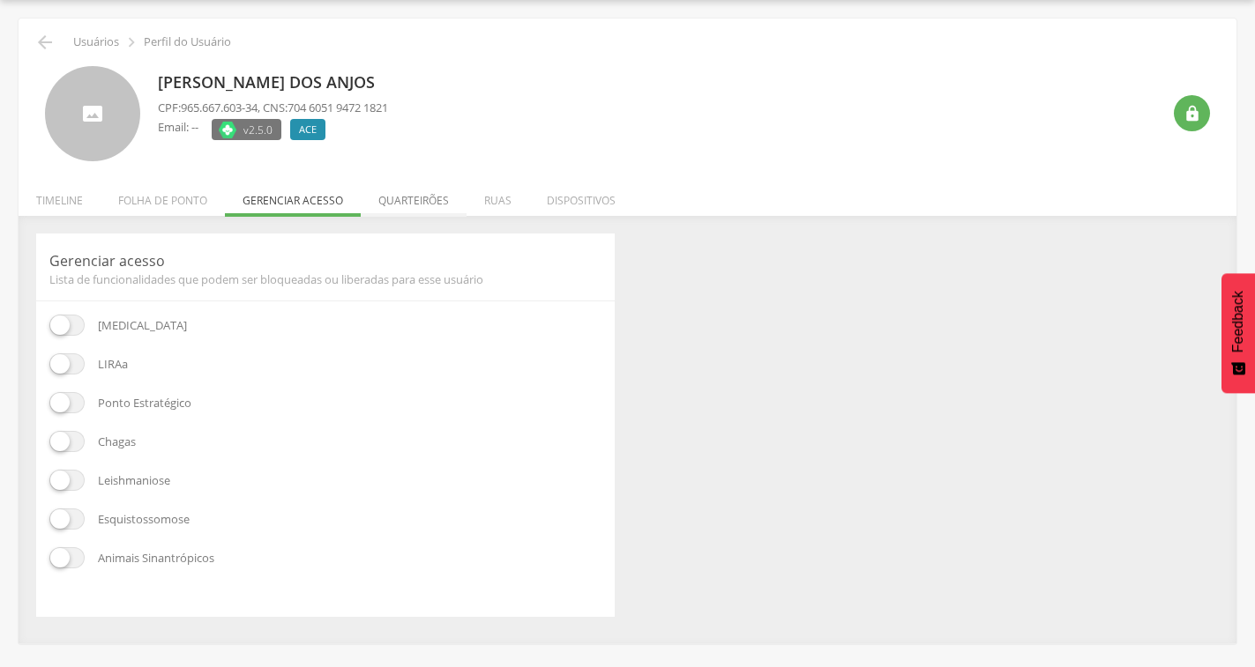
click at [398, 205] on li "Quarteirões" at bounding box center [414, 195] width 106 height 41
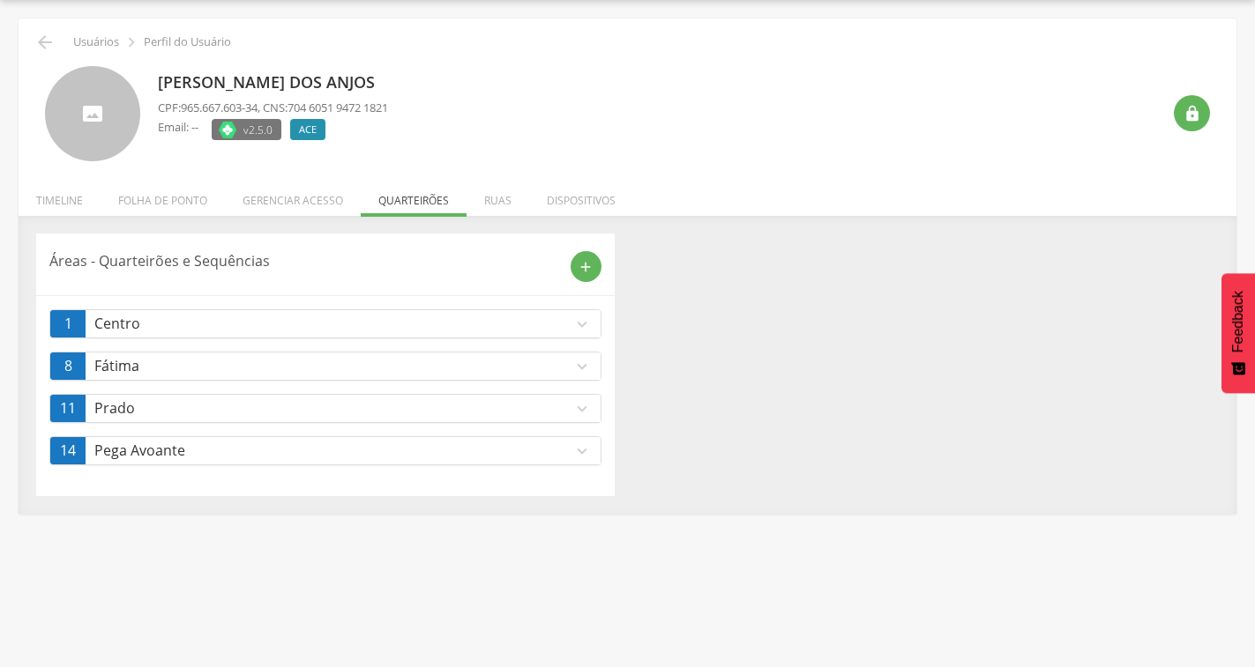
click at [263, 454] on p "Pega Avoante" at bounding box center [333, 451] width 478 height 20
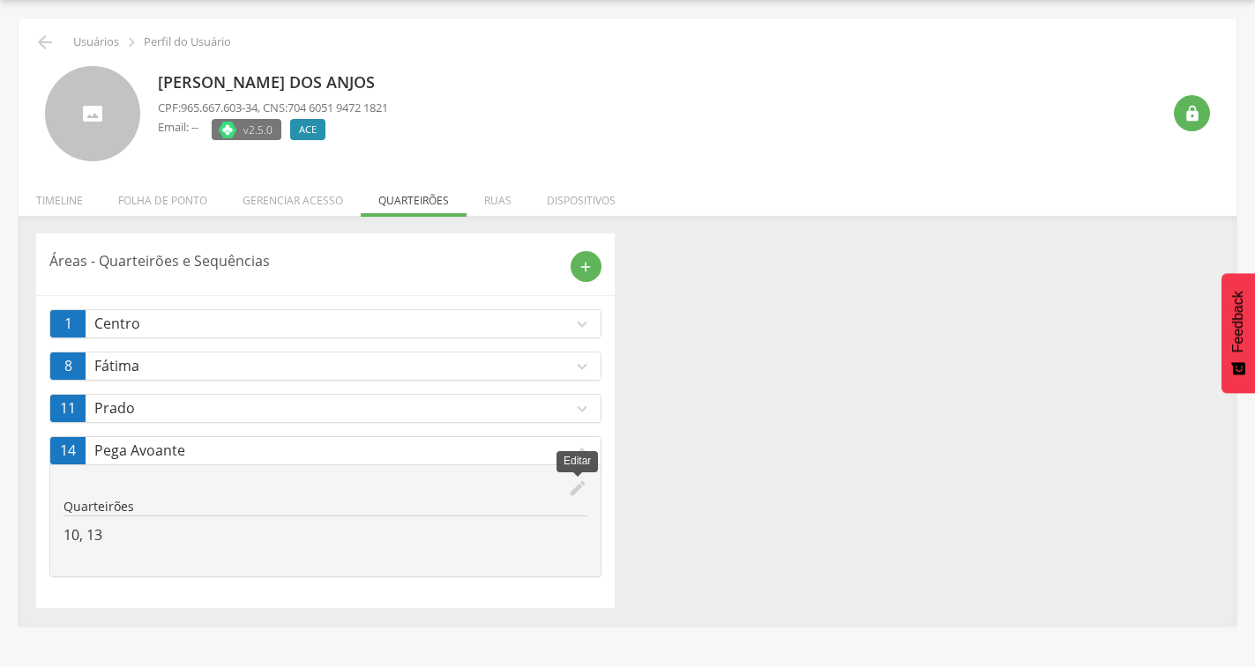
click at [571, 488] on icon "edit" at bounding box center [577, 488] width 19 height 19
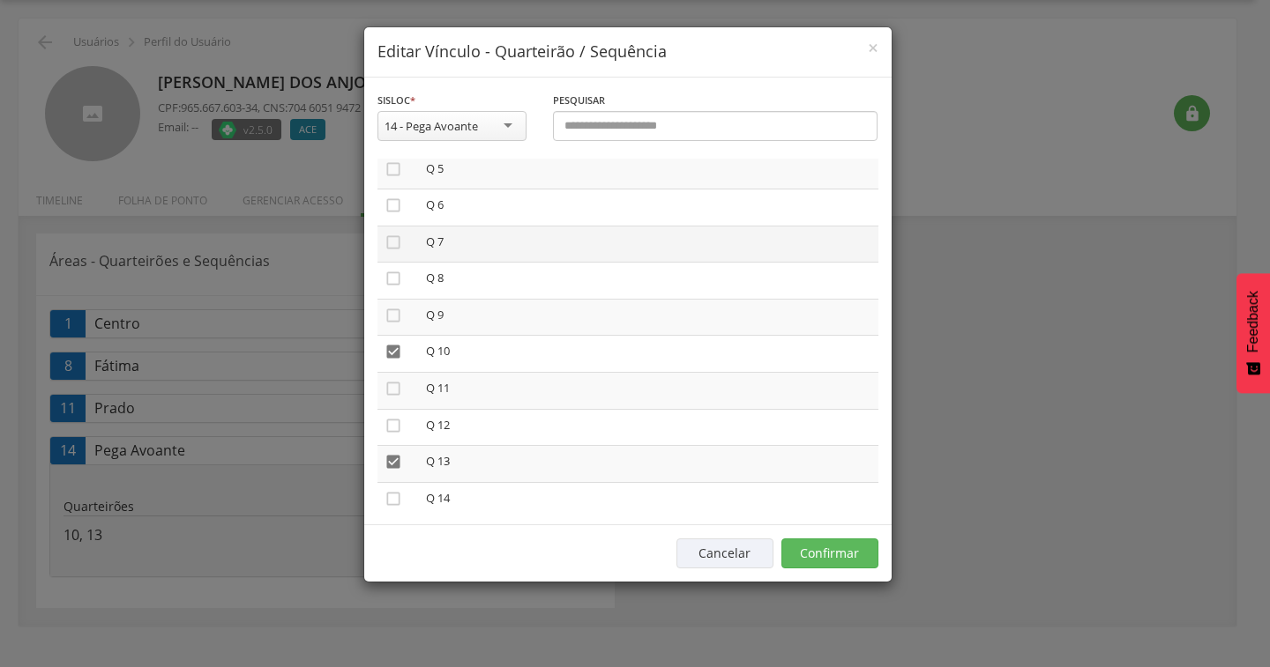
scroll to position [265, 0]
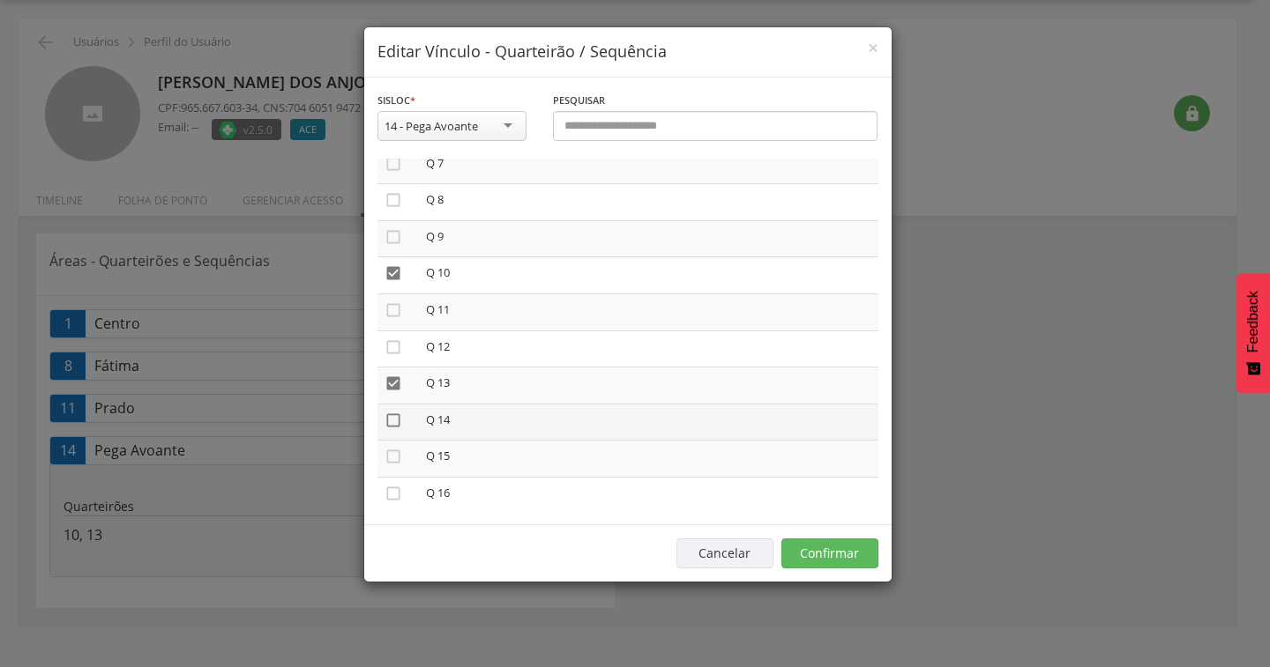
click at [391, 418] on icon "" at bounding box center [393, 421] width 18 height 18
click at [395, 385] on icon "" at bounding box center [393, 384] width 18 height 18
click at [860, 548] on button "Confirmar" at bounding box center [829, 554] width 97 height 30
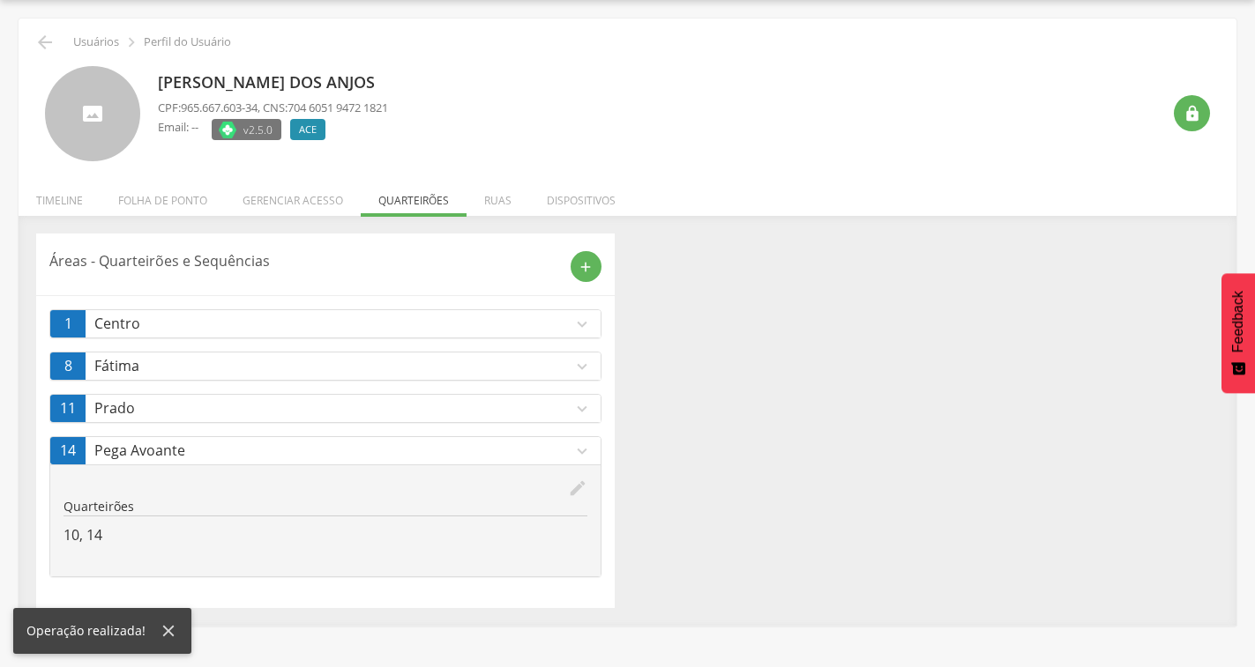
click at [578, 365] on icon "expand_more" at bounding box center [581, 366] width 19 height 19
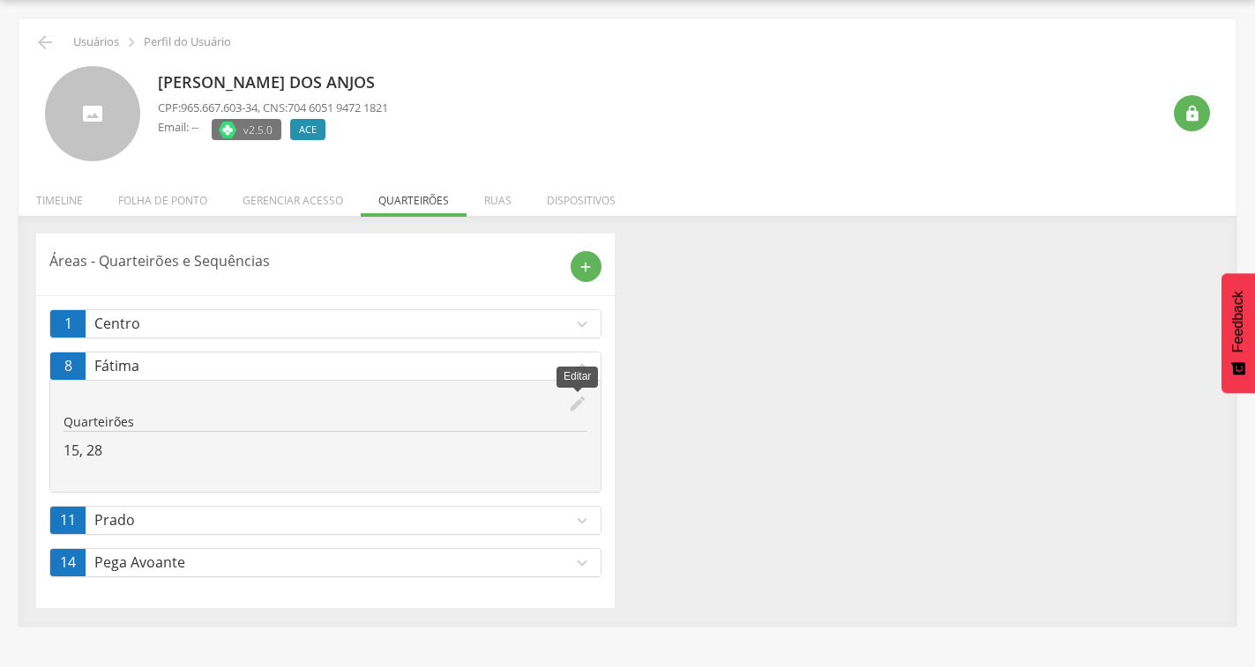
click at [575, 403] on icon "edit" at bounding box center [577, 403] width 19 height 19
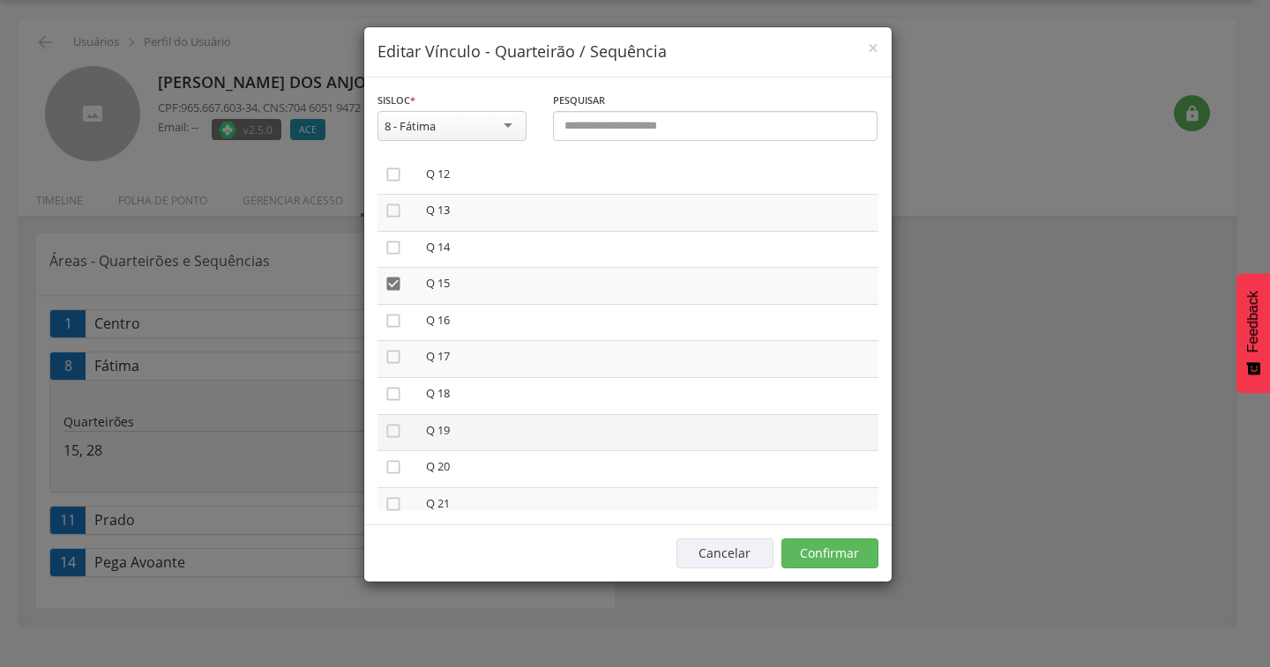
scroll to position [441, 0]
click at [385, 391] on icon "" at bounding box center [393, 391] width 18 height 18
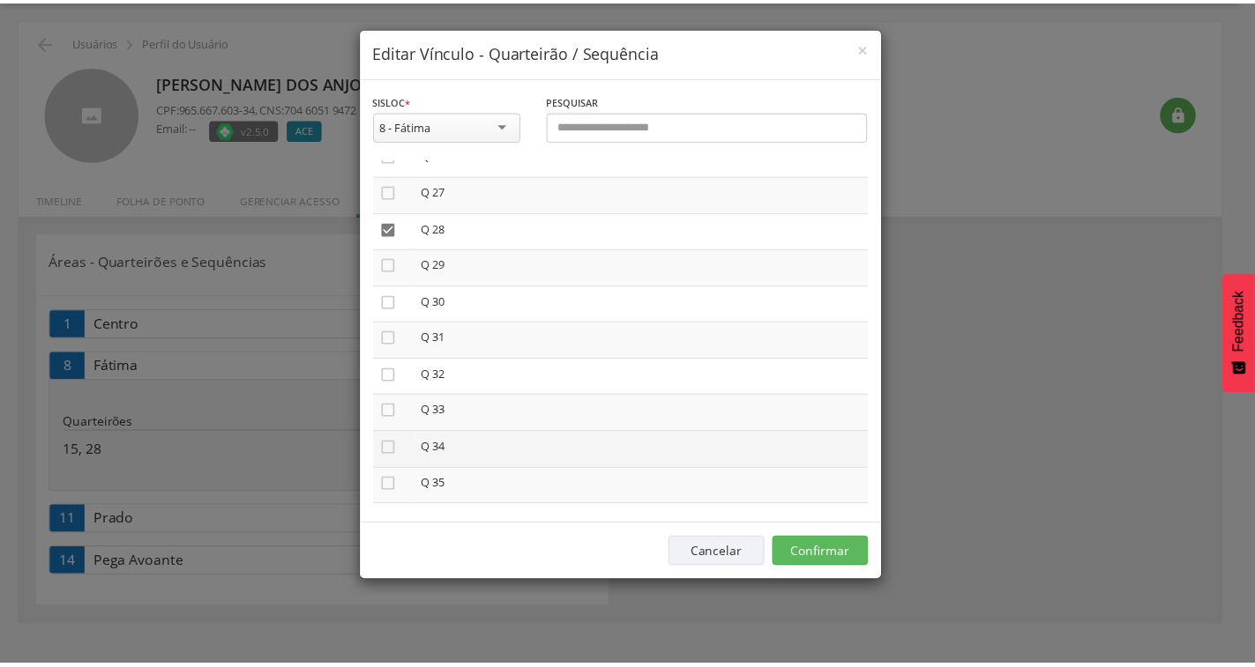
scroll to position [970, 0]
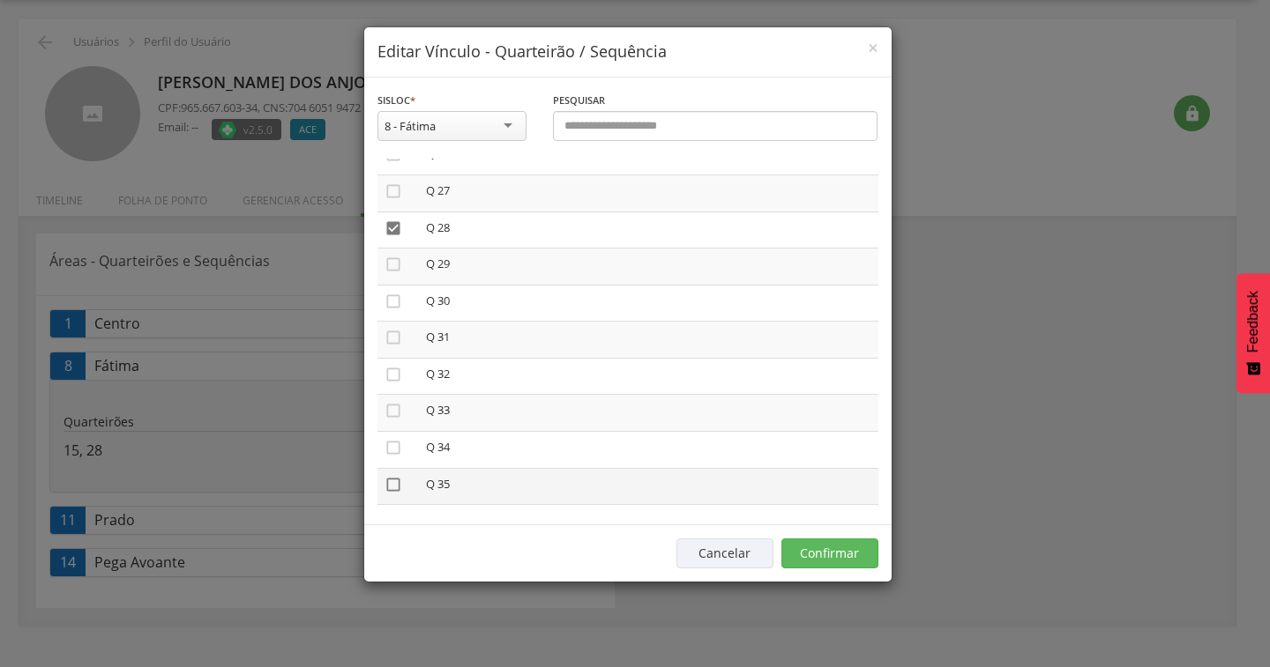
click at [391, 491] on icon "" at bounding box center [393, 485] width 18 height 18
click at [830, 561] on button "Confirmar" at bounding box center [829, 554] width 97 height 30
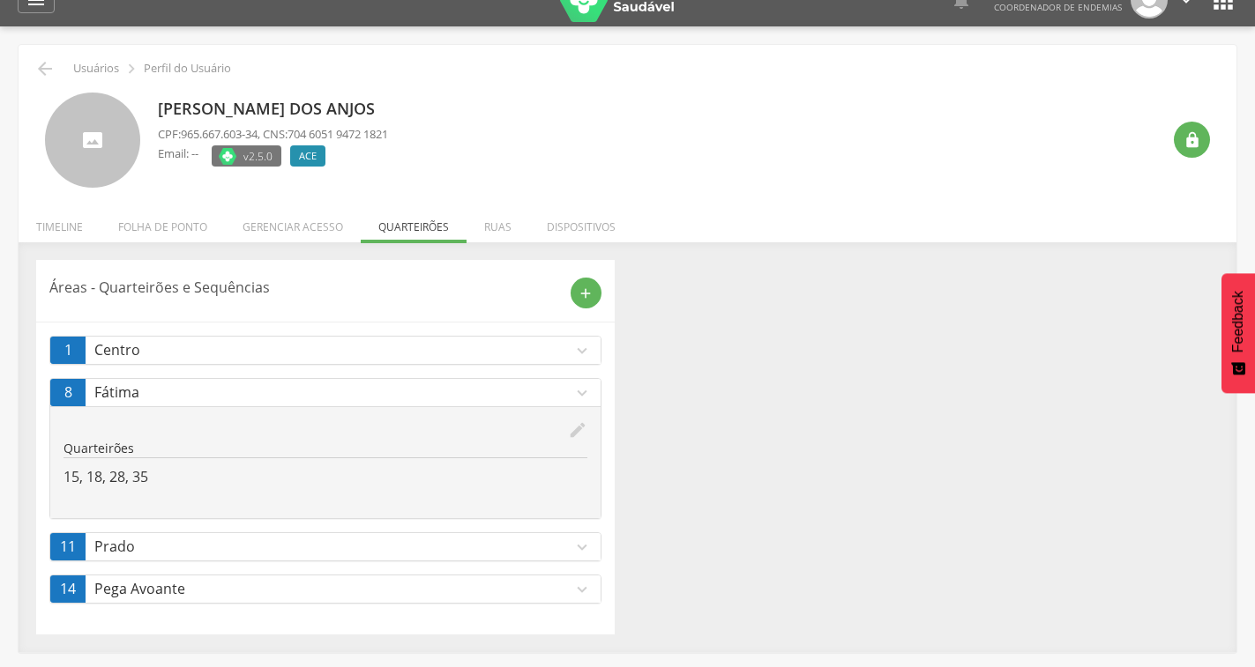
scroll to position [0, 0]
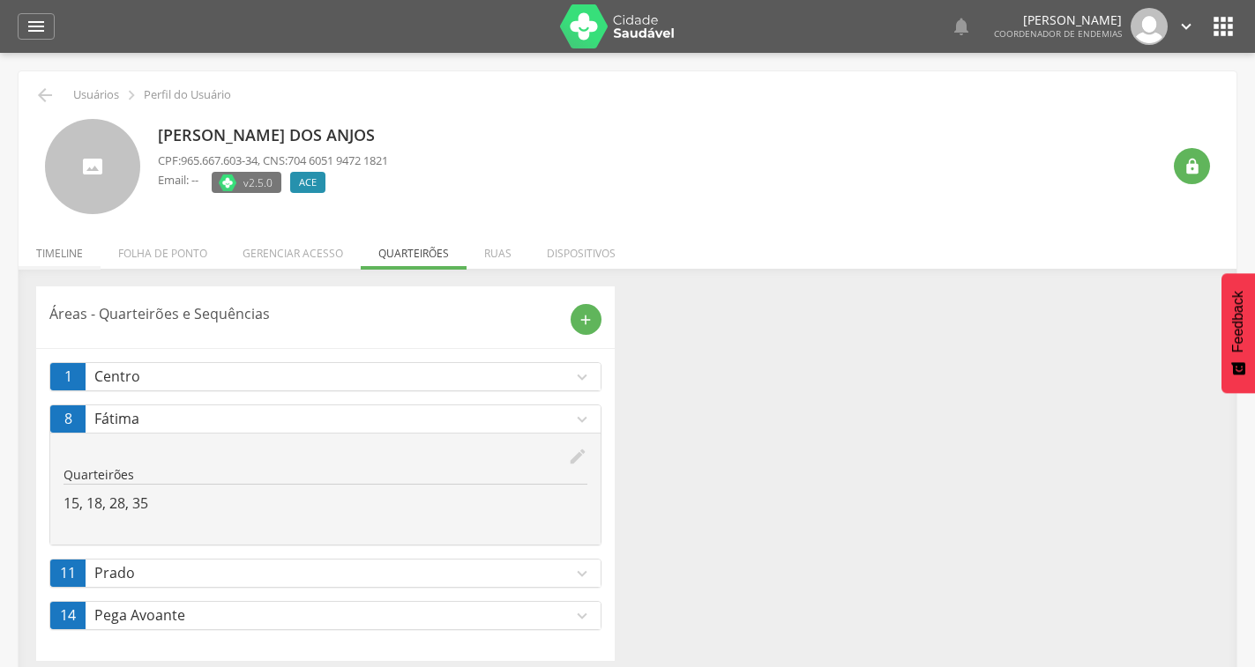
click at [56, 253] on li "Timeline" at bounding box center [60, 248] width 82 height 41
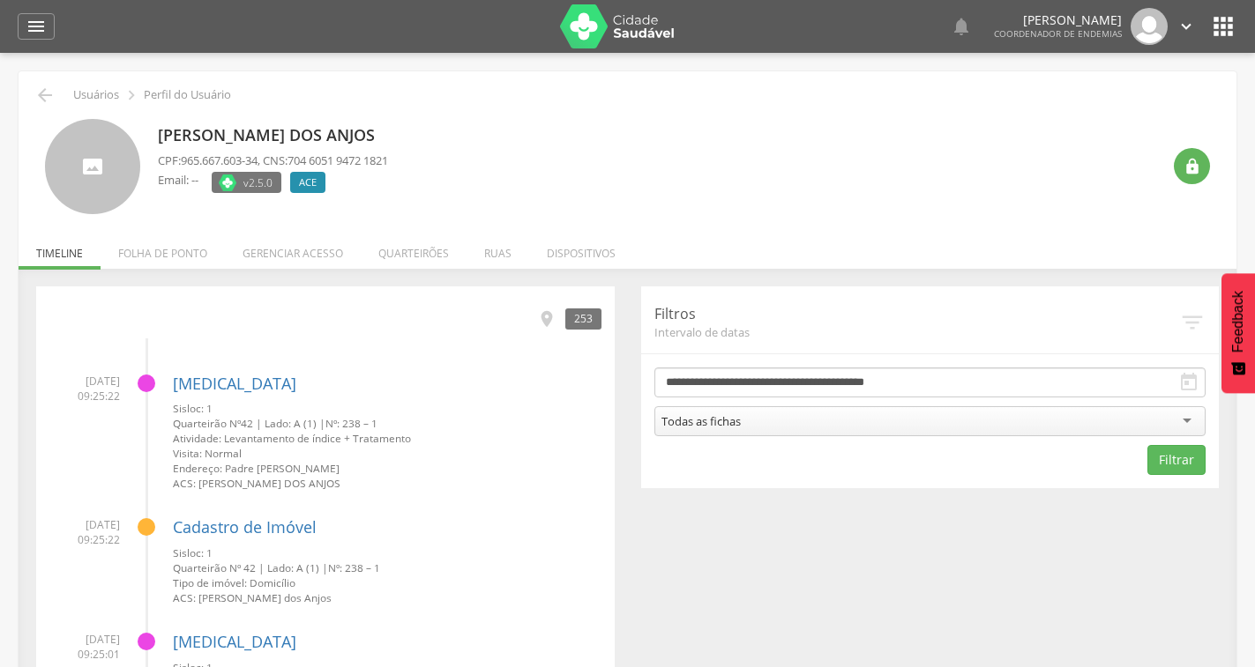
click at [183, 255] on li "Folha de ponto" at bounding box center [163, 248] width 124 height 41
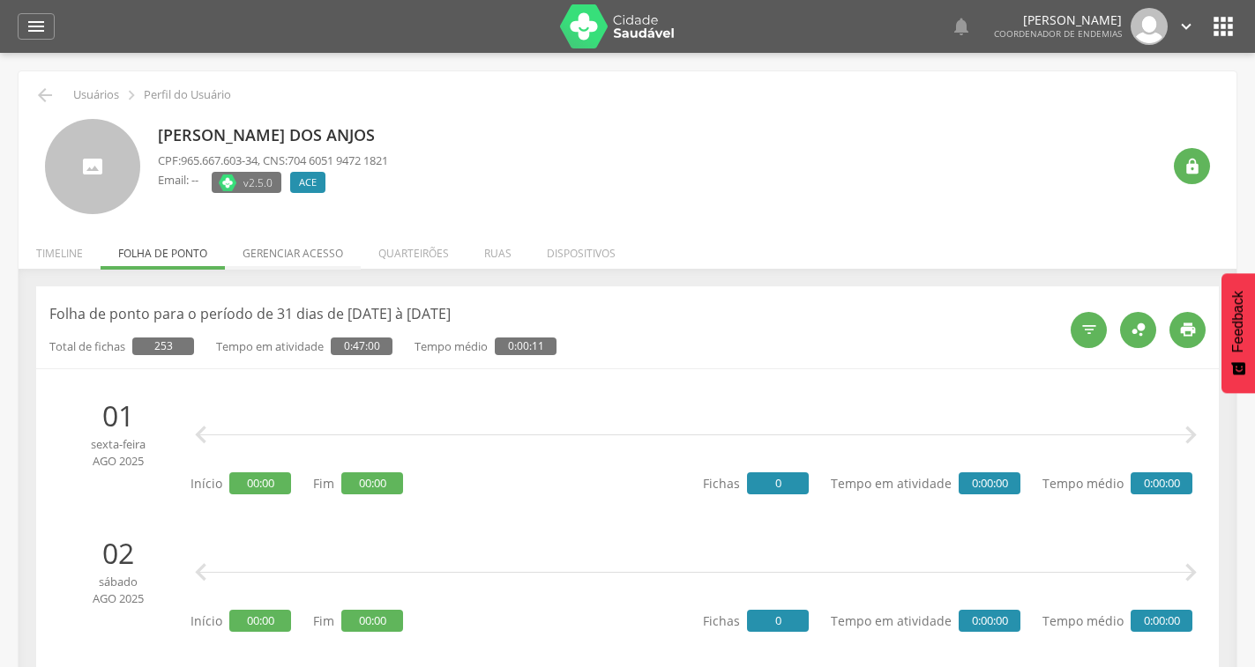
click at [289, 248] on li "Gerenciar acesso" at bounding box center [293, 248] width 136 height 41
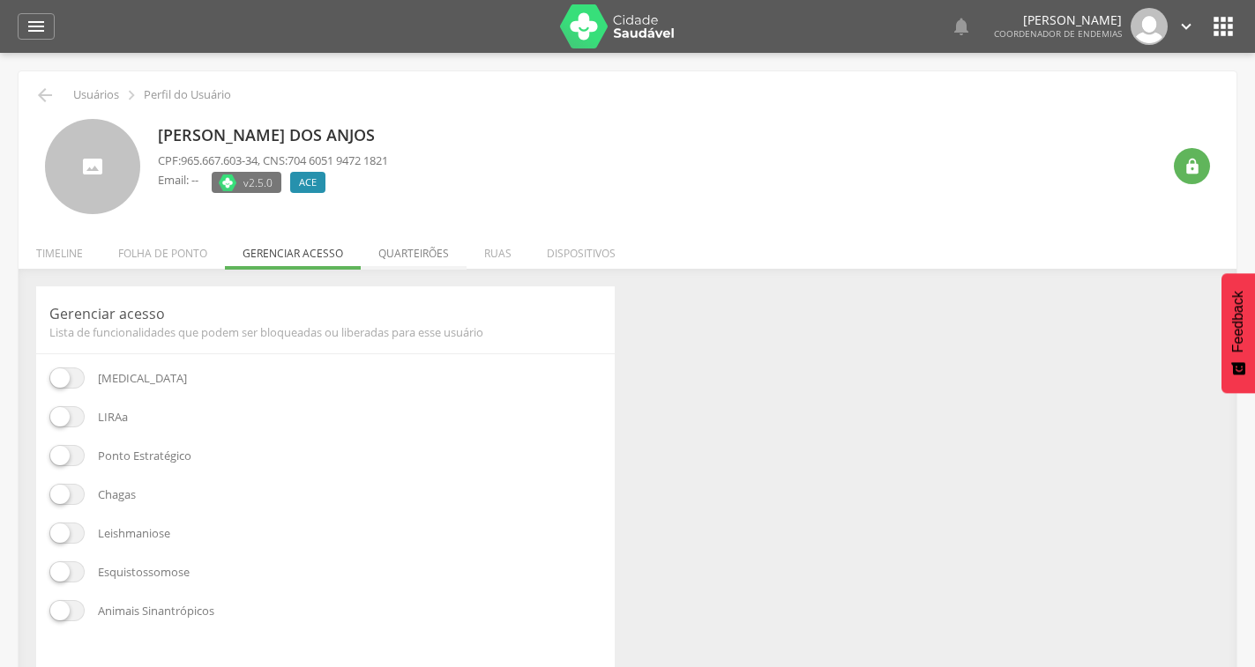
click at [399, 248] on li "Quarteirões" at bounding box center [414, 248] width 106 height 41
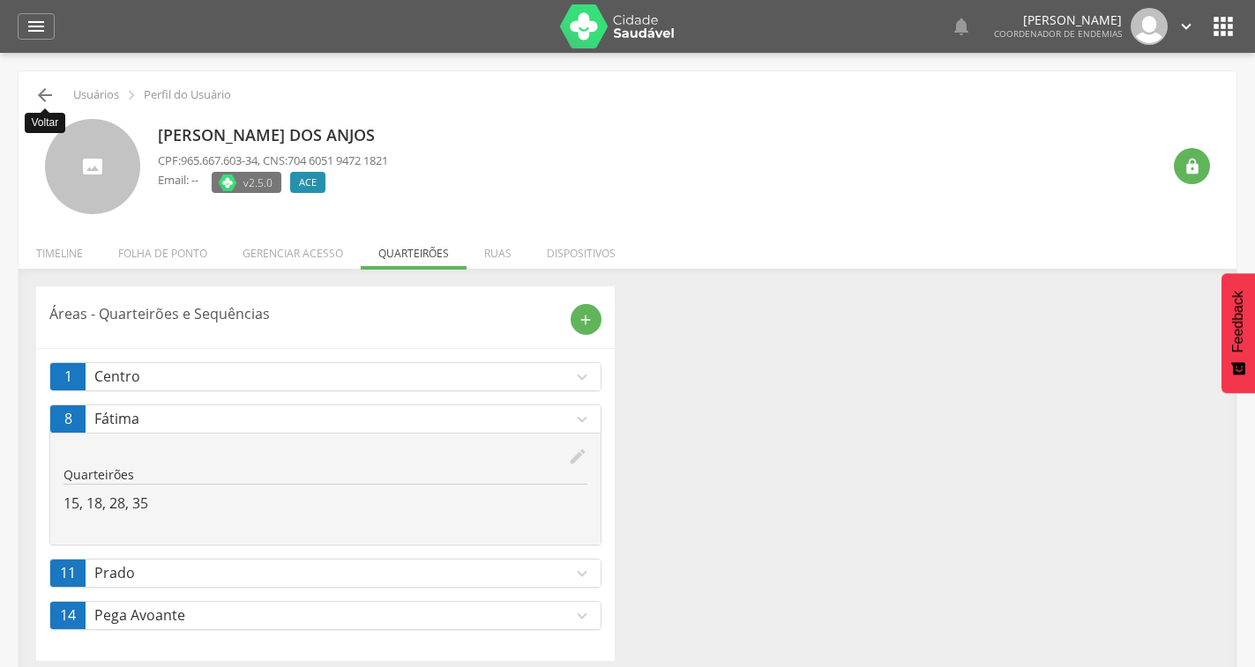
click at [41, 93] on icon "" at bounding box center [44, 95] width 21 height 21
